Goal: Information Seeking & Learning: Learn about a topic

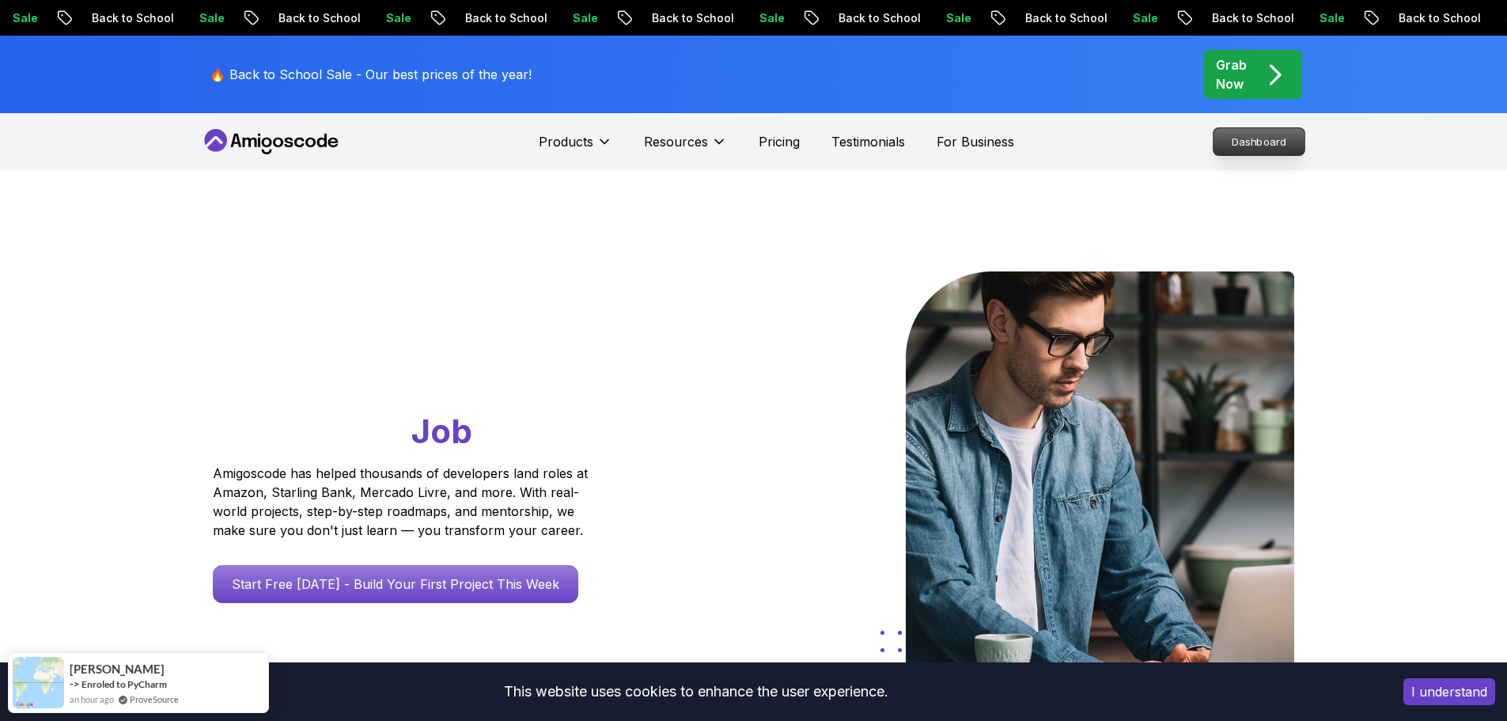
click at [1228, 139] on p "Dashboard" at bounding box center [1258, 141] width 91 height 27
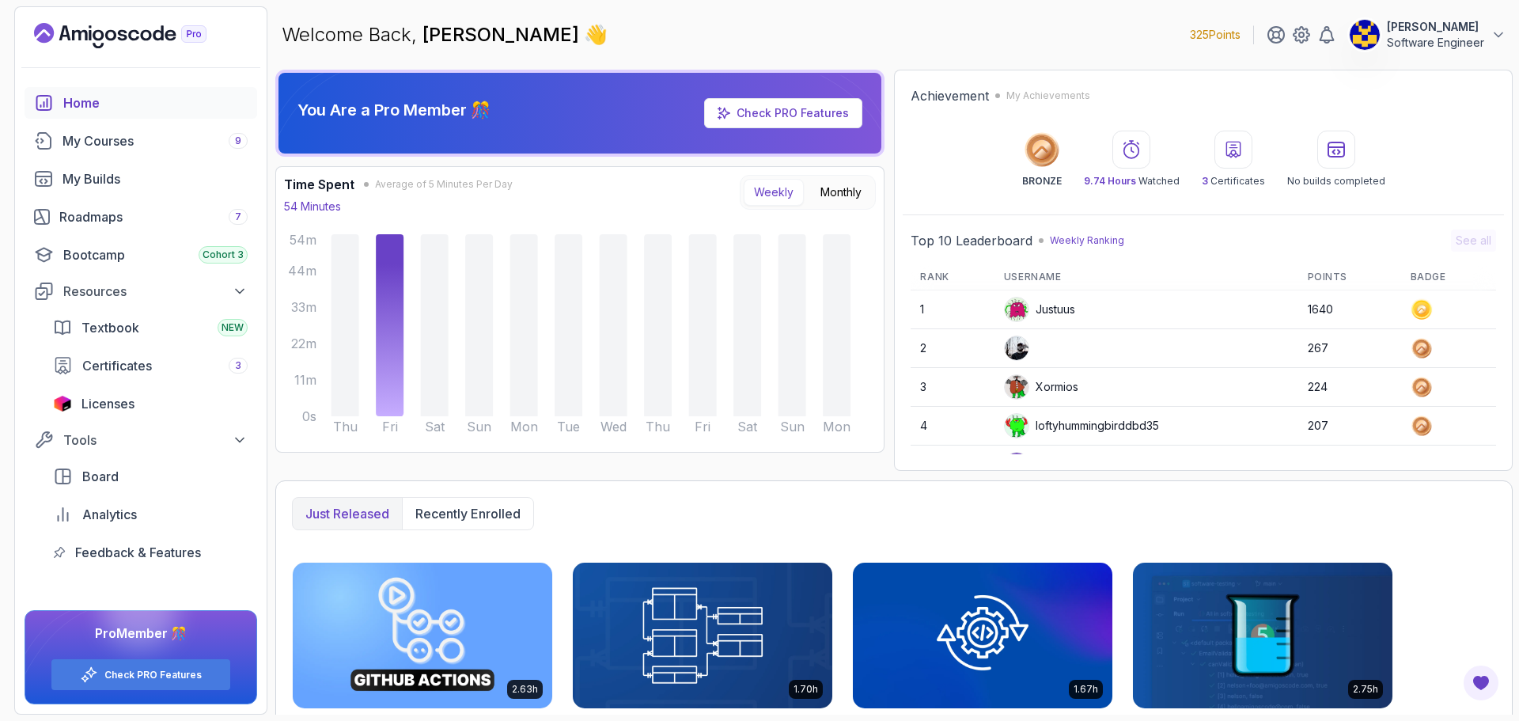
click at [1459, 43] on p "Software Engineer" at bounding box center [1435, 43] width 97 height 16
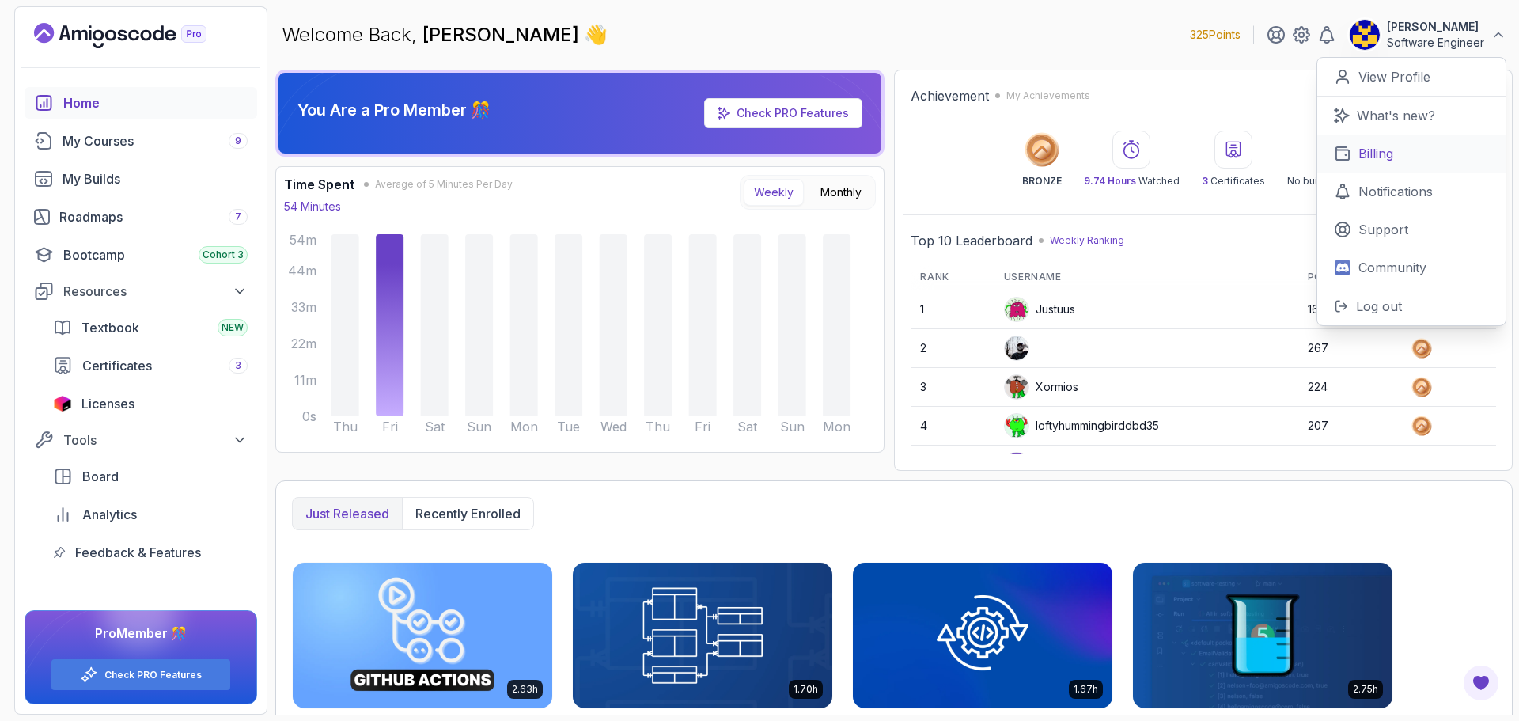
click at [1392, 156] on p "Billing" at bounding box center [1375, 153] width 35 height 19
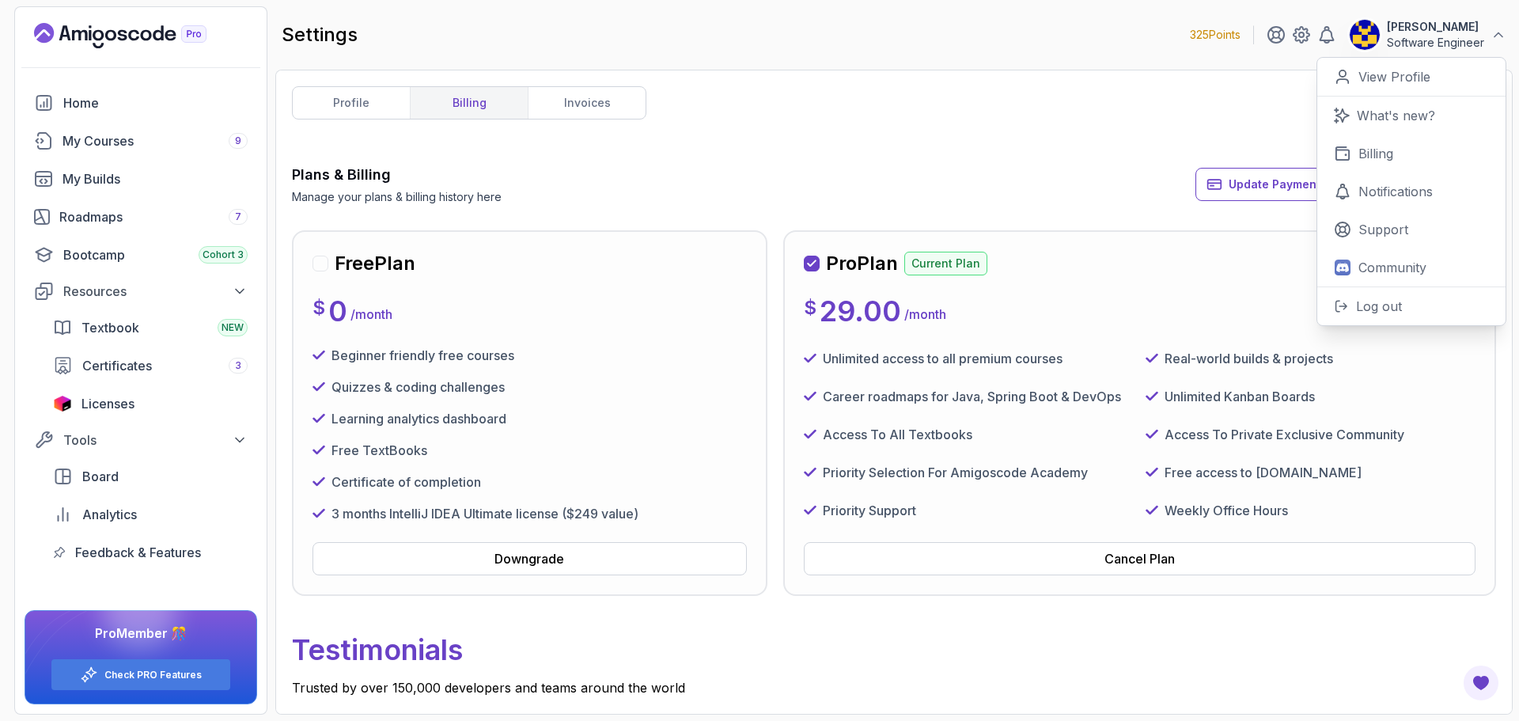
click at [892, 153] on div "profile billing invoices Plans & Billing Manage your plans & billing history he…" at bounding box center [894, 391] width 1204 height 611
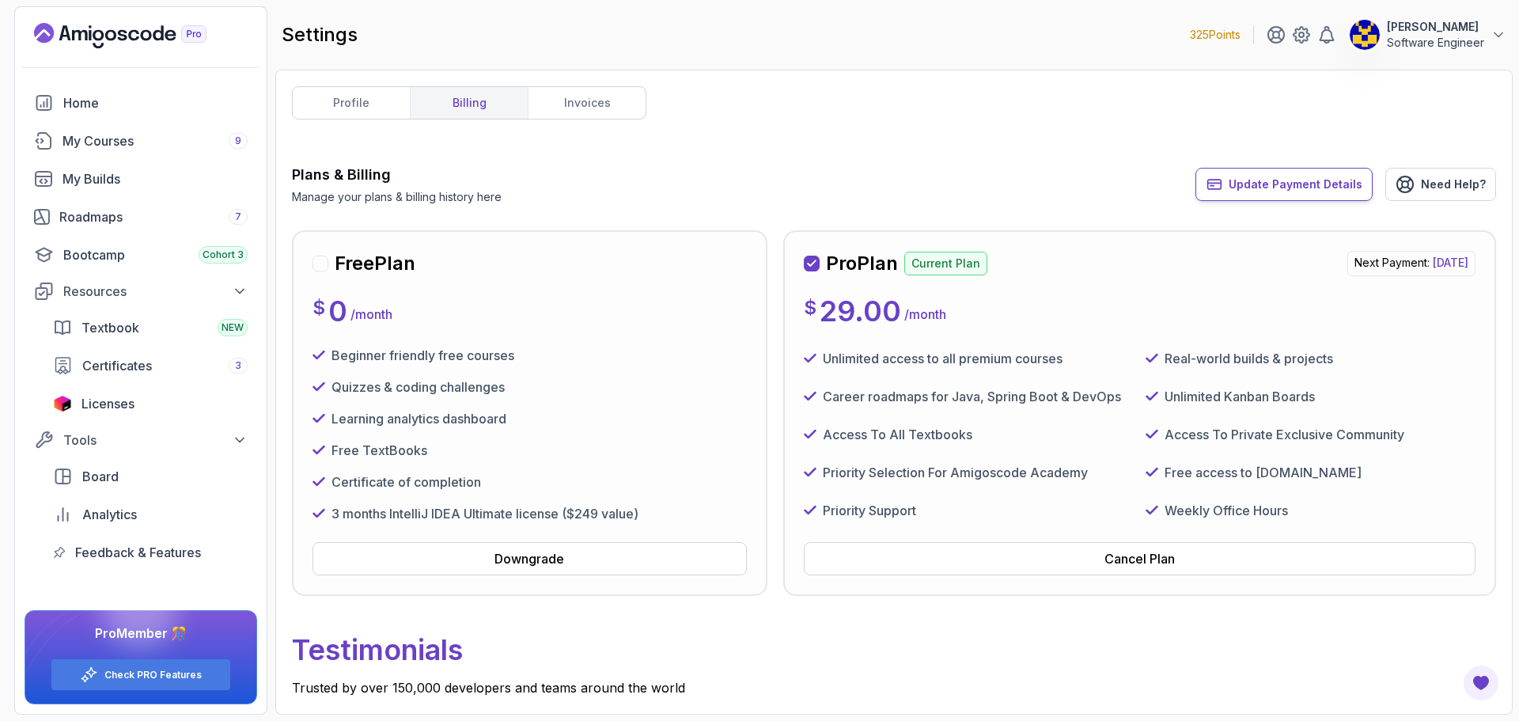
click at [1300, 182] on span "Update Payment Details" at bounding box center [1295, 184] width 134 height 16
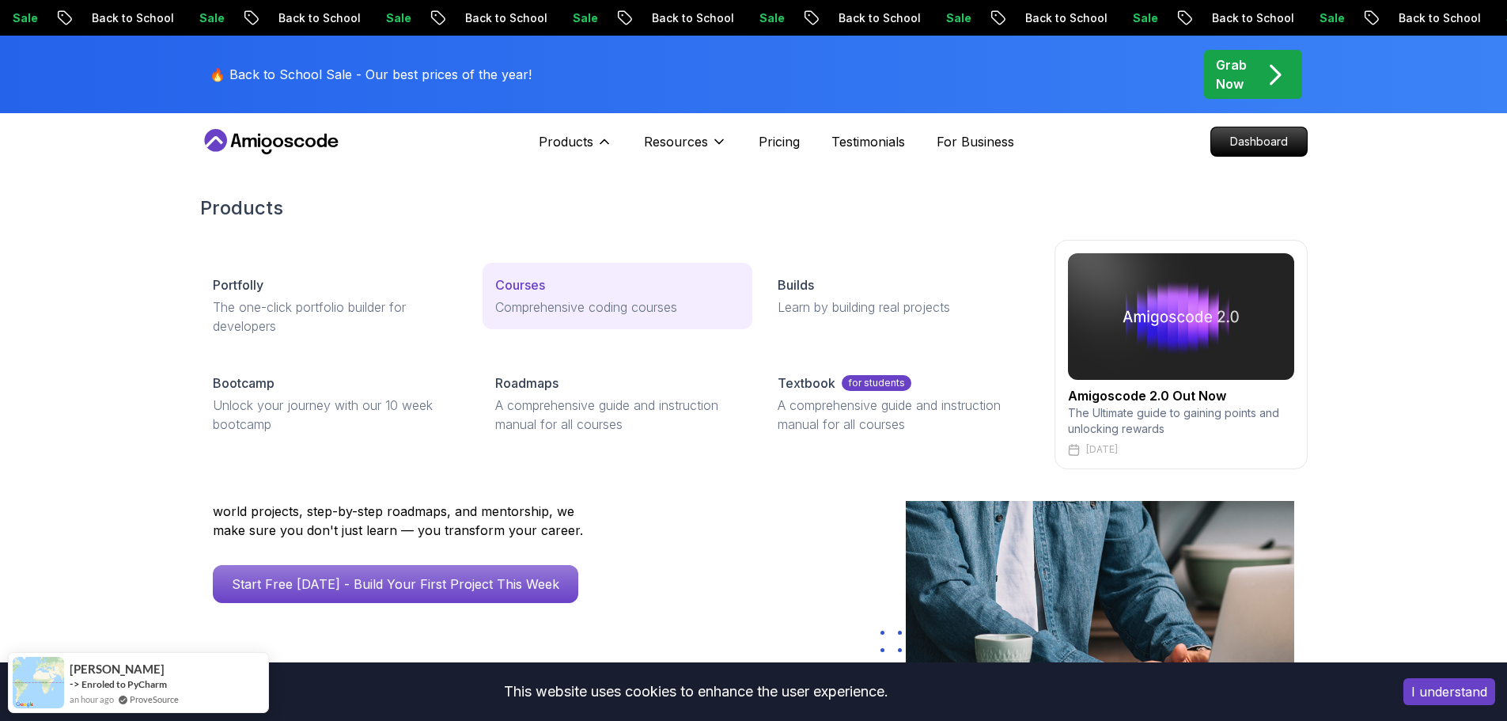
click at [520, 286] on p "Courses" at bounding box center [520, 284] width 50 height 19
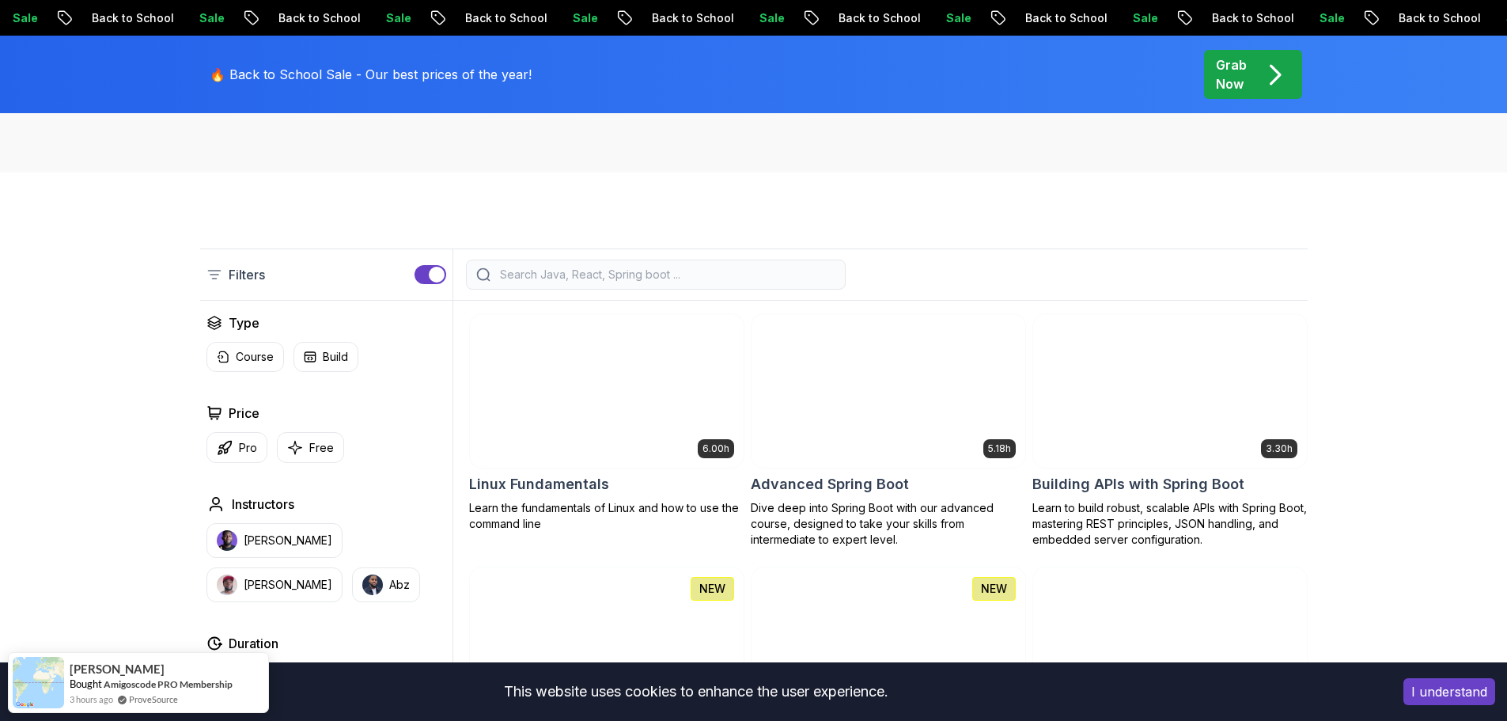
scroll to position [316, 0]
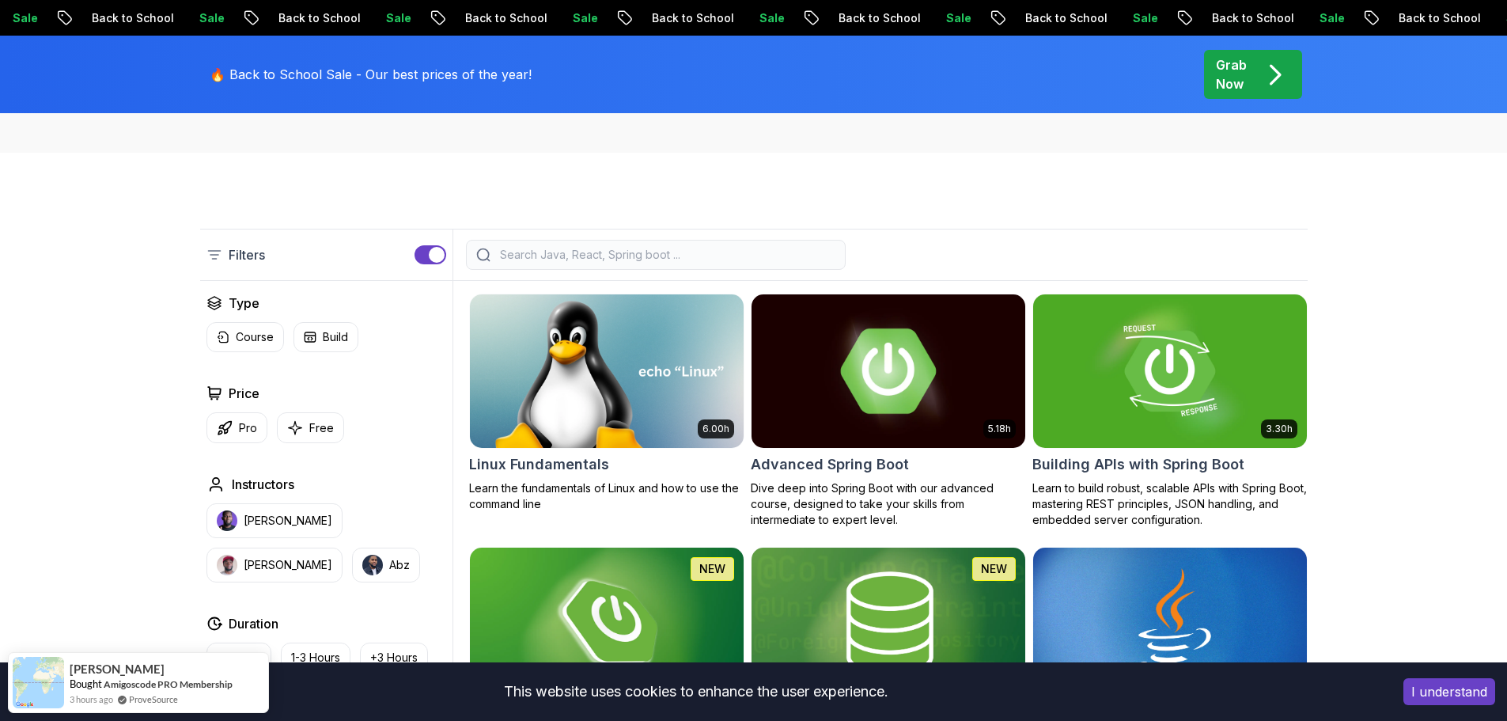
click at [860, 476] on div "5.18h Advanced Spring Boot Dive deep into Spring Boot with our advanced course,…" at bounding box center [888, 410] width 275 height 234
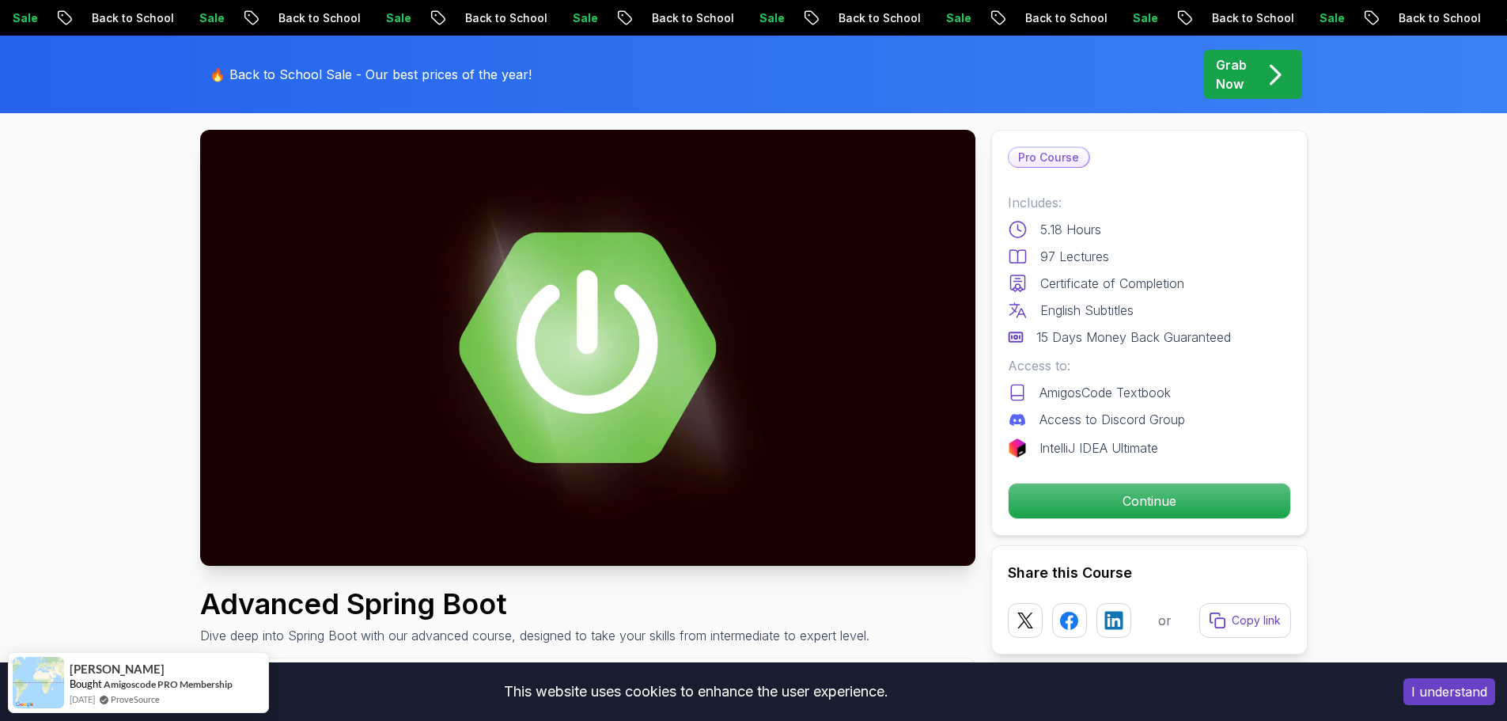
scroll to position [79, 0]
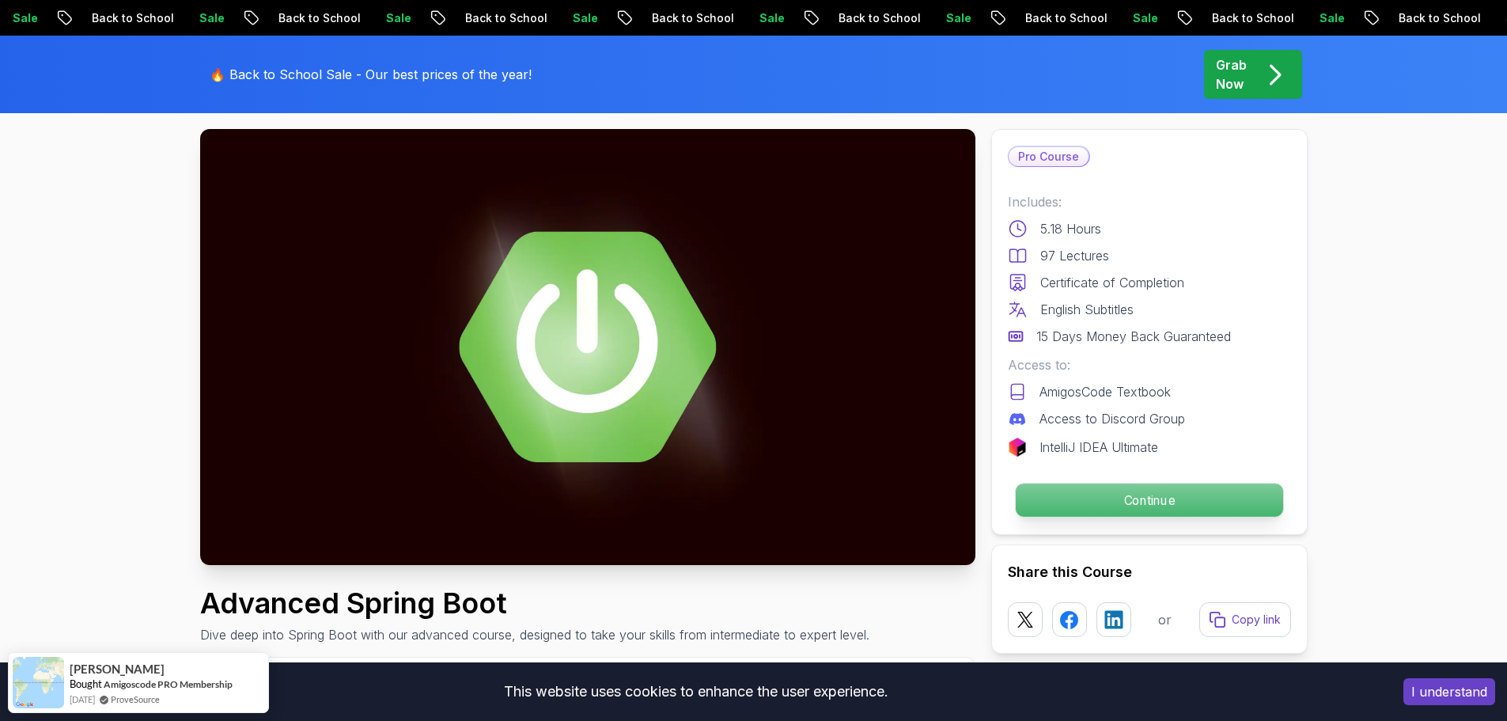
click at [1175, 494] on p "Continue" at bounding box center [1148, 499] width 267 height 33
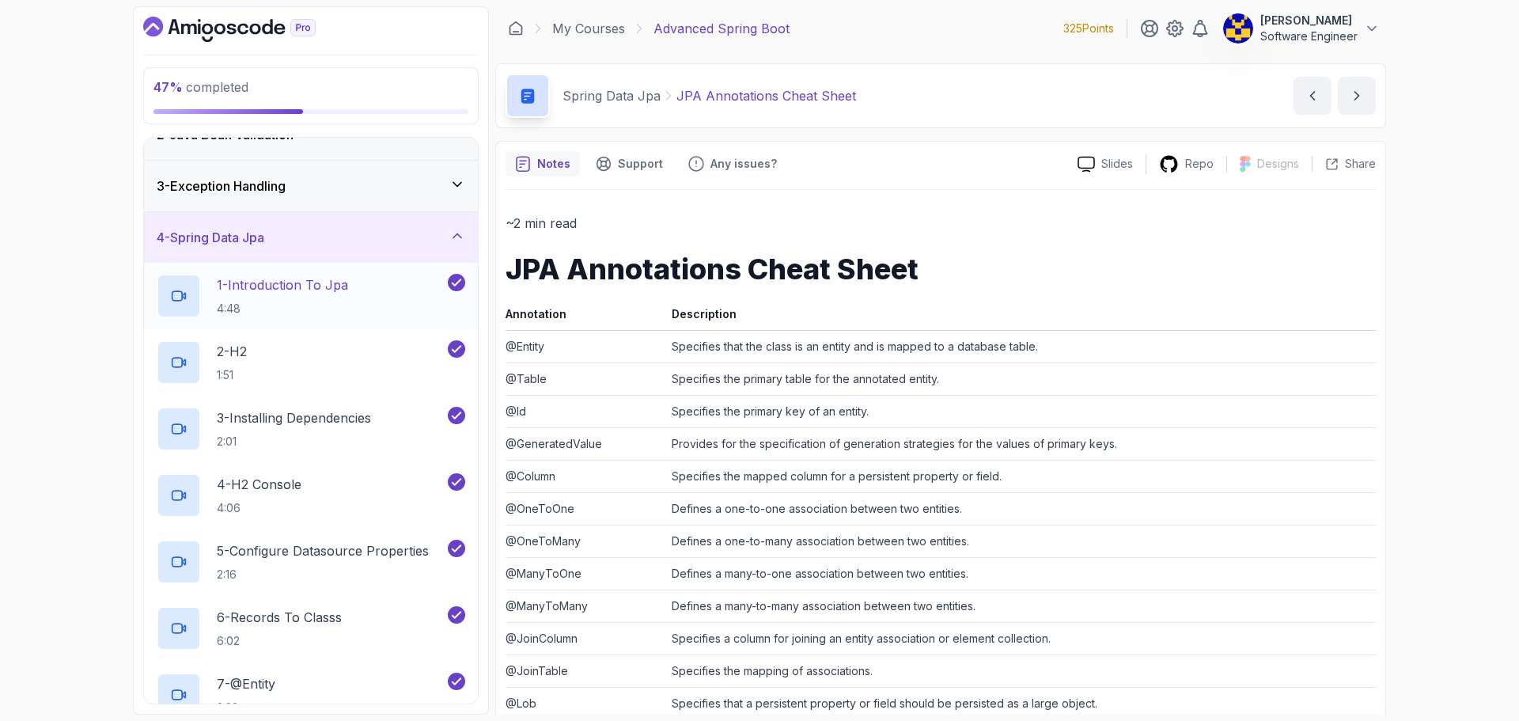
scroll to position [79, 0]
click at [294, 248] on div "4 - Spring Data Jpa" at bounding box center [311, 238] width 308 height 19
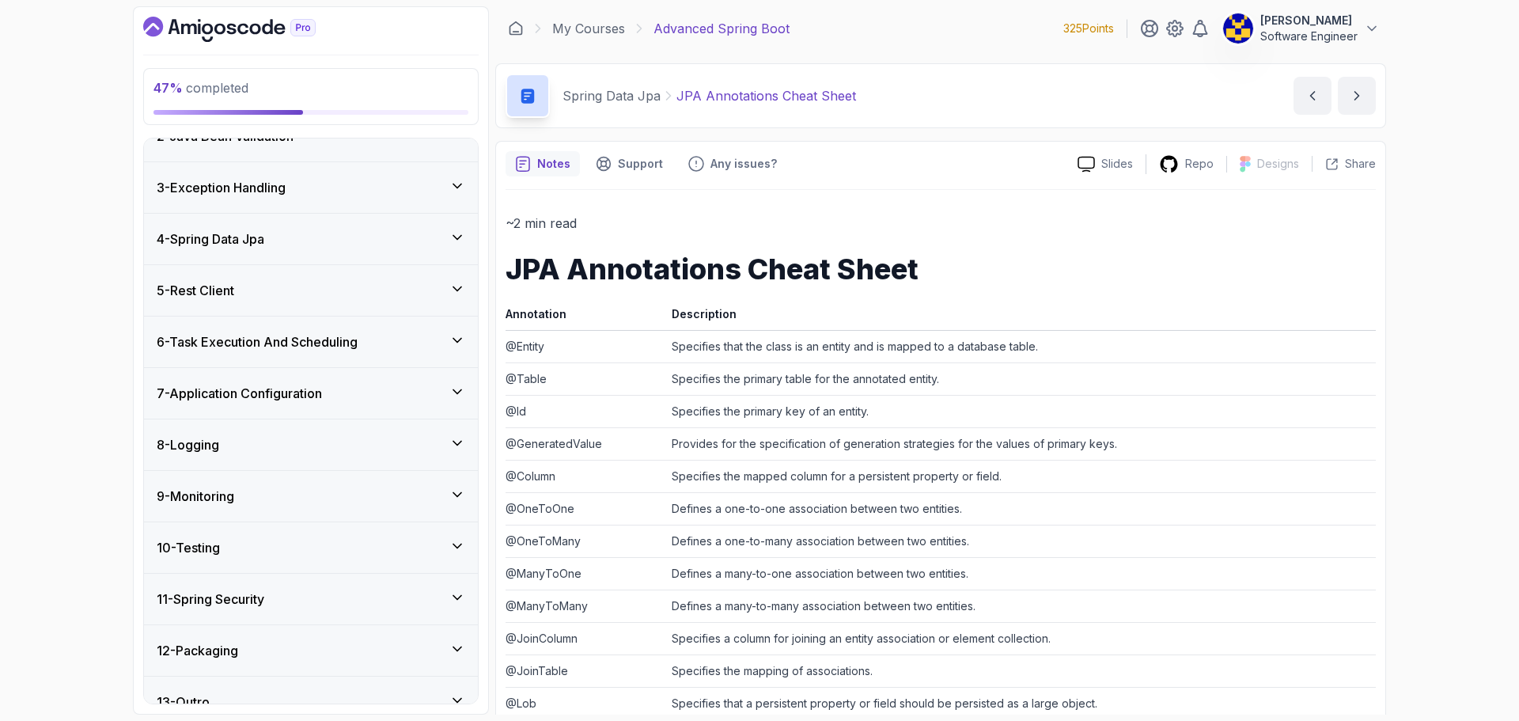
click at [256, 286] on div "5 - Rest Client" at bounding box center [311, 290] width 308 height 19
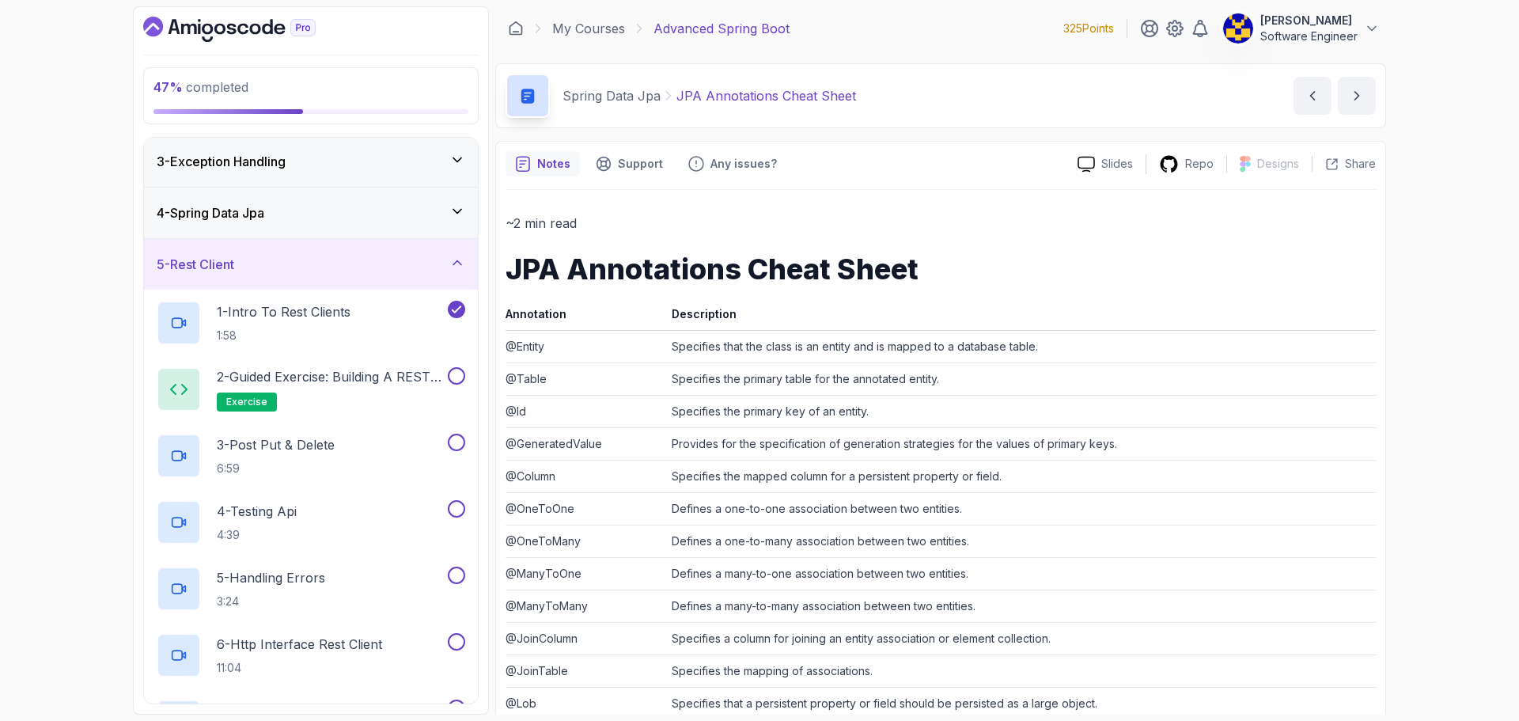
scroll to position [0, 0]
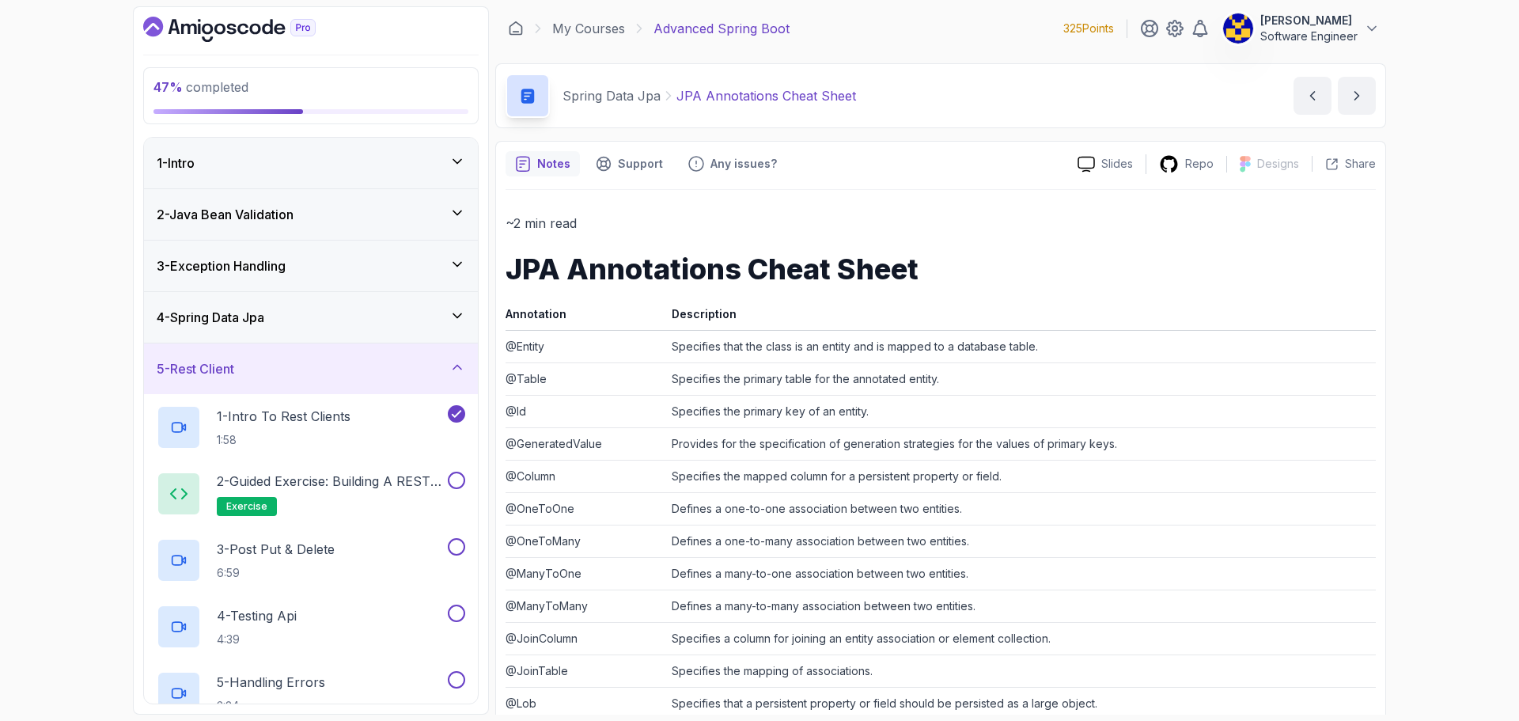
click at [259, 353] on div "5 - Rest Client" at bounding box center [311, 368] width 334 height 51
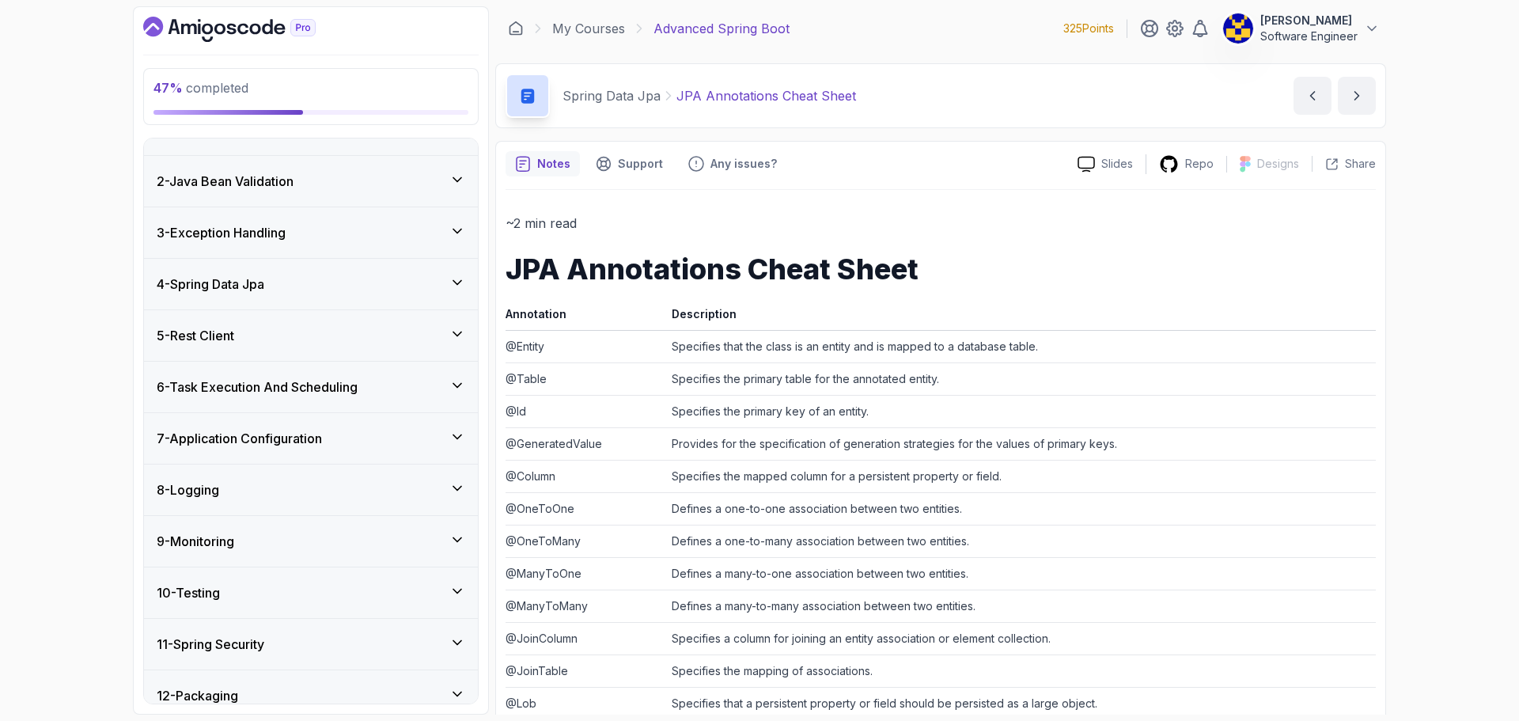
scroll to position [103, 0]
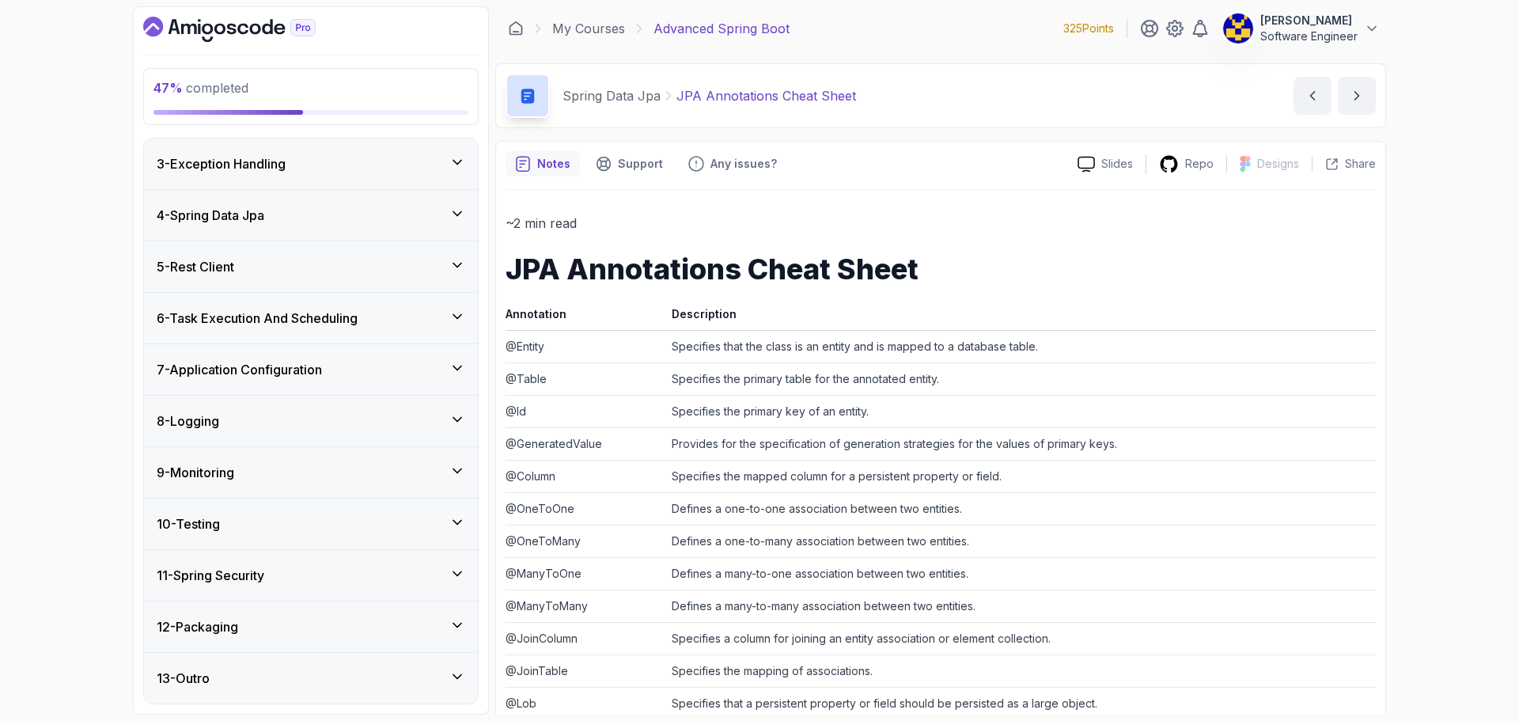
click at [331, 426] on div "8 - Logging" at bounding box center [311, 420] width 308 height 19
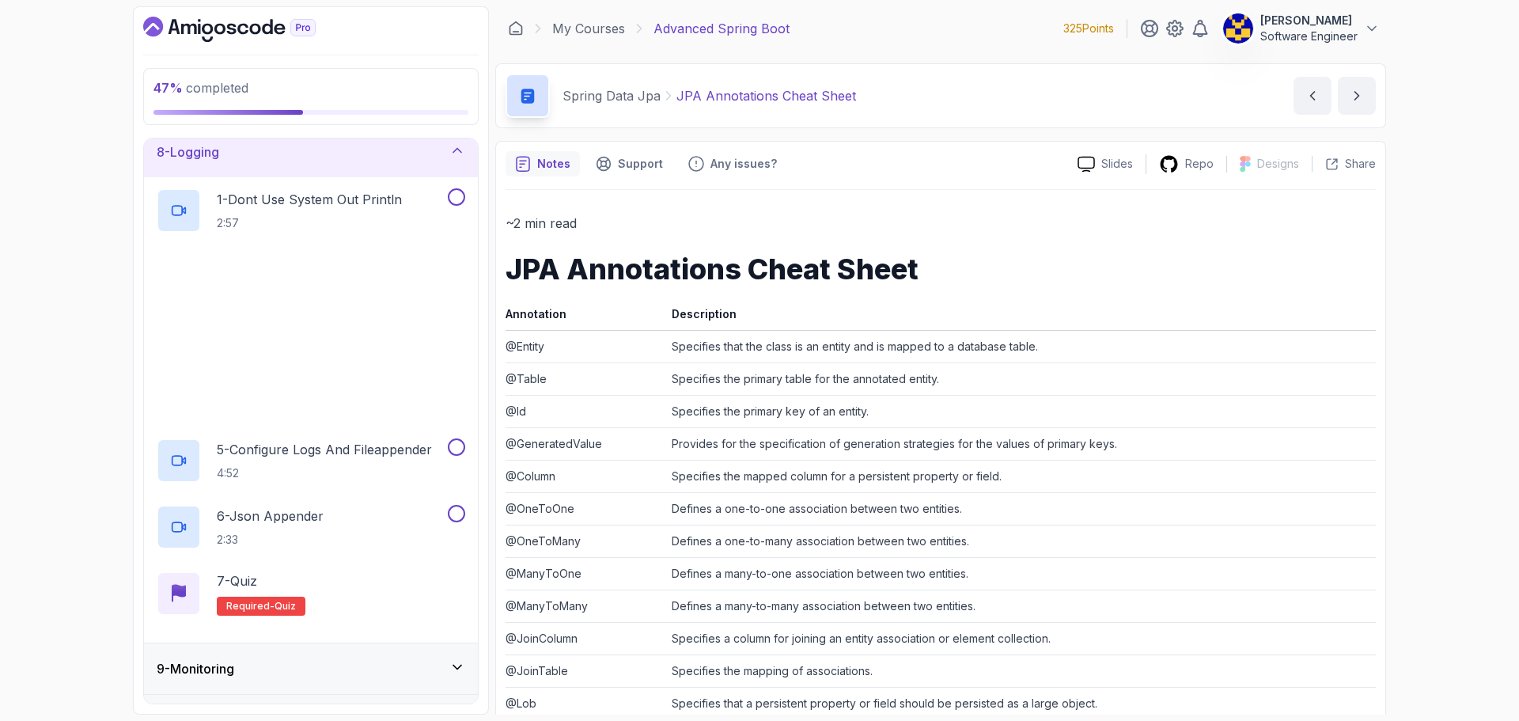
scroll to position [419, 0]
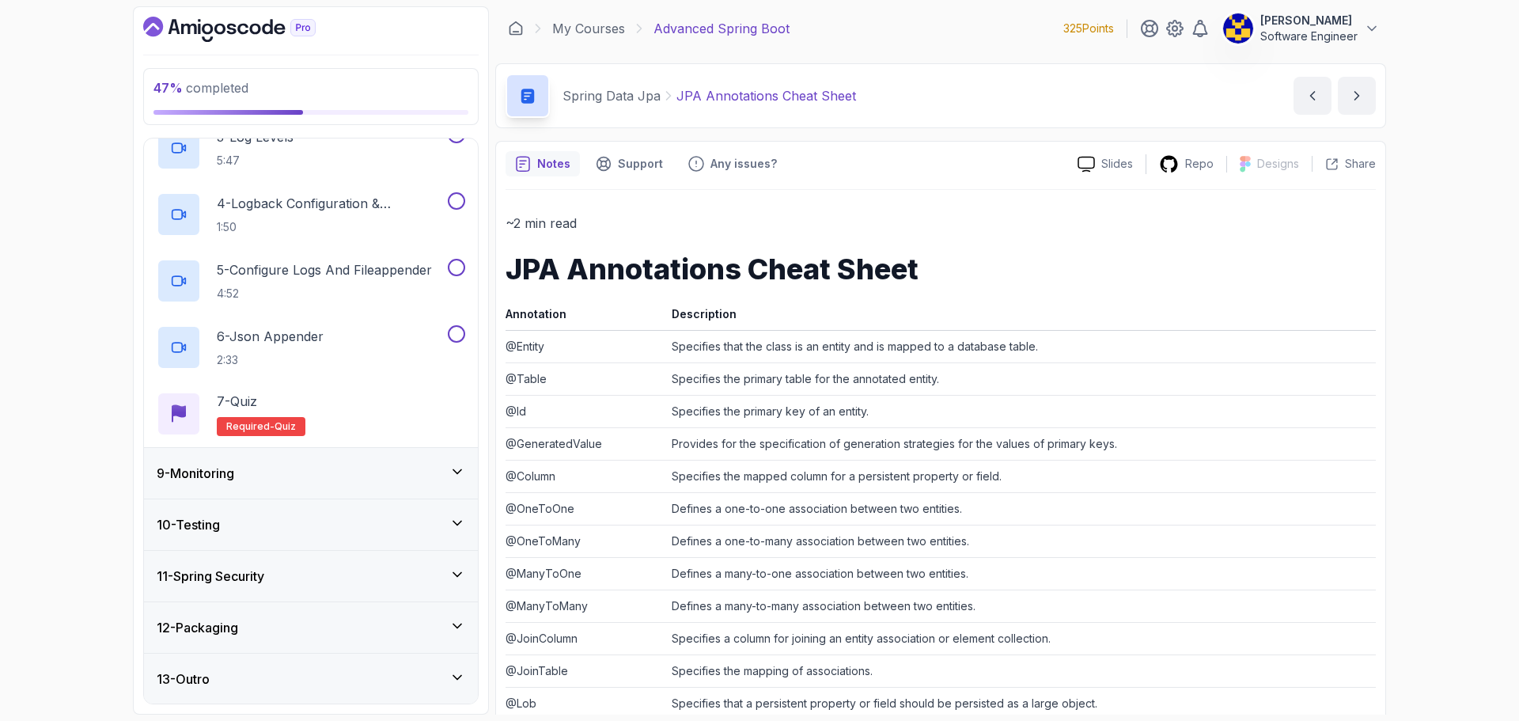
click at [301, 511] on div "10 - Testing" at bounding box center [311, 524] width 334 height 51
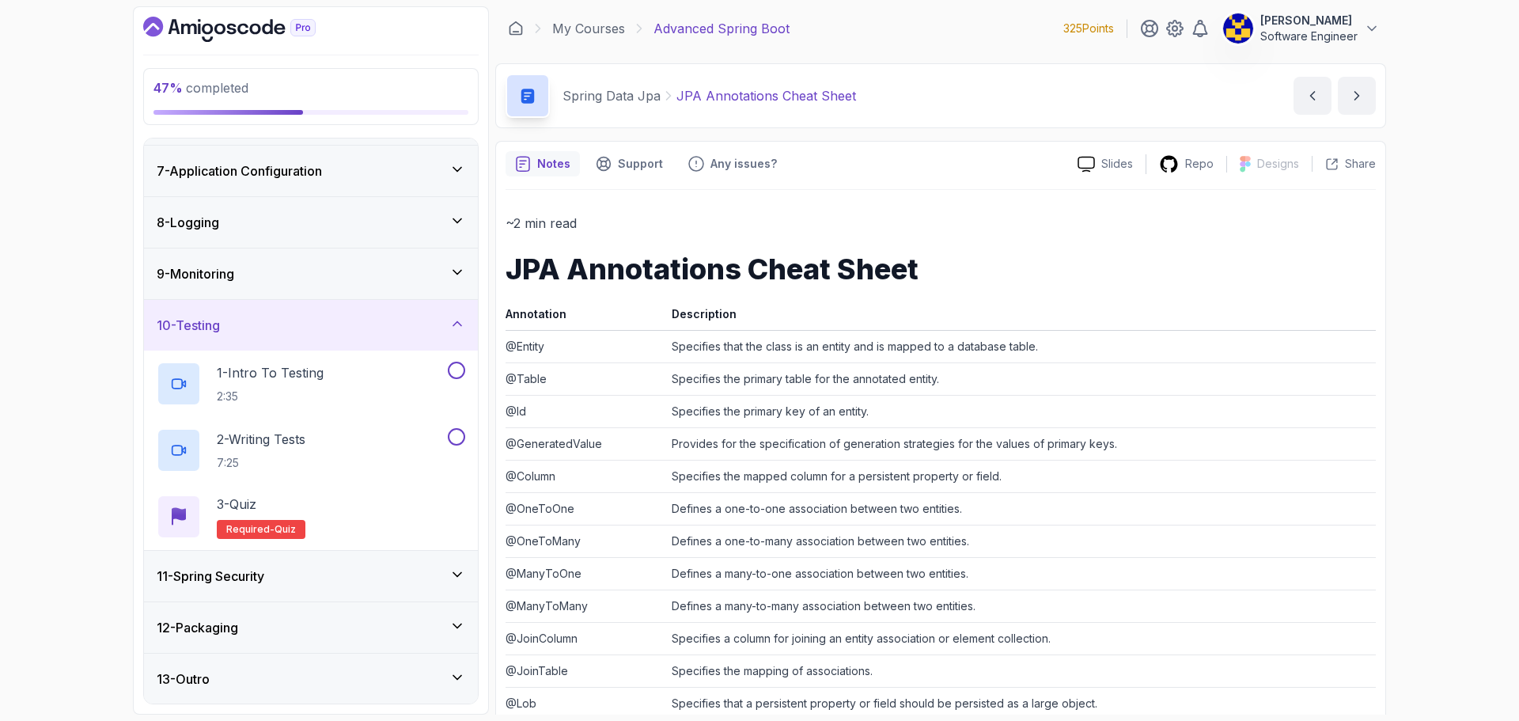
scroll to position [302, 0]
click at [341, 571] on div "11 - Spring Security" at bounding box center [311, 575] width 308 height 19
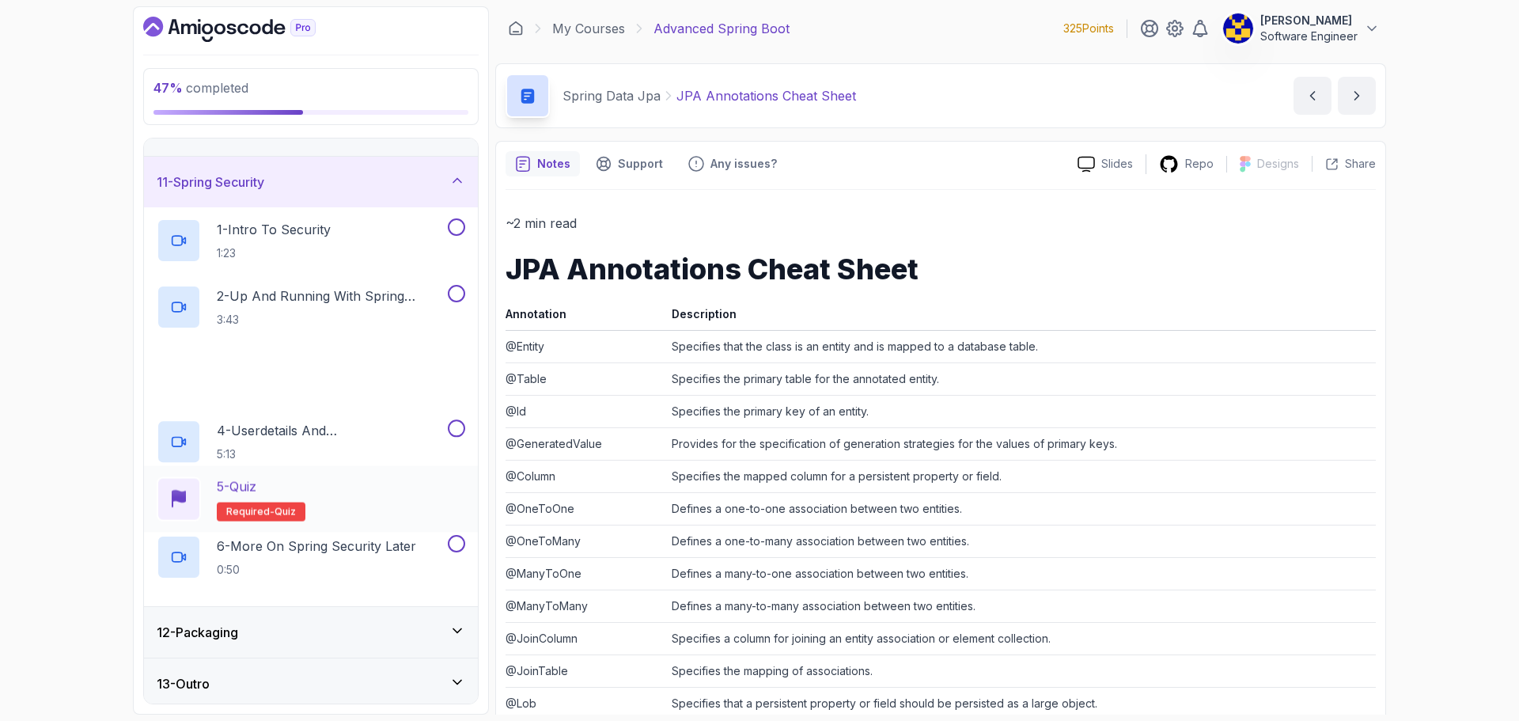
scroll to position [501, 0]
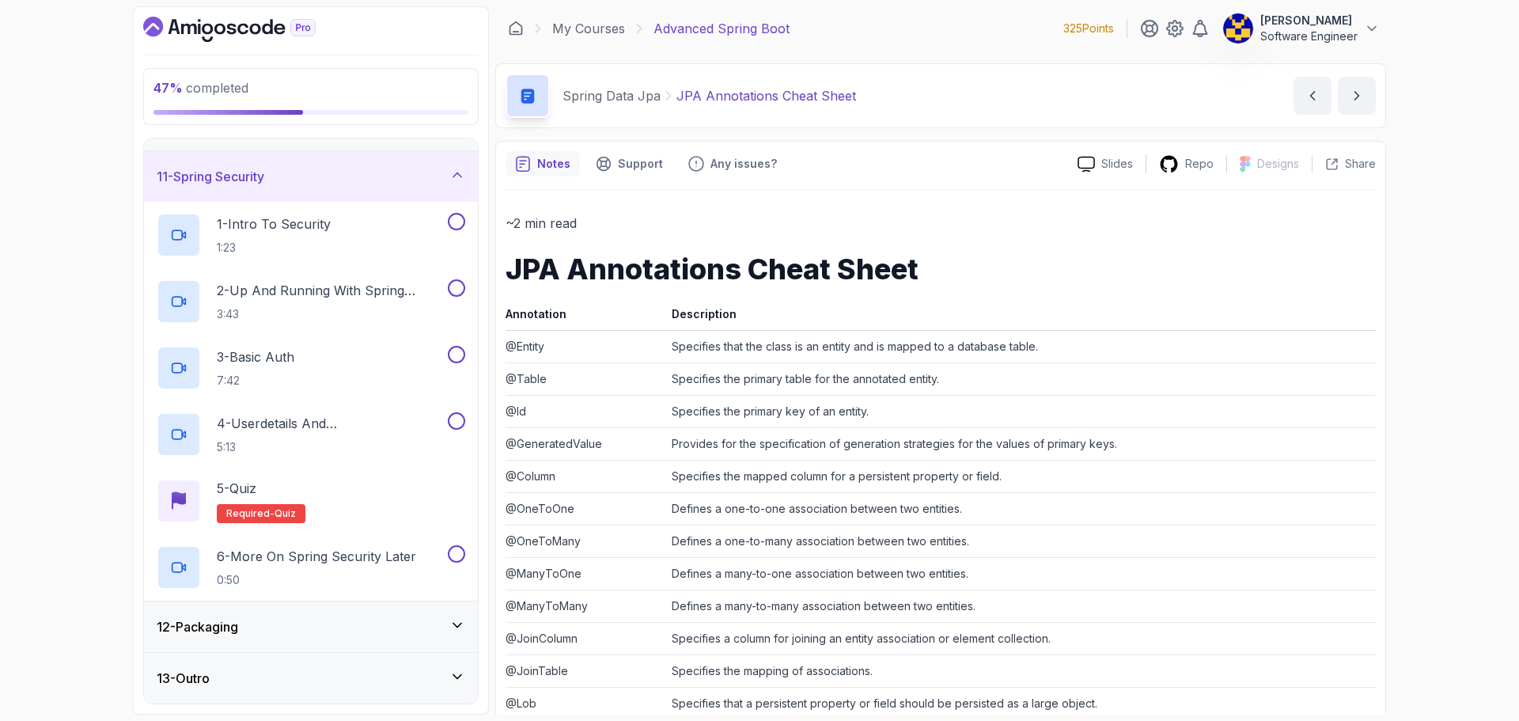
click at [334, 179] on div "11 - Spring Security" at bounding box center [311, 176] width 308 height 19
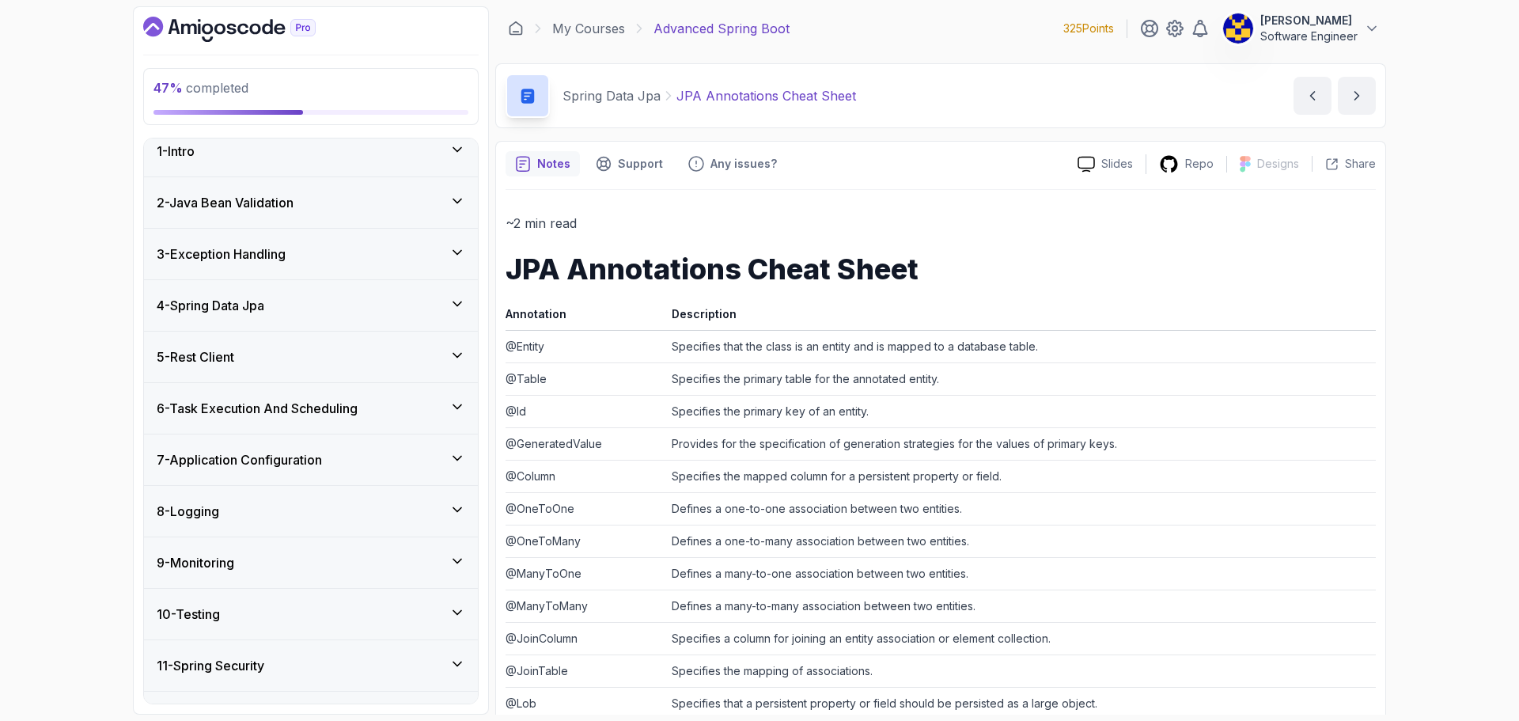
scroll to position [0, 0]
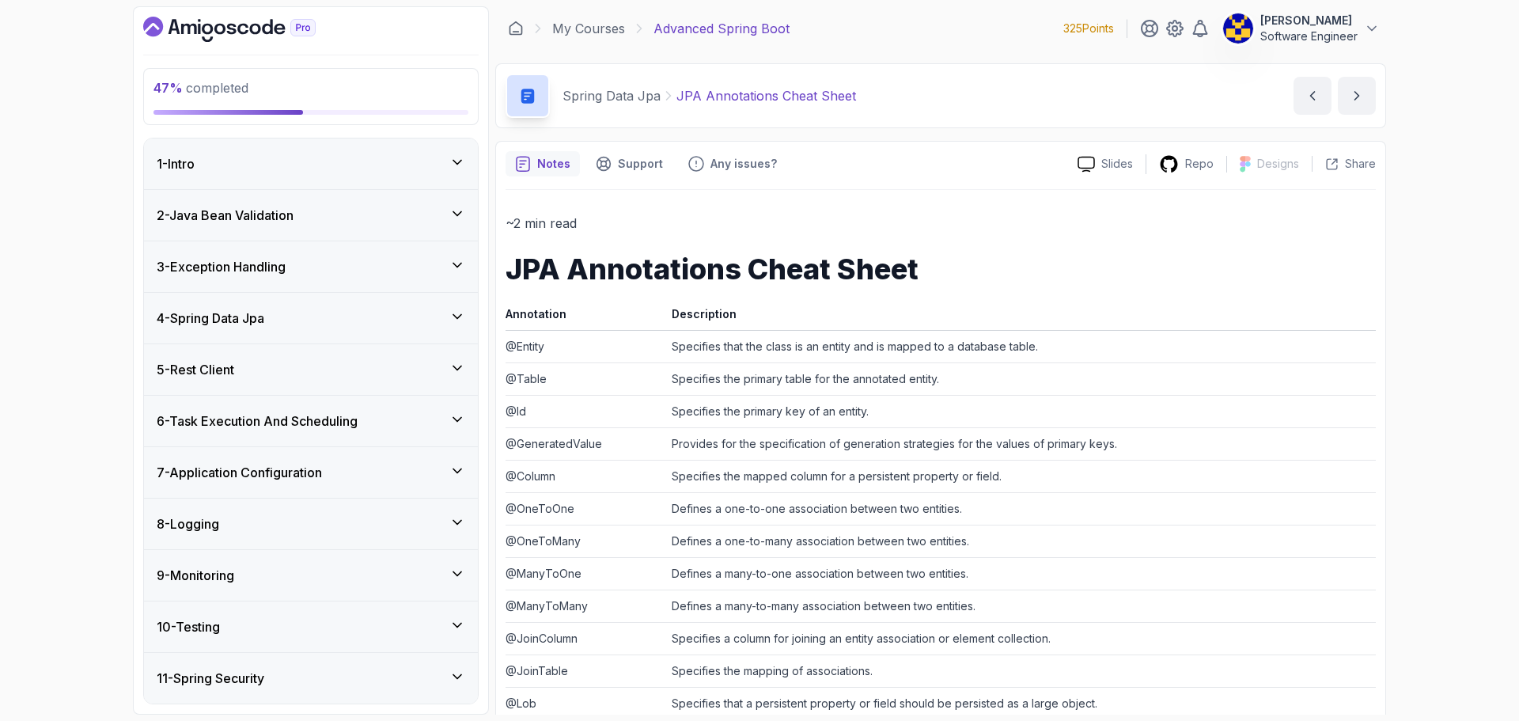
click at [289, 221] on h3 "2 - Java Bean Validation" at bounding box center [225, 215] width 137 height 19
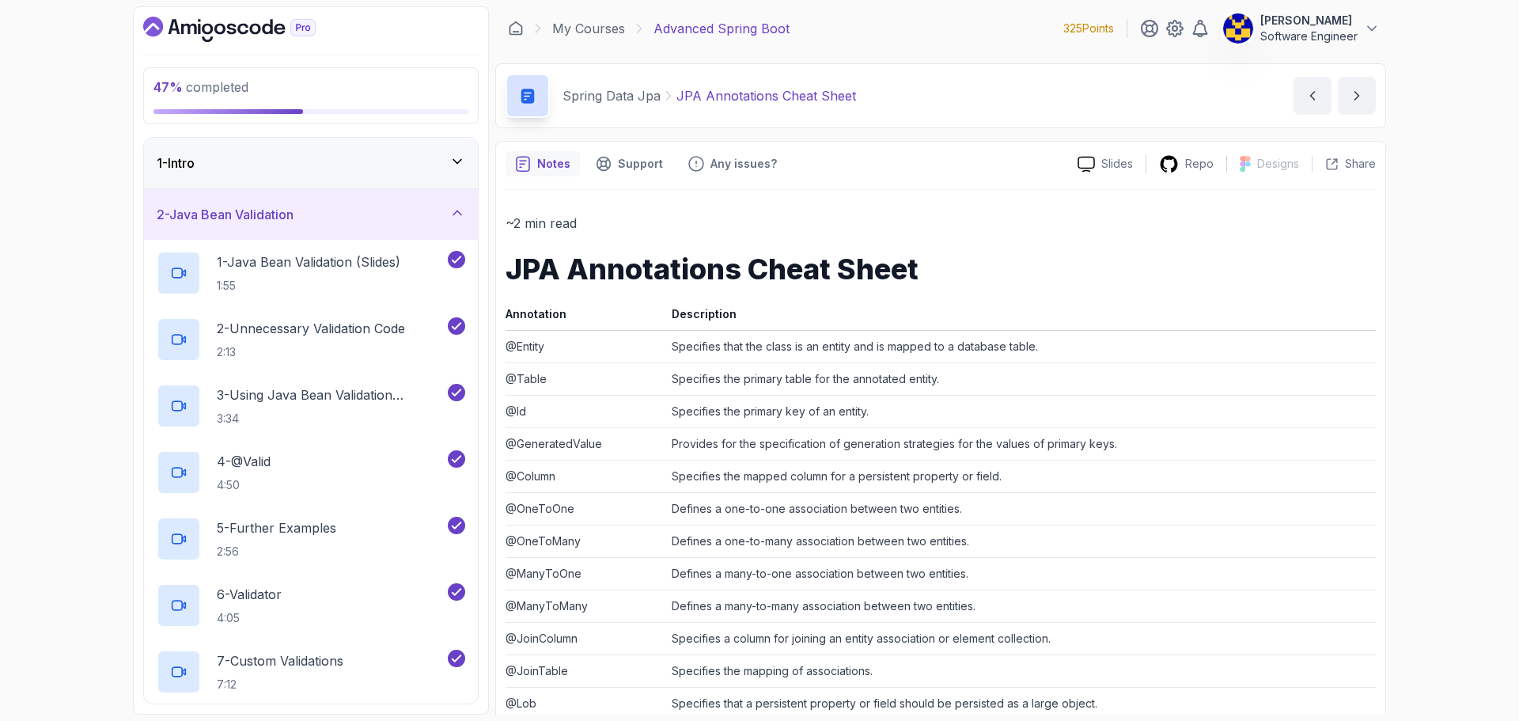
click at [346, 221] on div "2 - Java Bean Validation" at bounding box center [311, 214] width 308 height 19
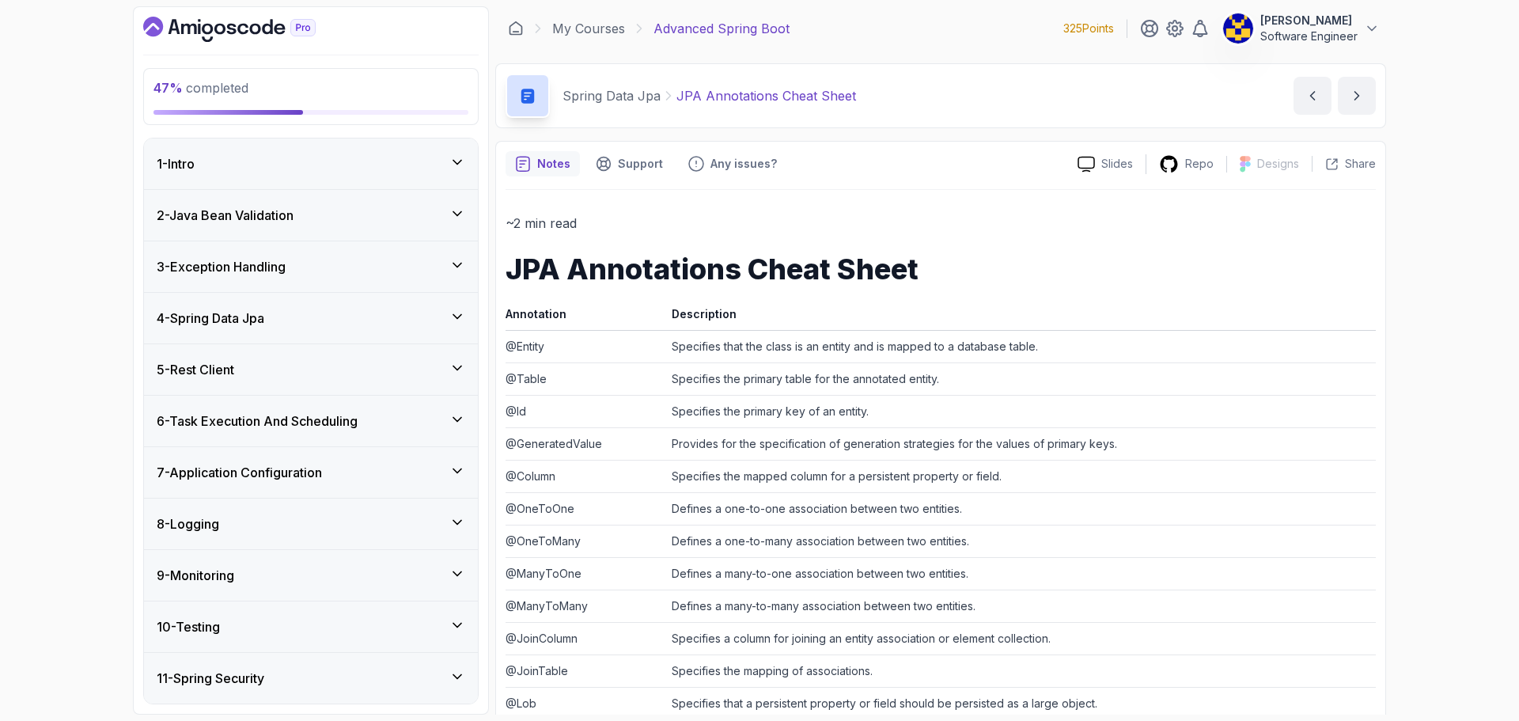
click at [306, 161] on div "1 - Intro" at bounding box center [311, 163] width 308 height 19
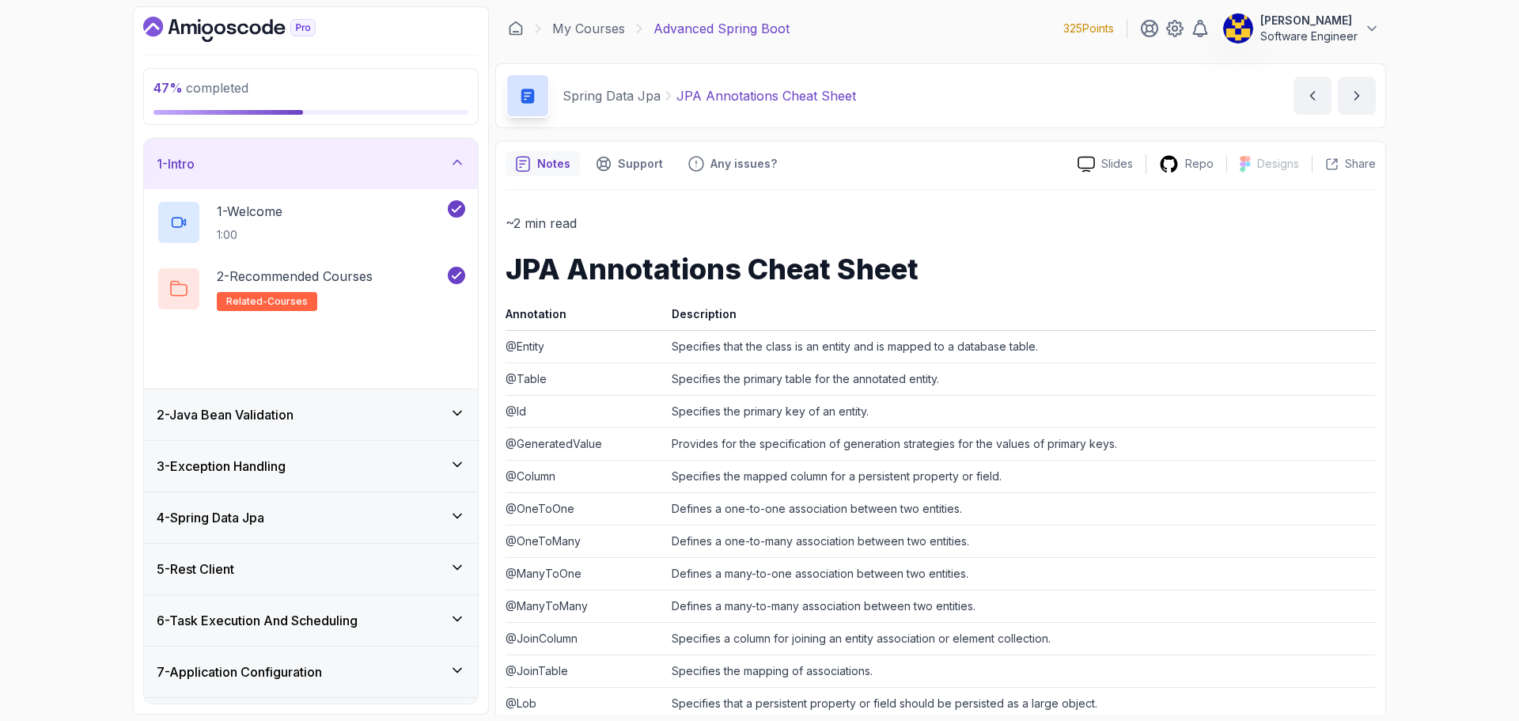
click at [317, 159] on div "1 - Intro" at bounding box center [311, 163] width 308 height 19
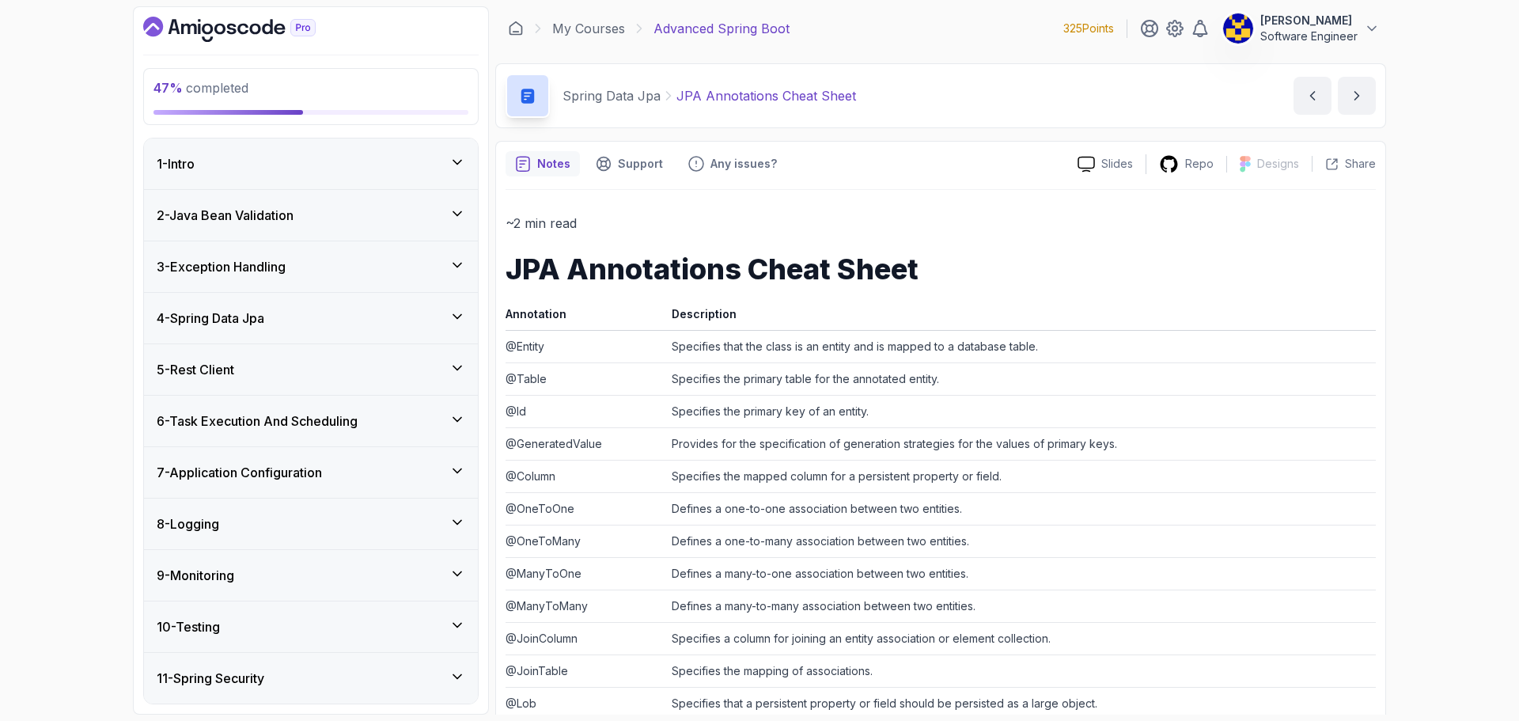
click at [312, 268] on div "3 - Exception Handling" at bounding box center [311, 266] width 308 height 19
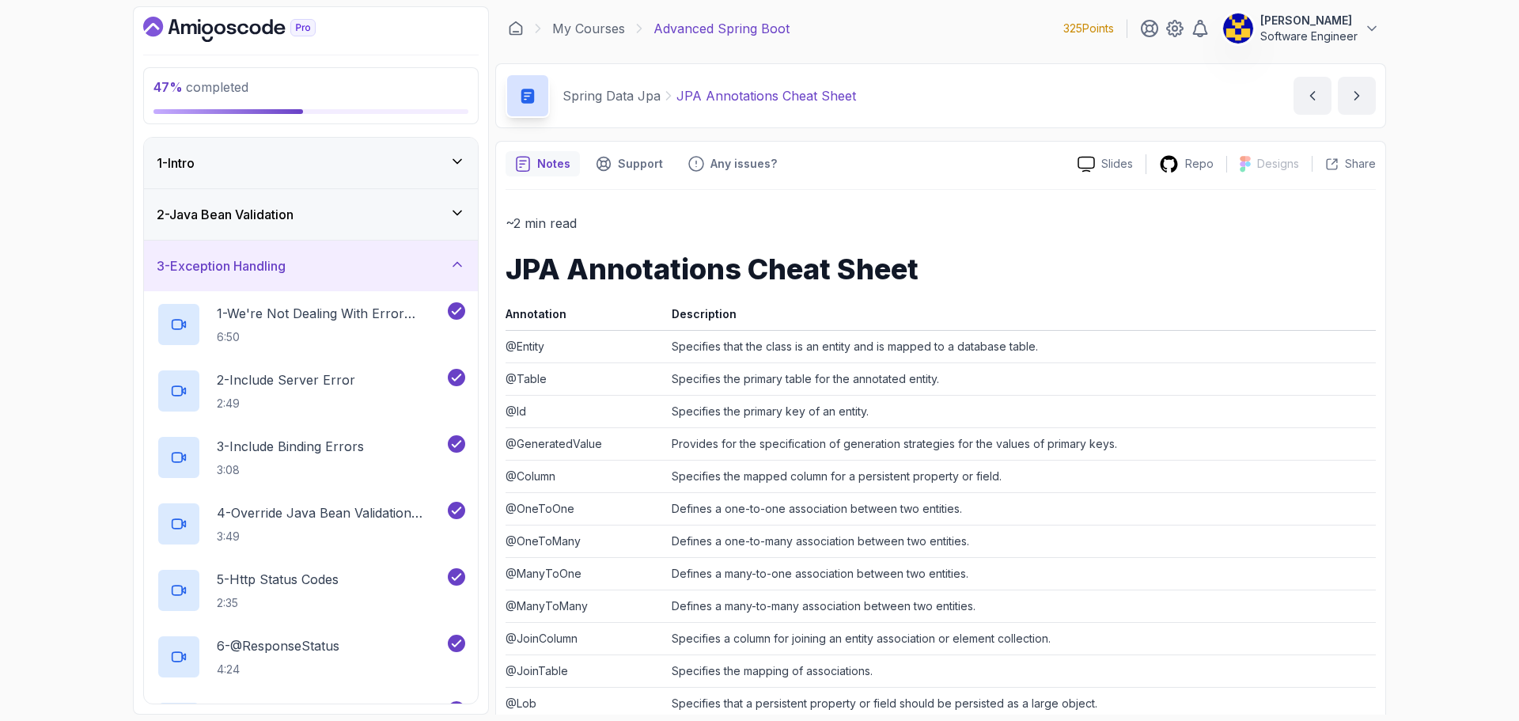
click at [352, 258] on div "3 - Exception Handling" at bounding box center [311, 265] width 308 height 19
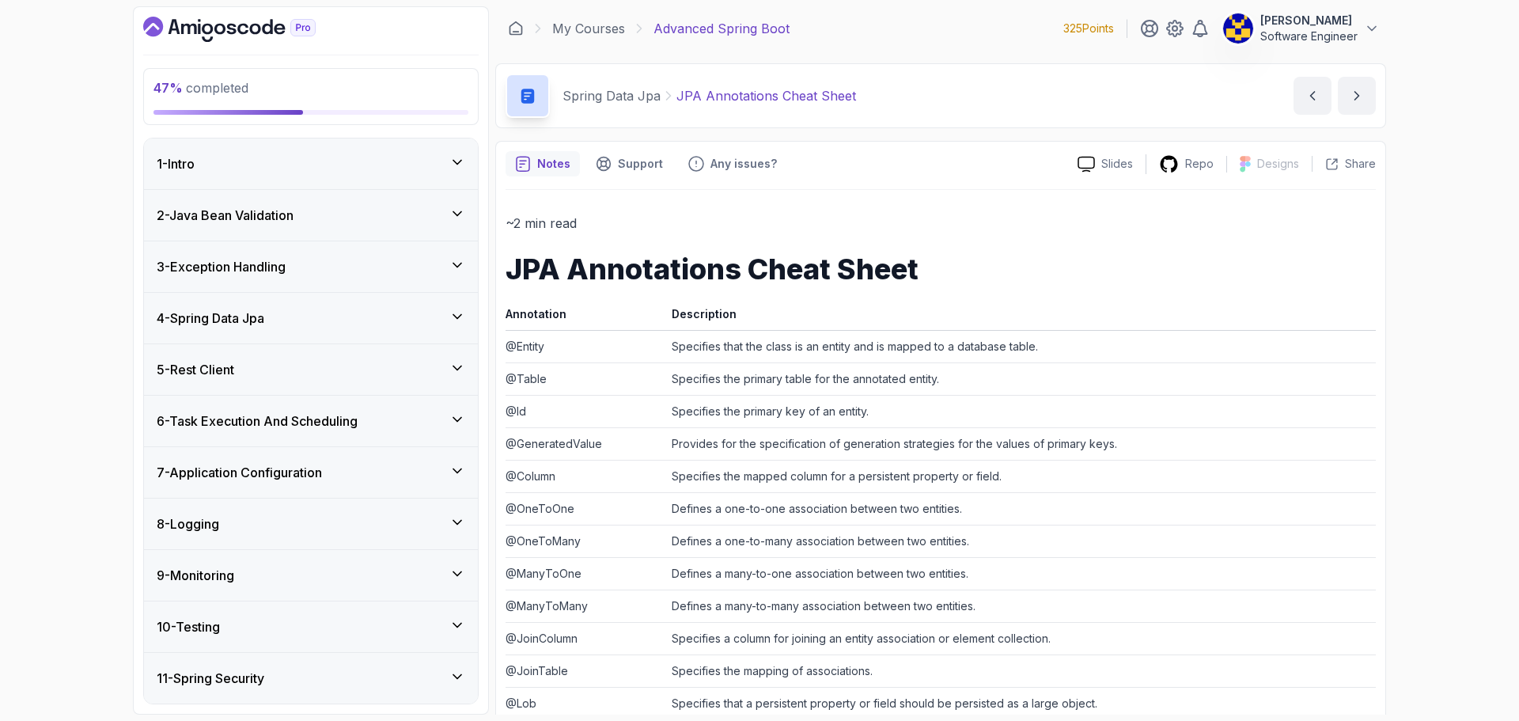
click at [321, 317] on div "4 - Spring Data Jpa" at bounding box center [311, 317] width 308 height 19
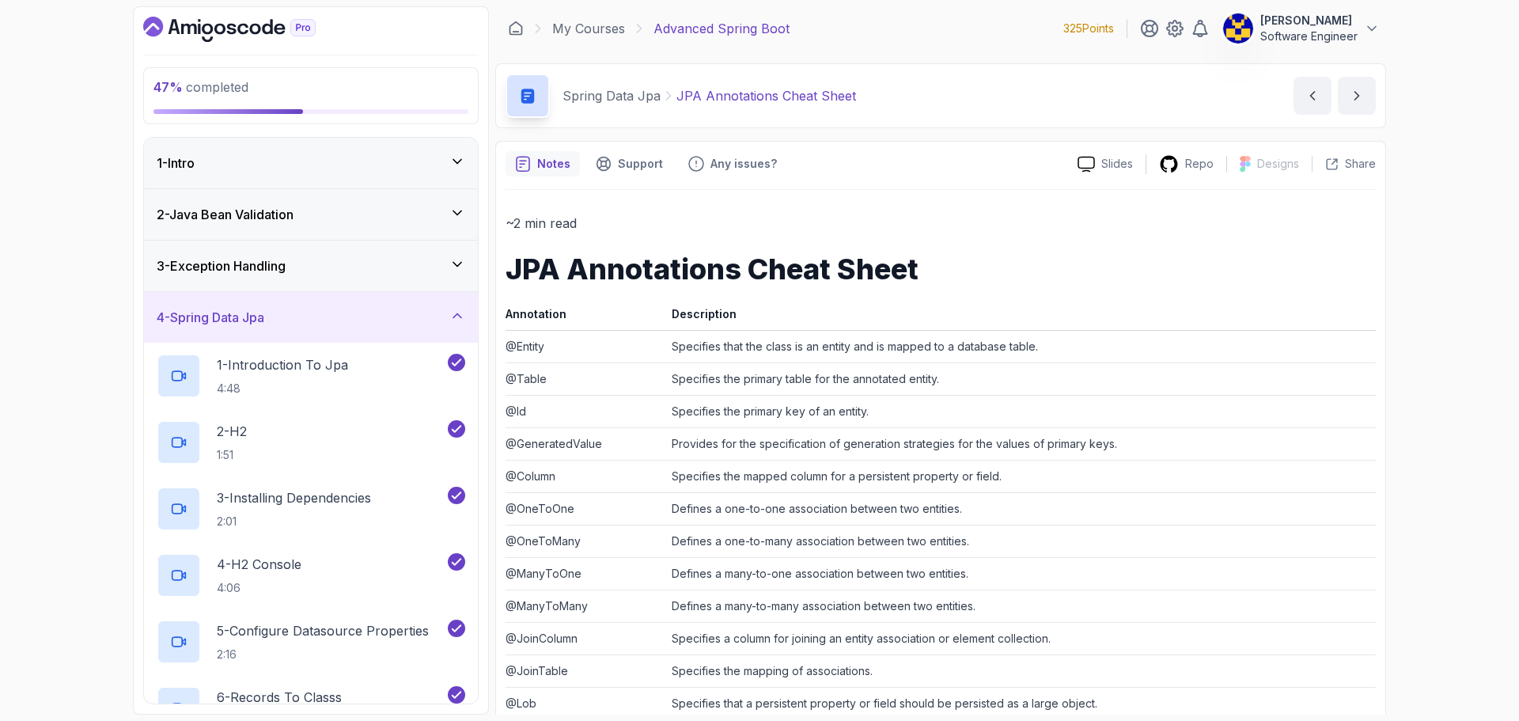
click at [361, 320] on div "4 - Spring Data Jpa" at bounding box center [311, 317] width 308 height 19
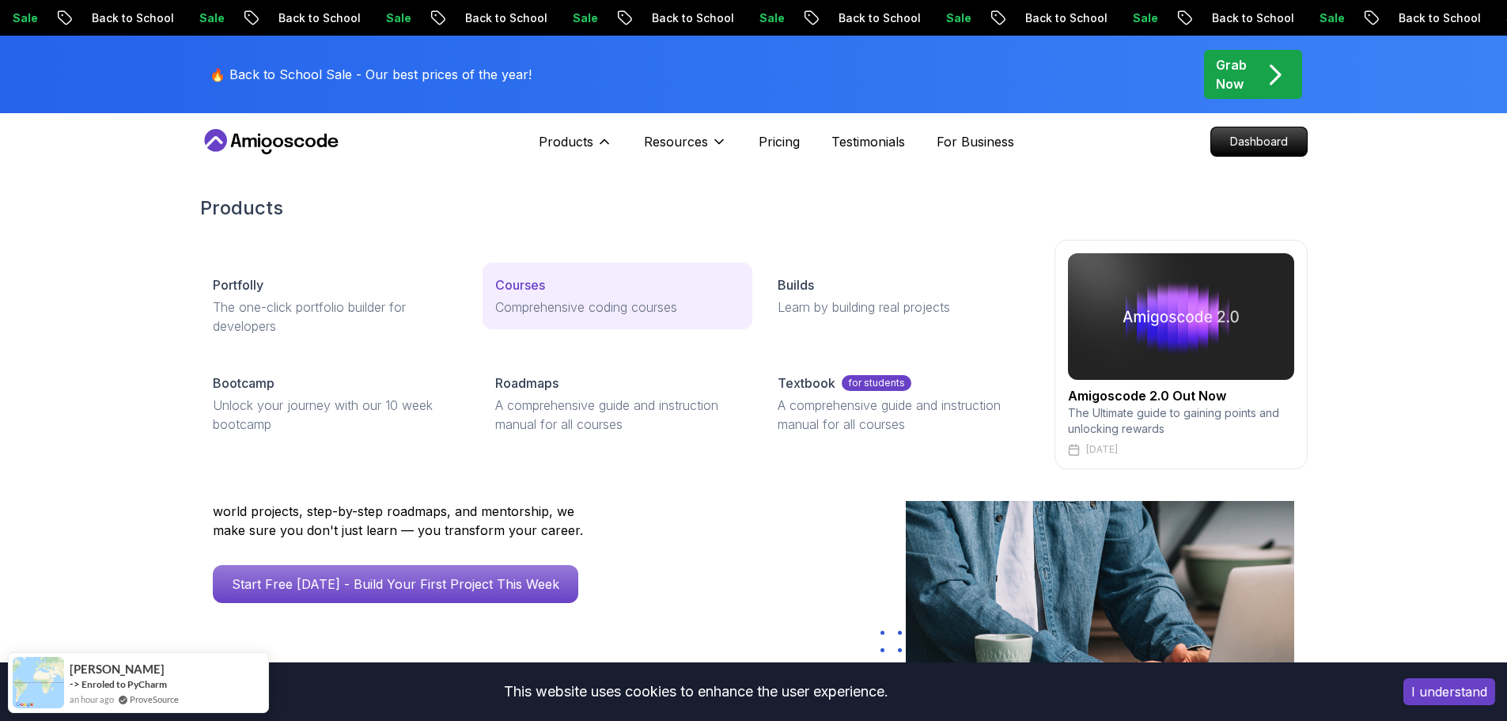
click at [549, 292] on div "Courses" at bounding box center [617, 284] width 244 height 19
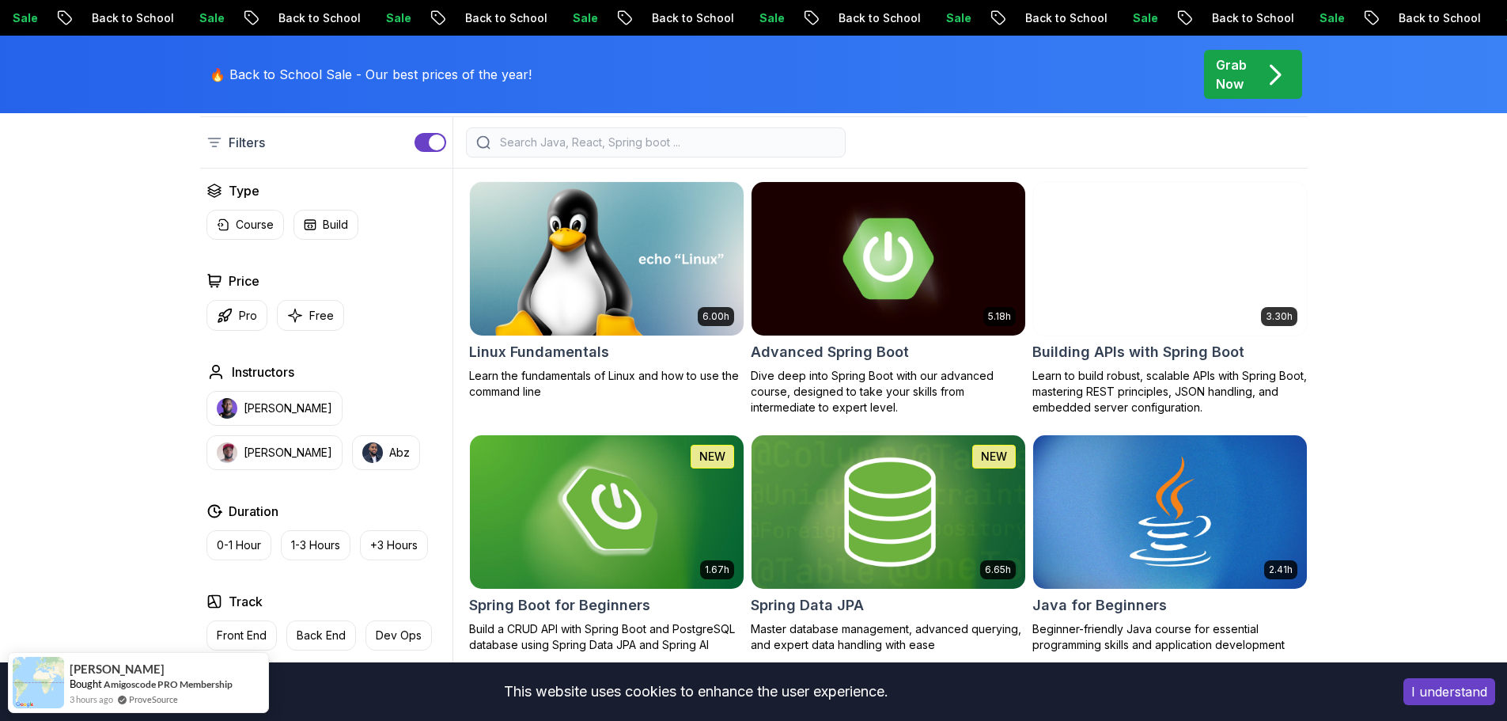
scroll to position [475, 0]
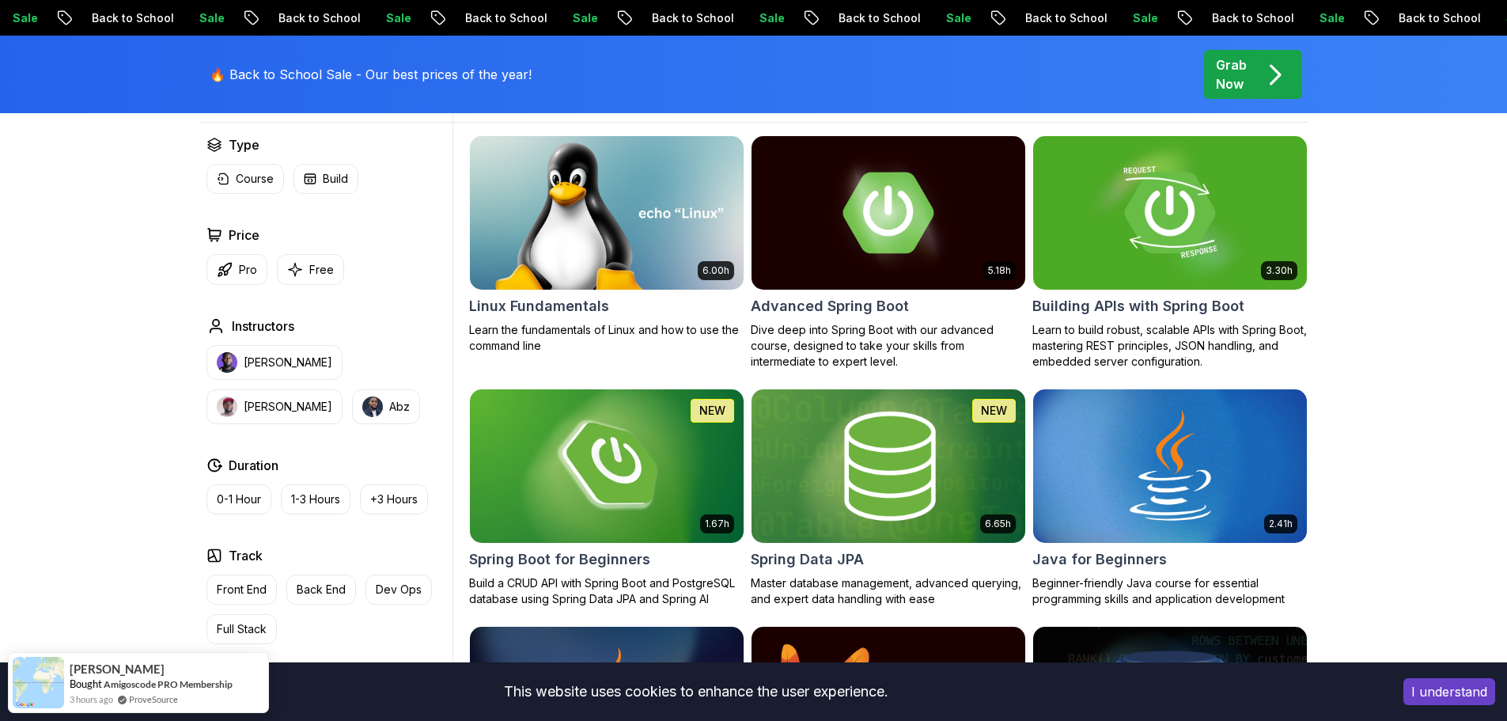
click at [821, 550] on h2 "Spring Data JPA" at bounding box center [807, 559] width 113 height 22
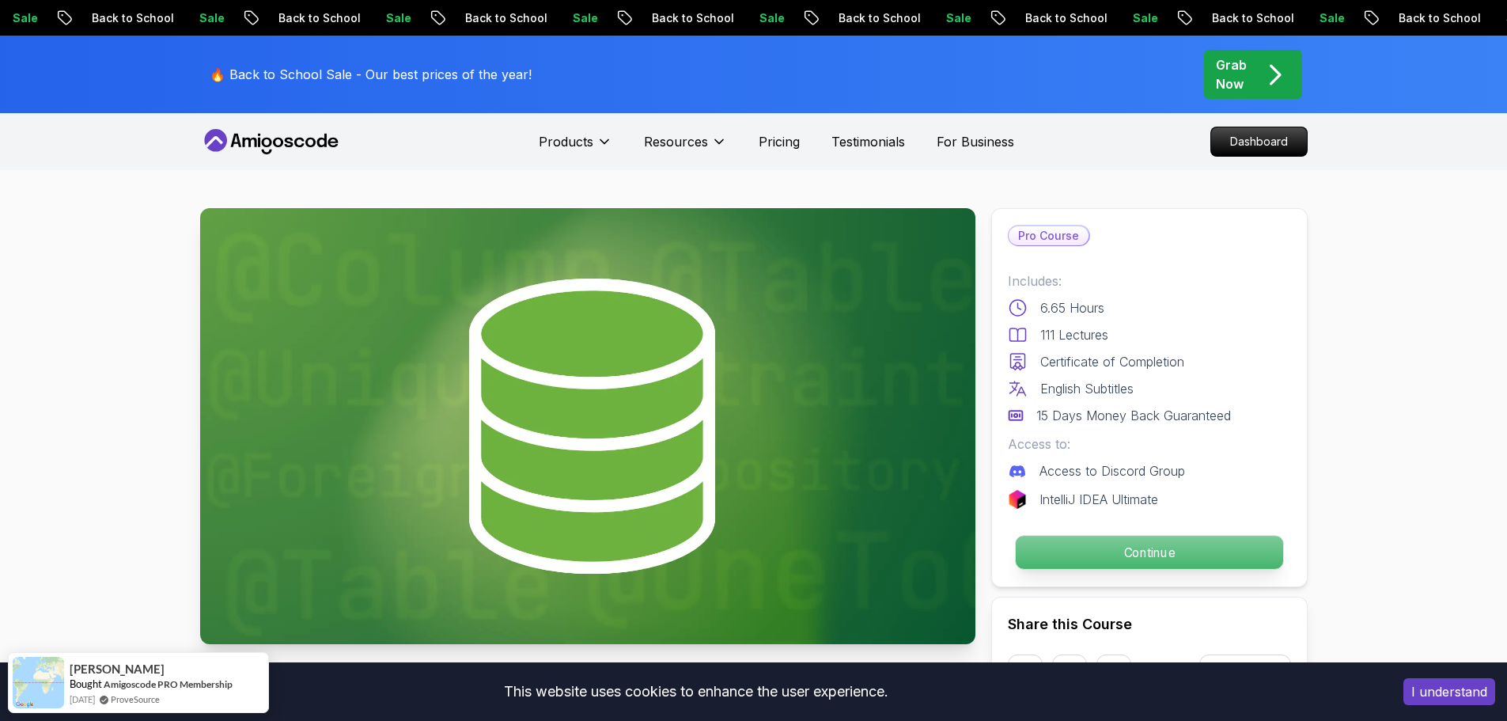
click at [1182, 544] on p "Continue" at bounding box center [1148, 551] width 267 height 33
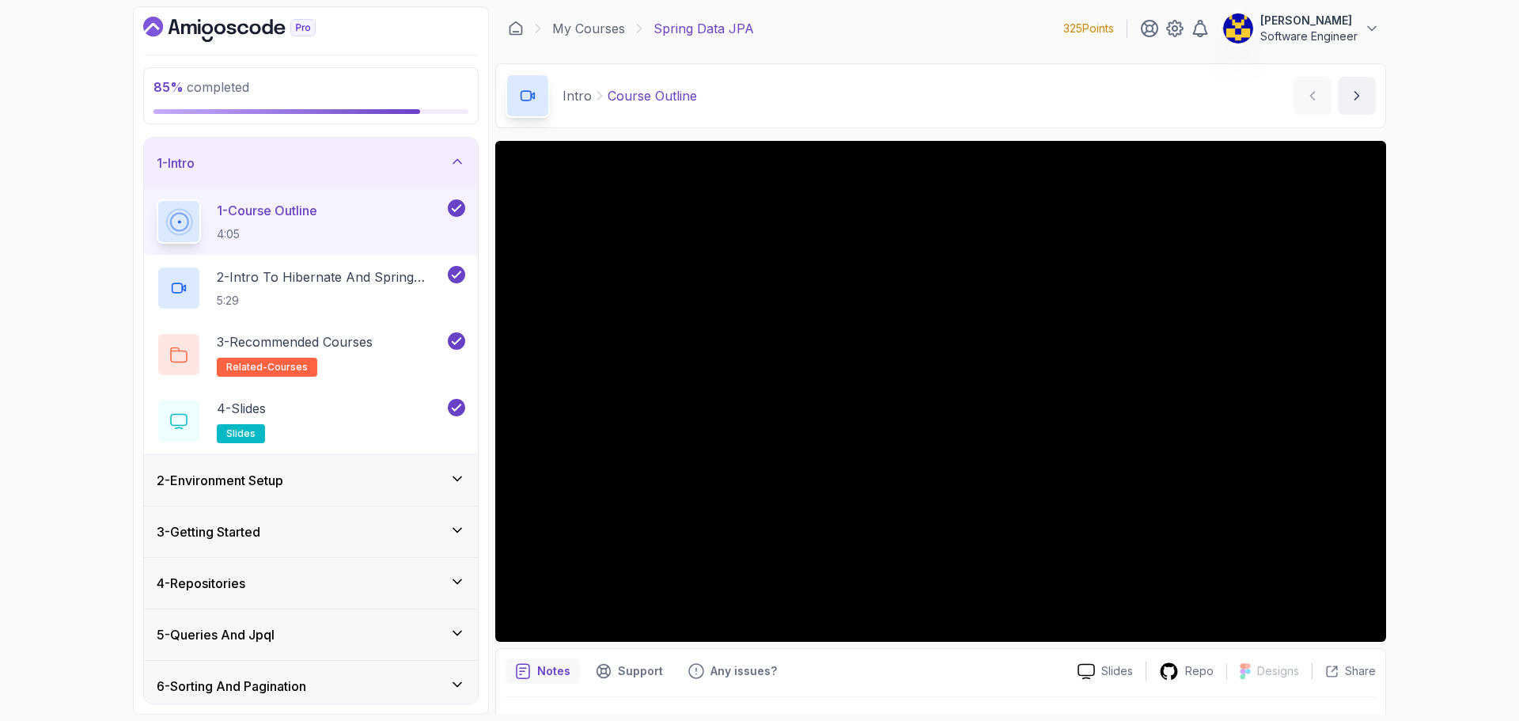
click at [308, 487] on div "2 - Environment Setup" at bounding box center [311, 480] width 308 height 19
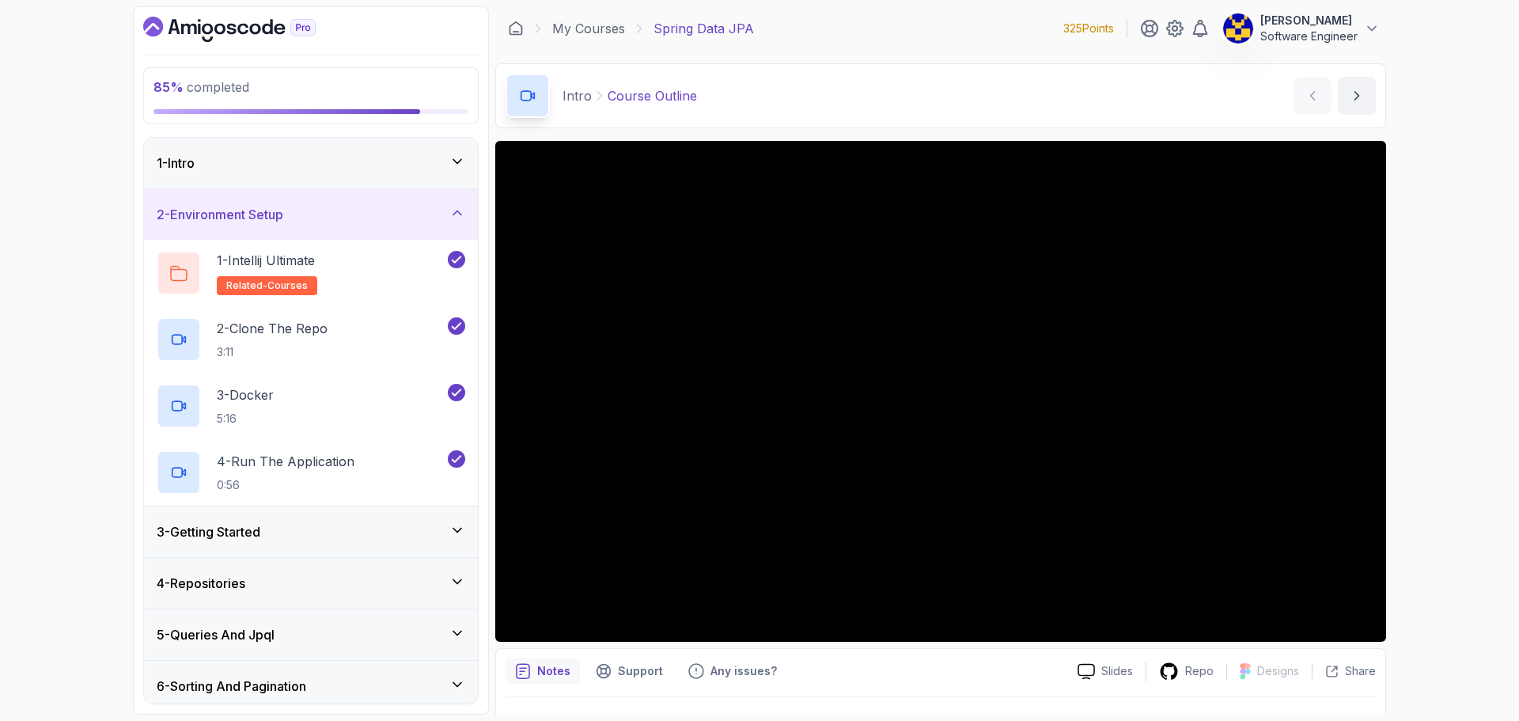
click at [335, 216] on div "2 - Environment Setup" at bounding box center [311, 214] width 308 height 19
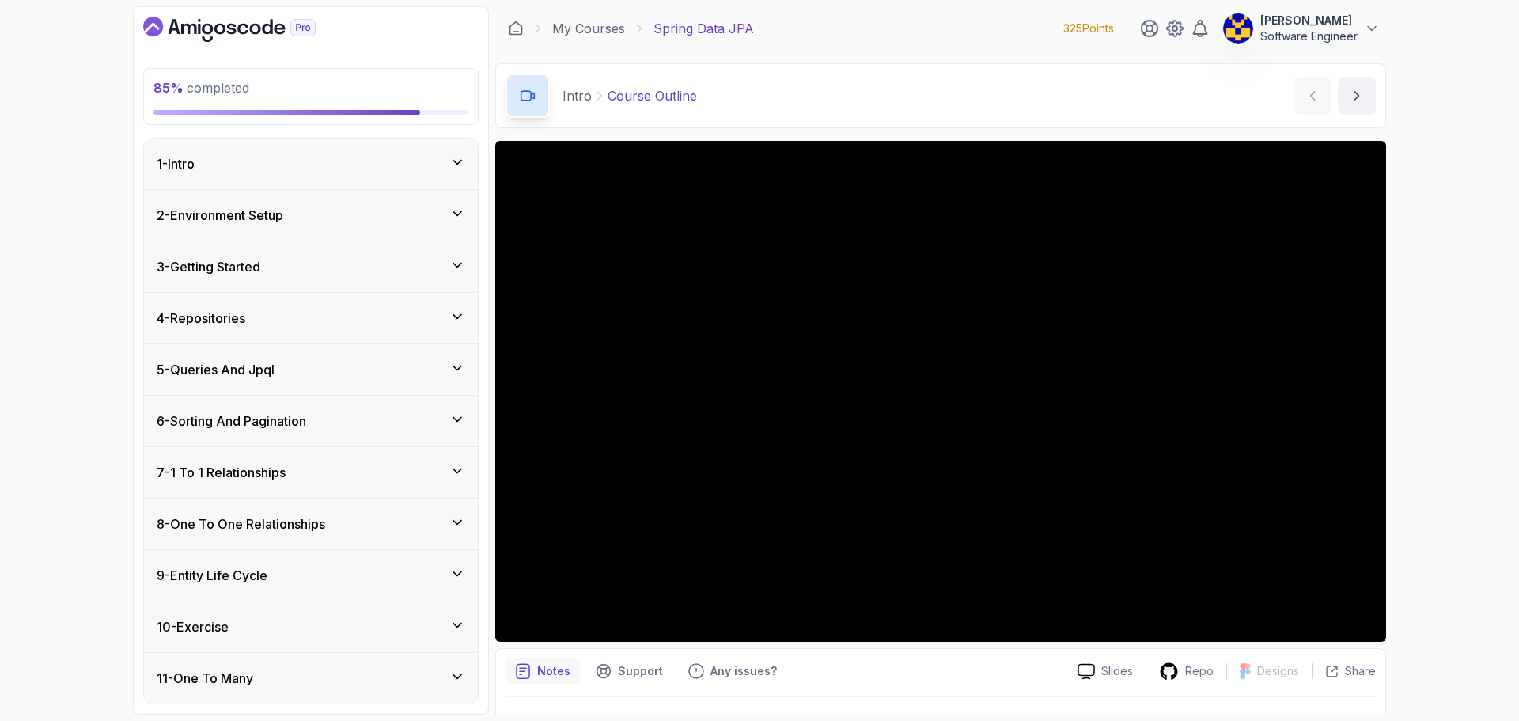
click at [296, 274] on div "3 - Getting Started" at bounding box center [311, 266] width 308 height 19
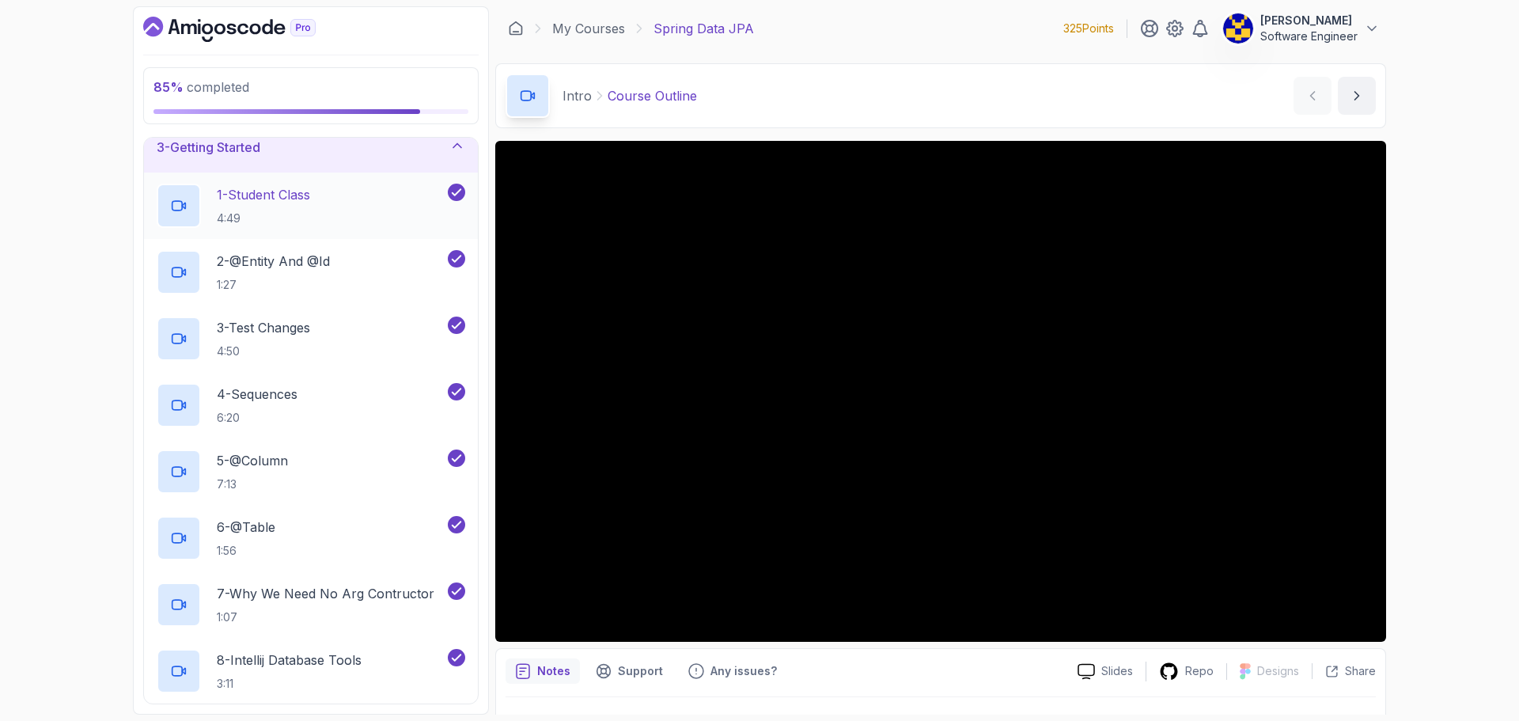
scroll to position [79, 0]
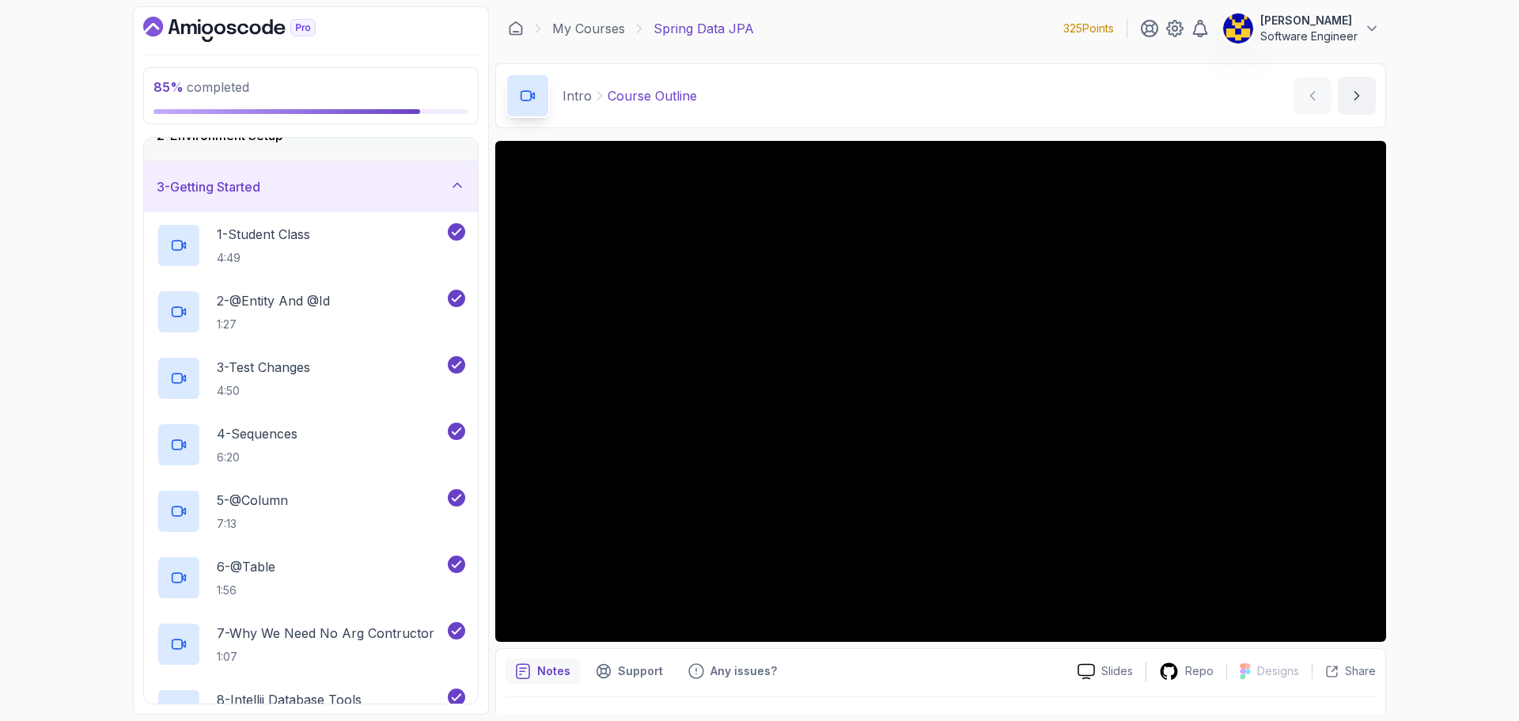
click at [317, 184] on div "3 - Getting Started" at bounding box center [311, 186] width 308 height 19
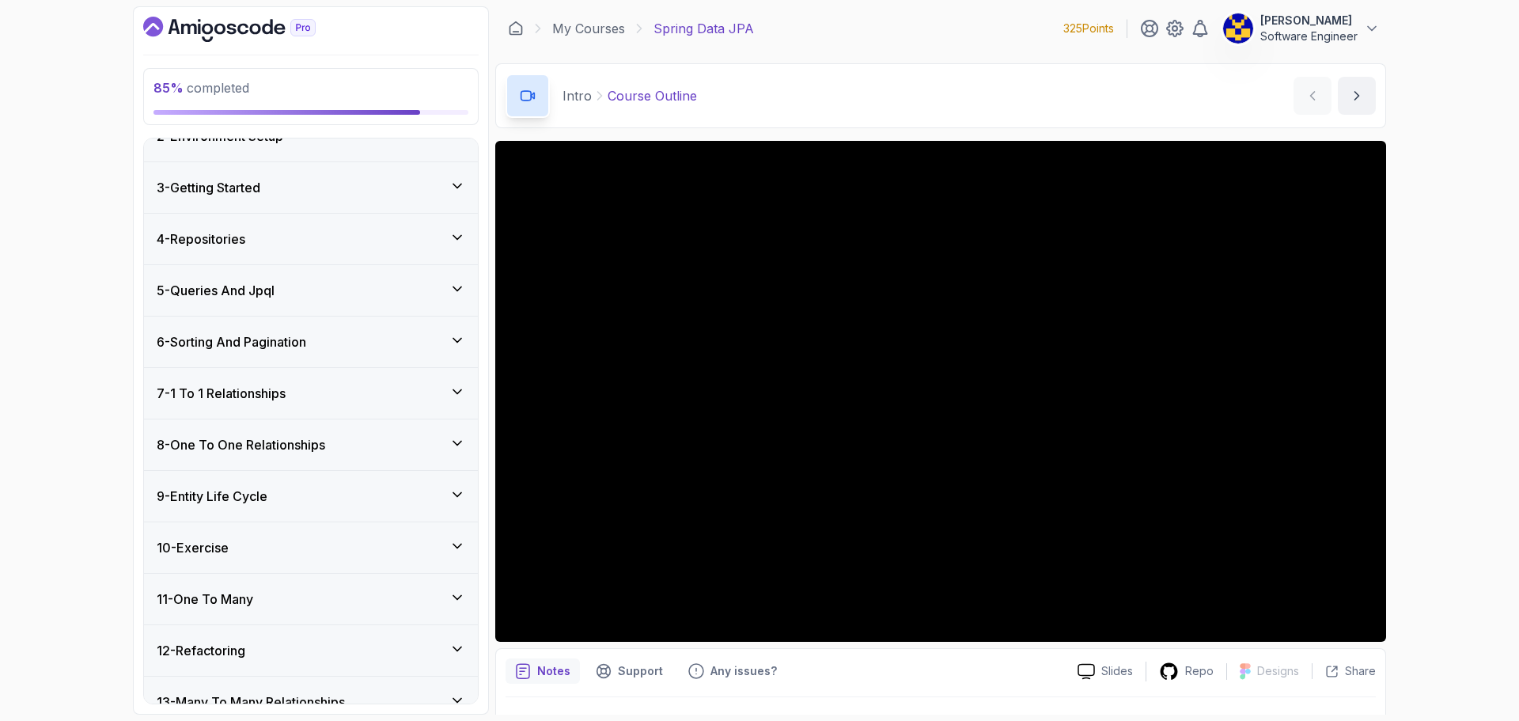
click at [305, 246] on div "4 - Repositories" at bounding box center [311, 238] width 308 height 19
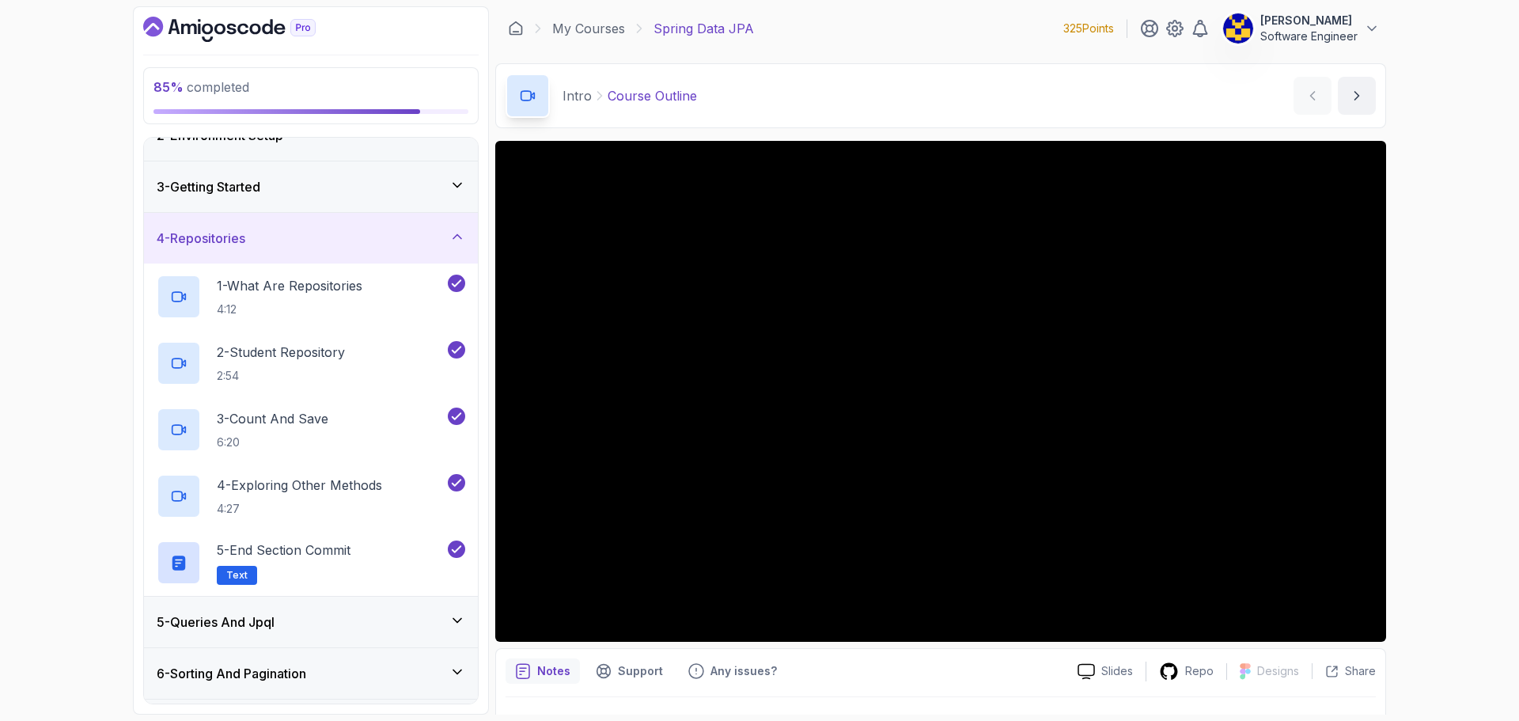
click at [308, 247] on div "4 - Repositories" at bounding box center [311, 238] width 308 height 19
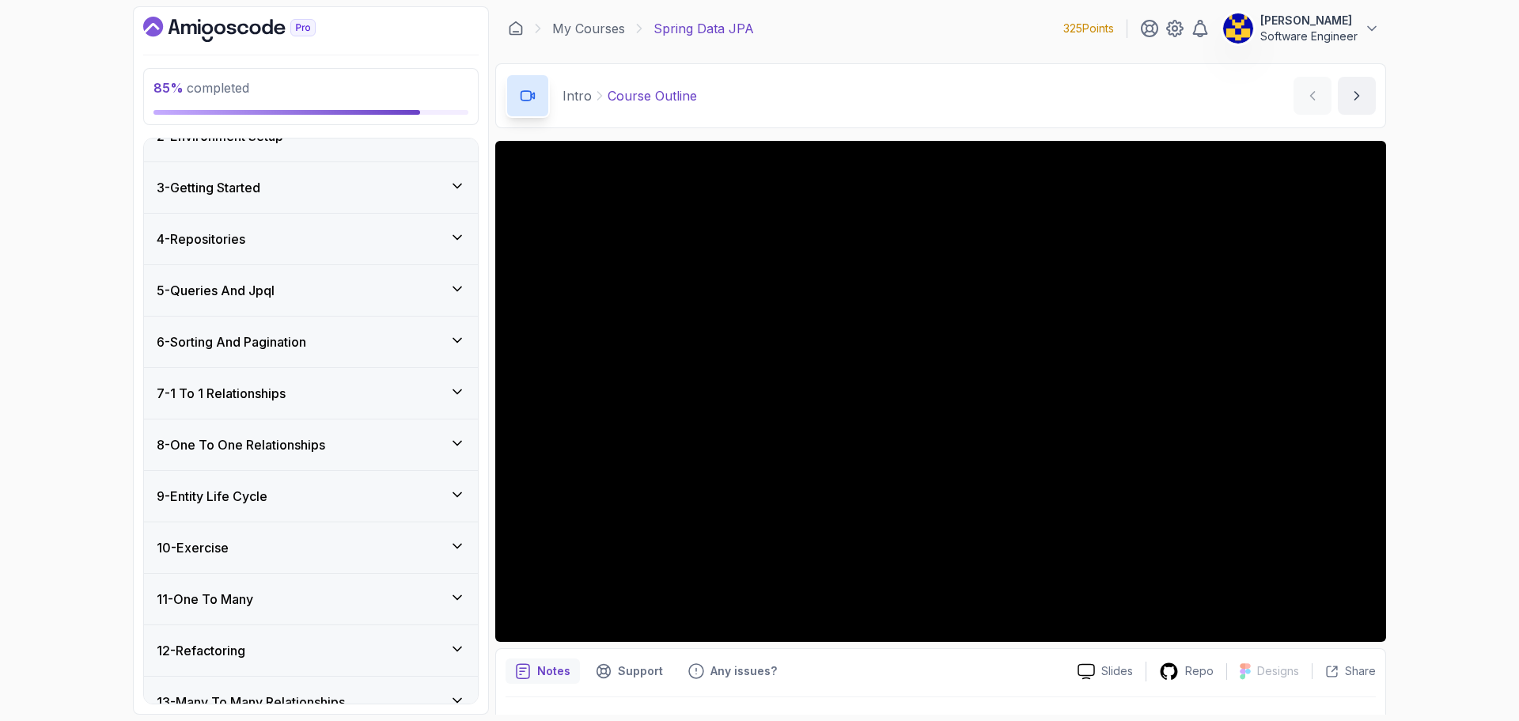
click at [308, 286] on div "5 - Queries And Jpql" at bounding box center [311, 290] width 308 height 19
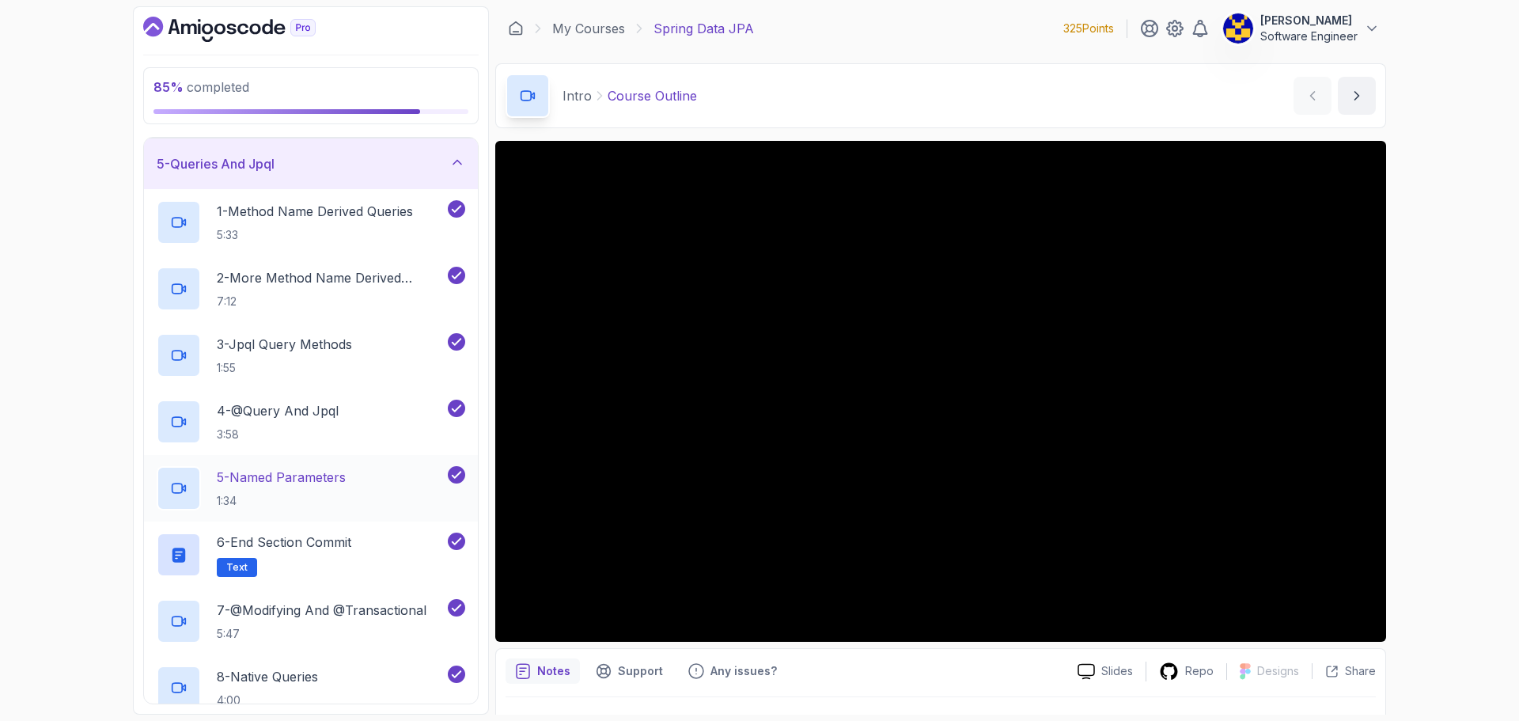
scroll to position [158, 0]
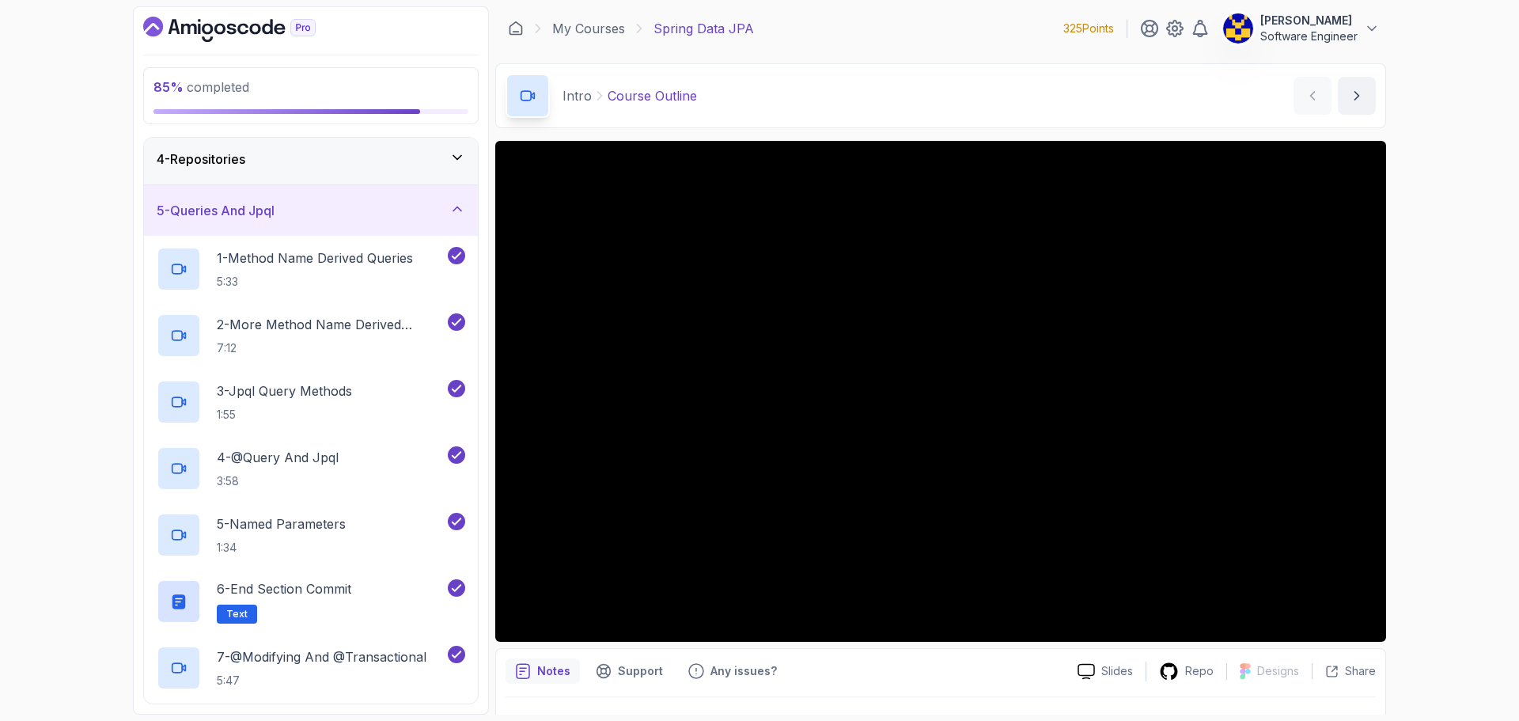
click at [314, 215] on div "5 - Queries And Jpql" at bounding box center [311, 210] width 308 height 19
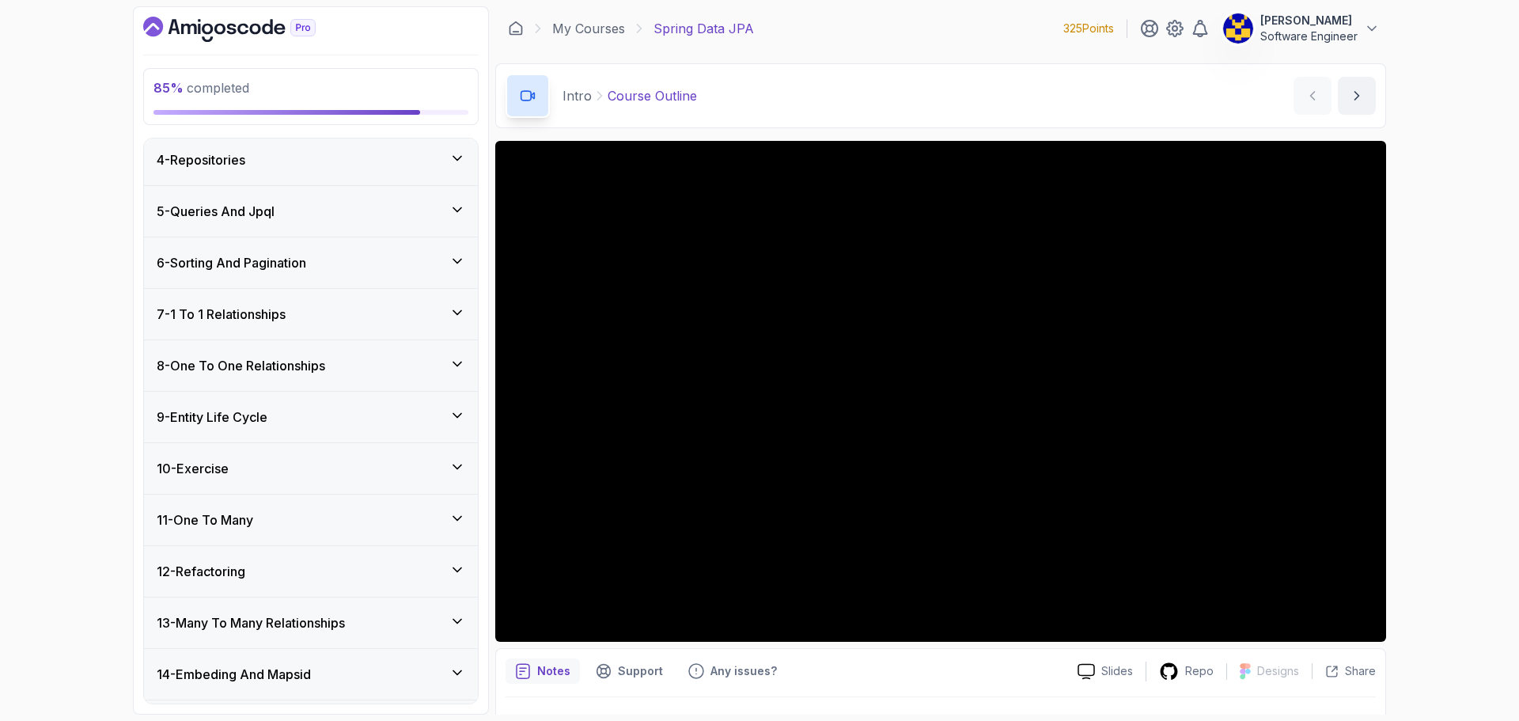
click at [306, 256] on h3 "6 - Sorting And Pagination" at bounding box center [231, 262] width 149 height 19
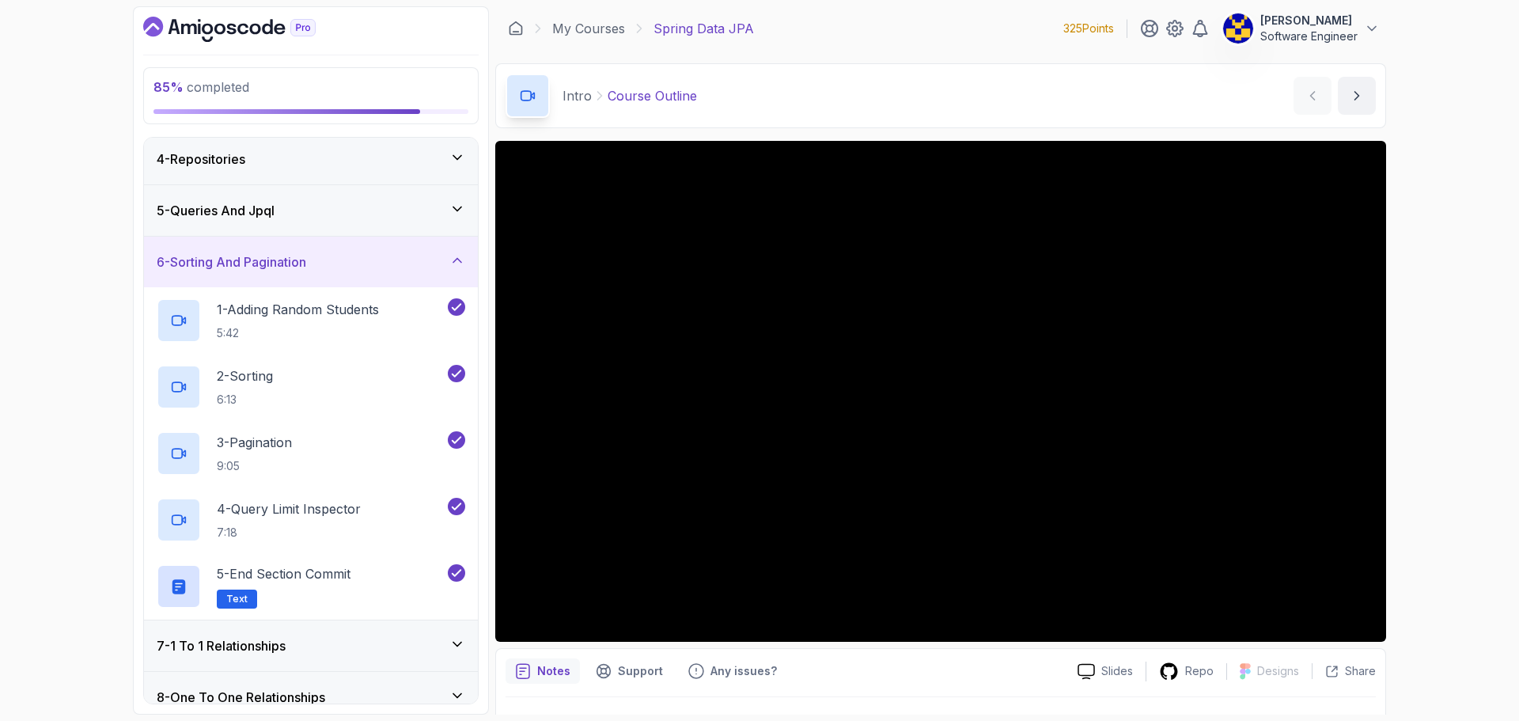
click at [326, 261] on div "6 - Sorting And Pagination" at bounding box center [311, 261] width 308 height 19
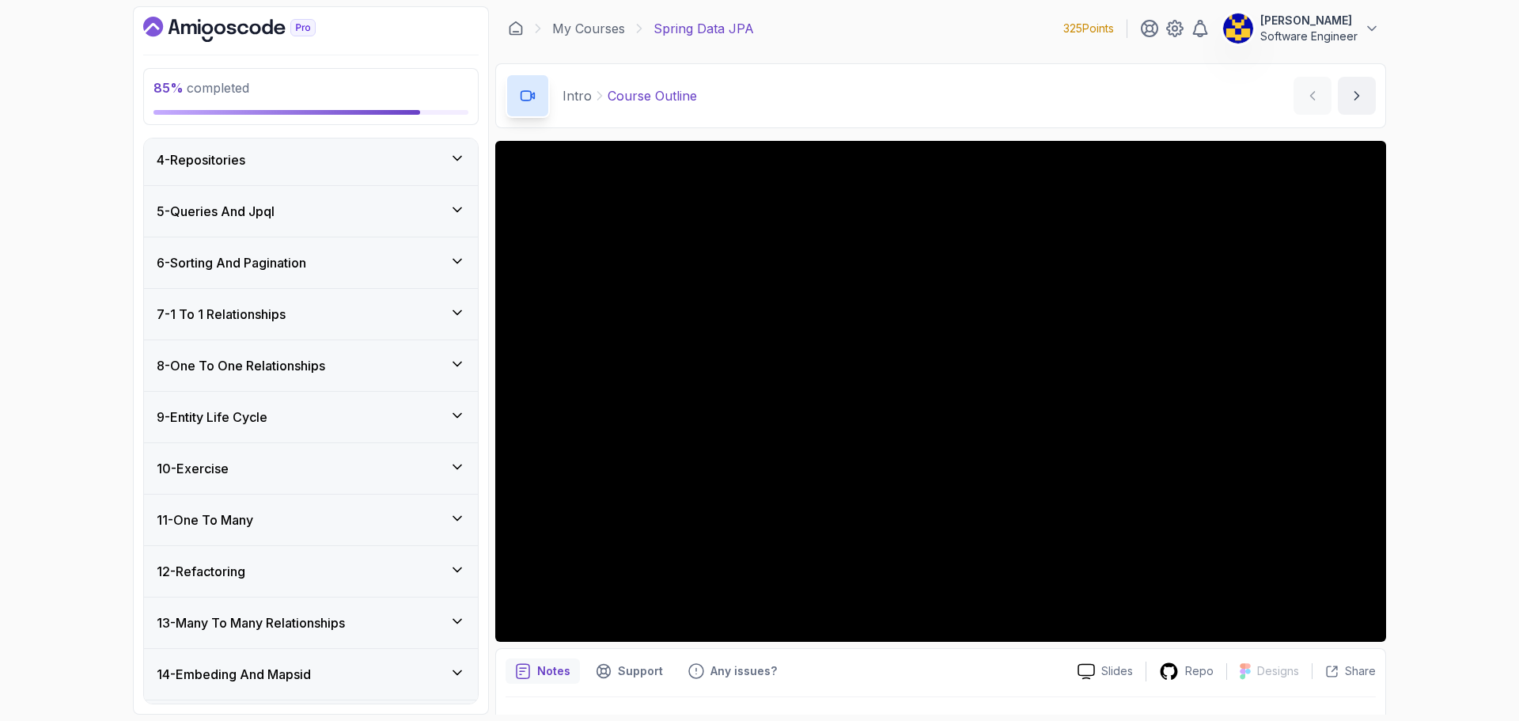
click at [327, 310] on div "7 - 1 To 1 Relationships" at bounding box center [311, 314] width 308 height 19
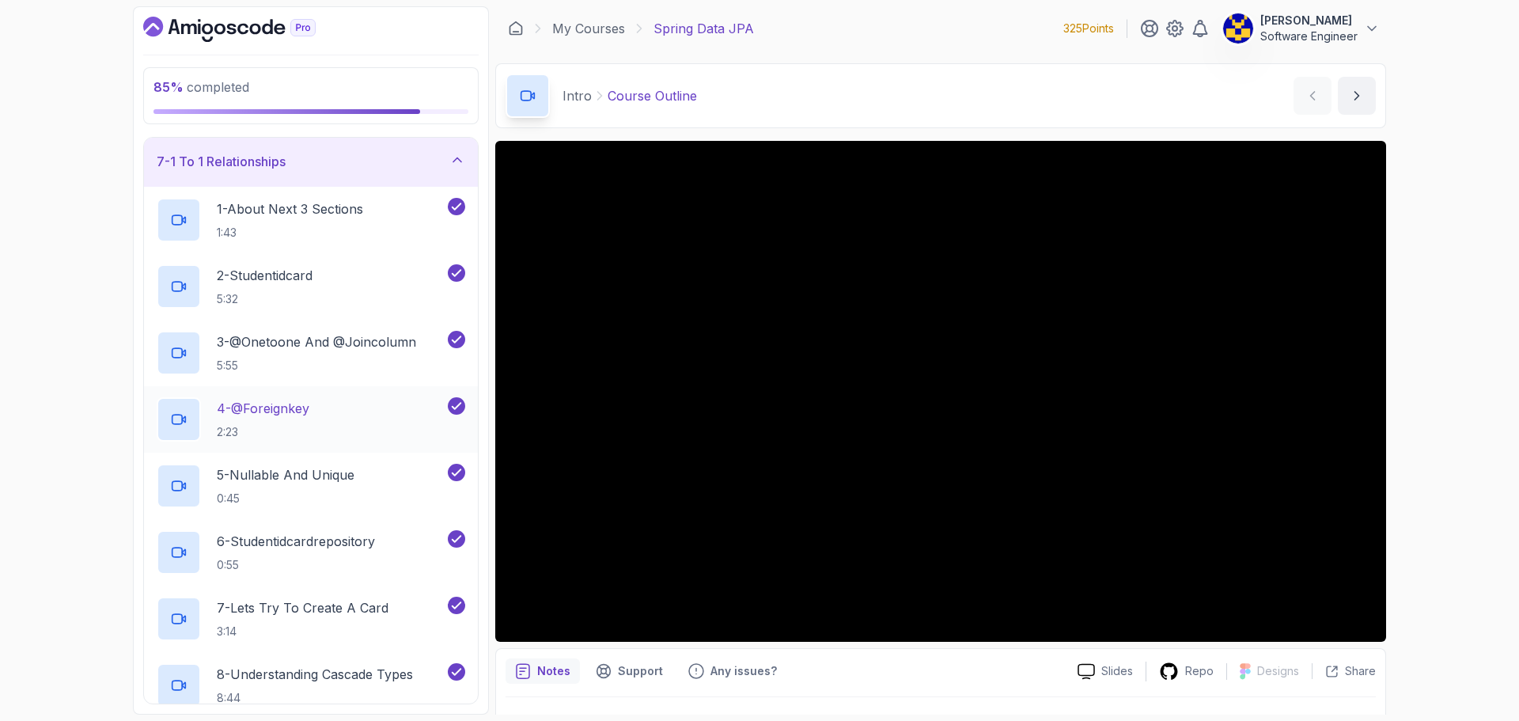
scroll to position [237, 0]
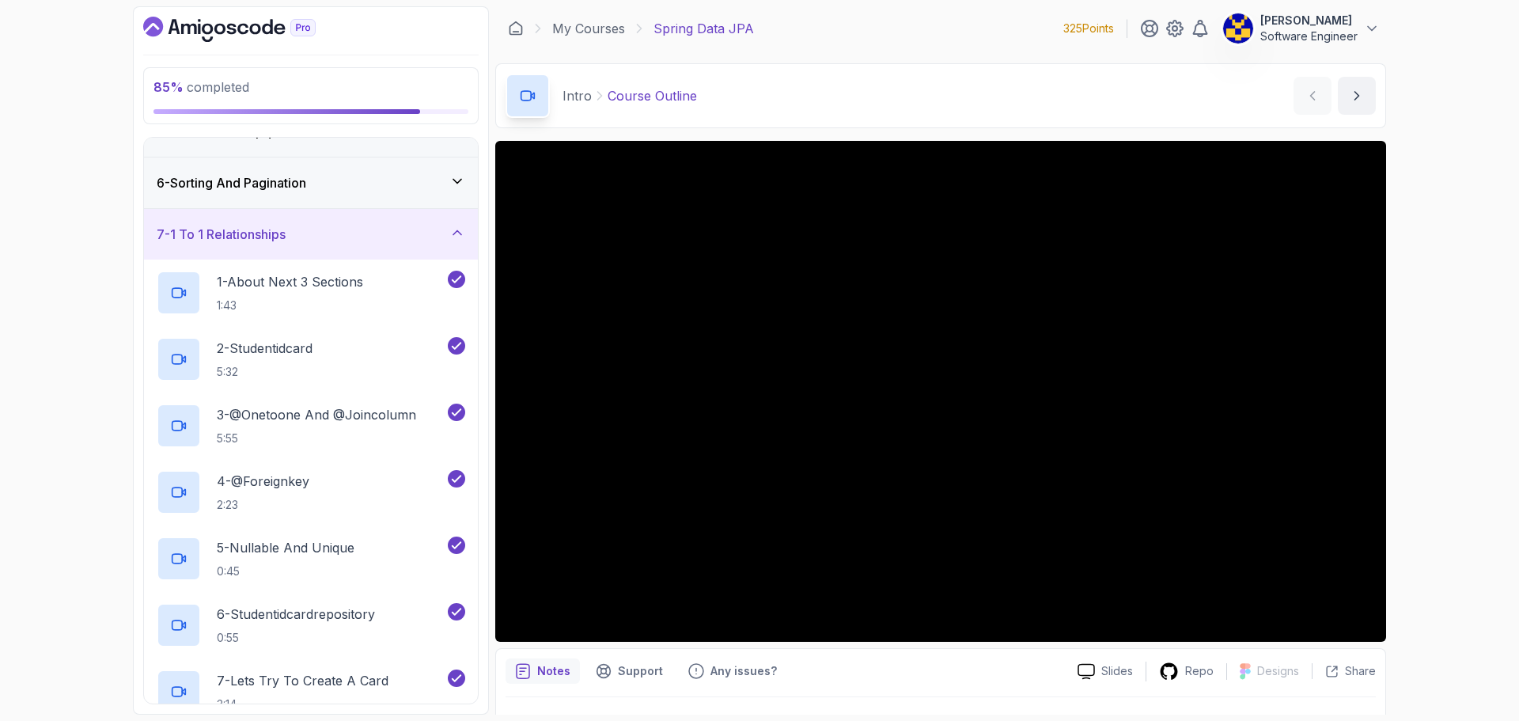
click at [301, 240] on div "7 - 1 To 1 Relationships" at bounding box center [311, 234] width 308 height 19
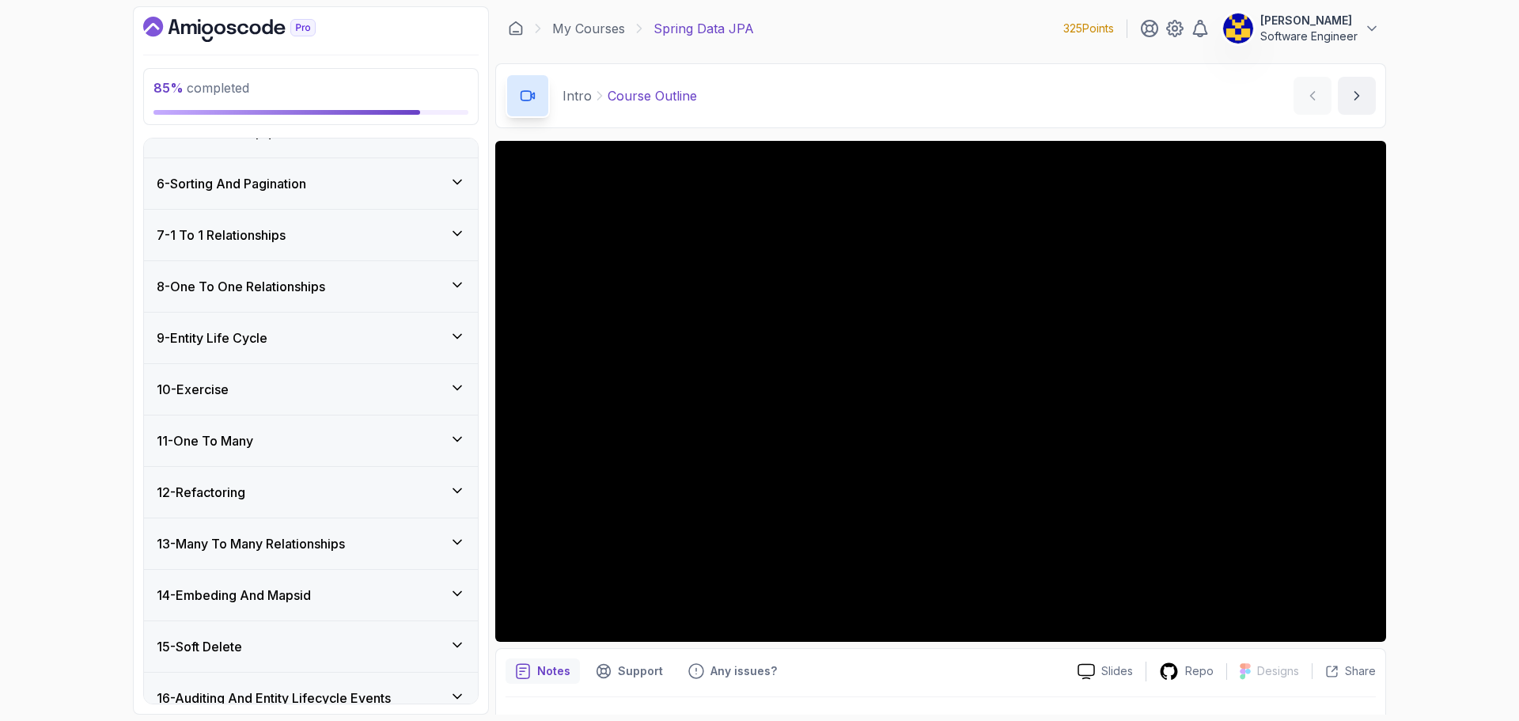
click at [301, 287] on h3 "8 - One To One Relationships" at bounding box center [241, 286] width 168 height 19
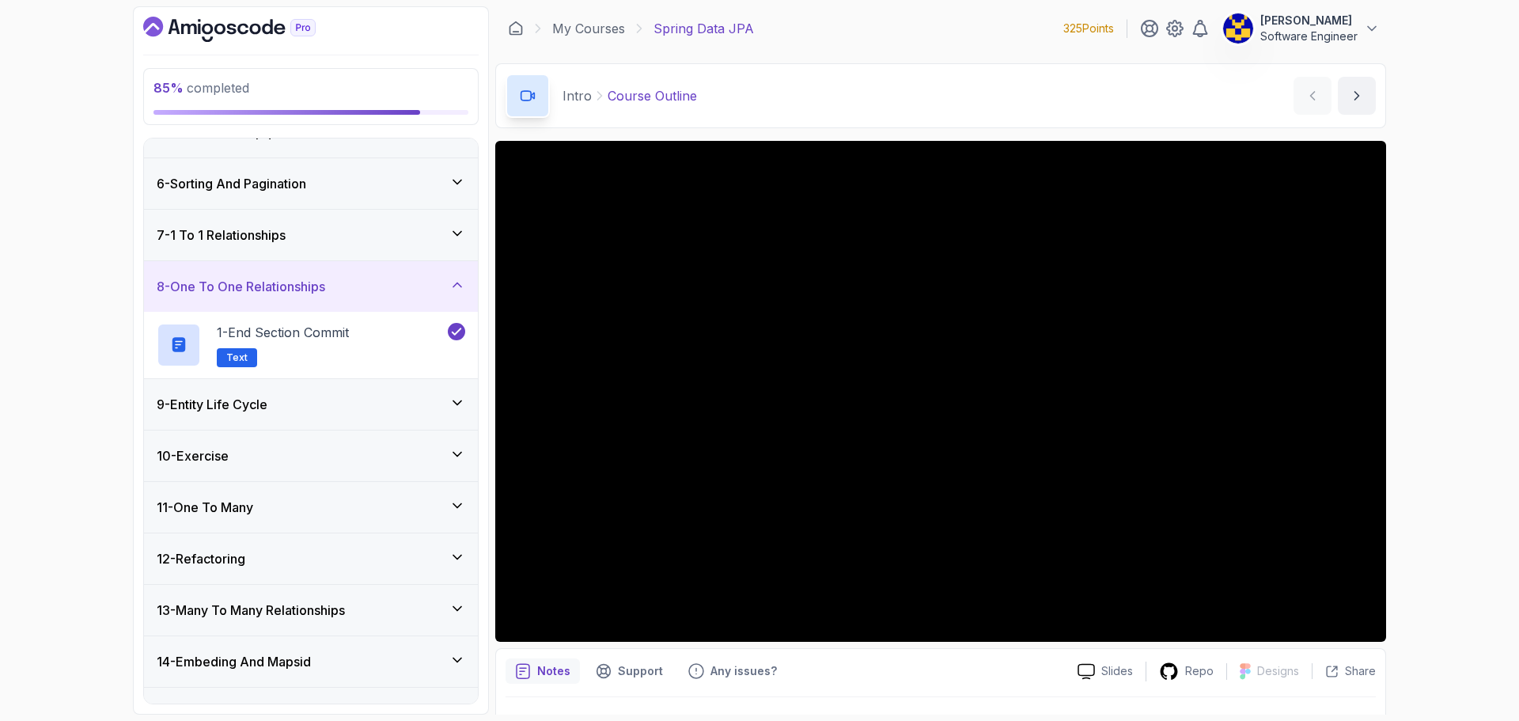
click at [301, 287] on h3 "8 - One To One Relationships" at bounding box center [241, 286] width 168 height 19
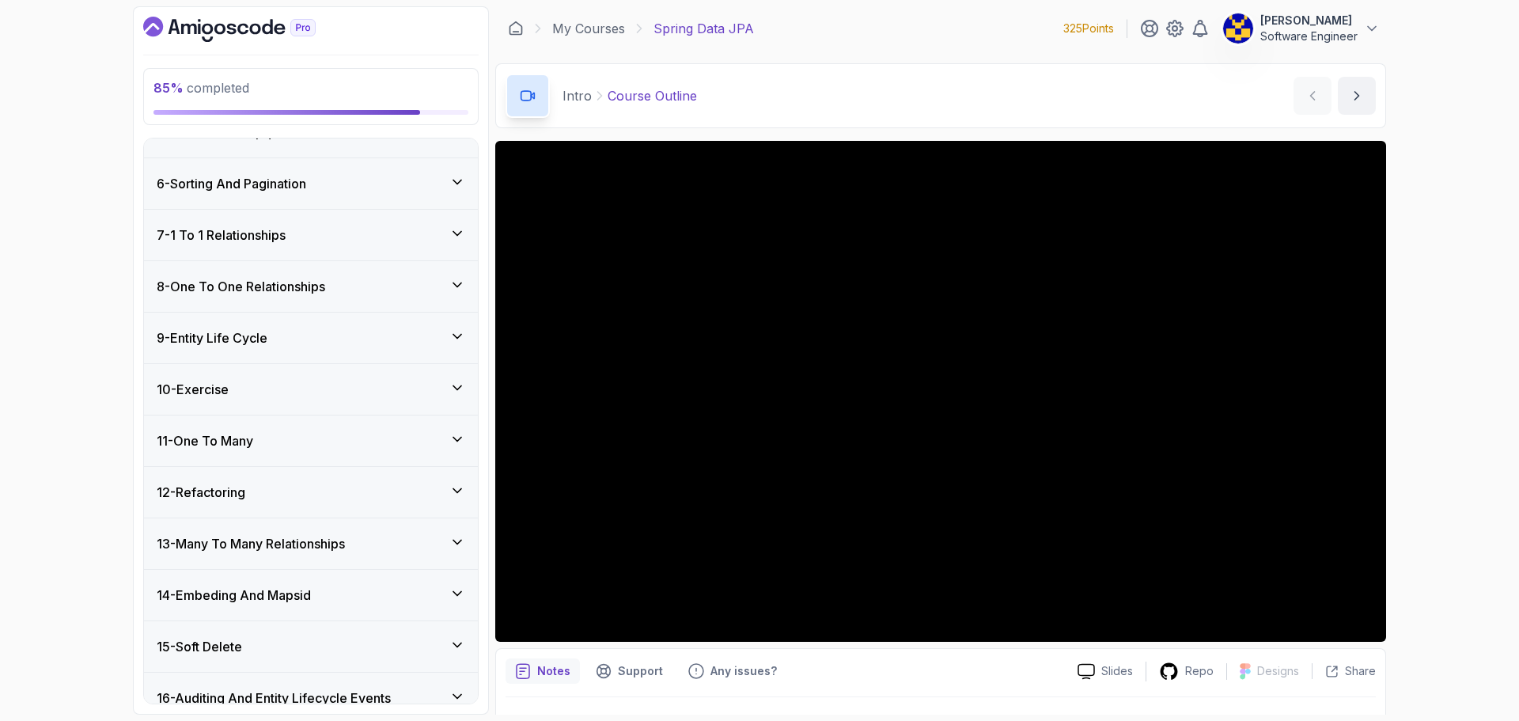
click at [314, 327] on div "9 - Entity Life Cycle" at bounding box center [311, 337] width 334 height 51
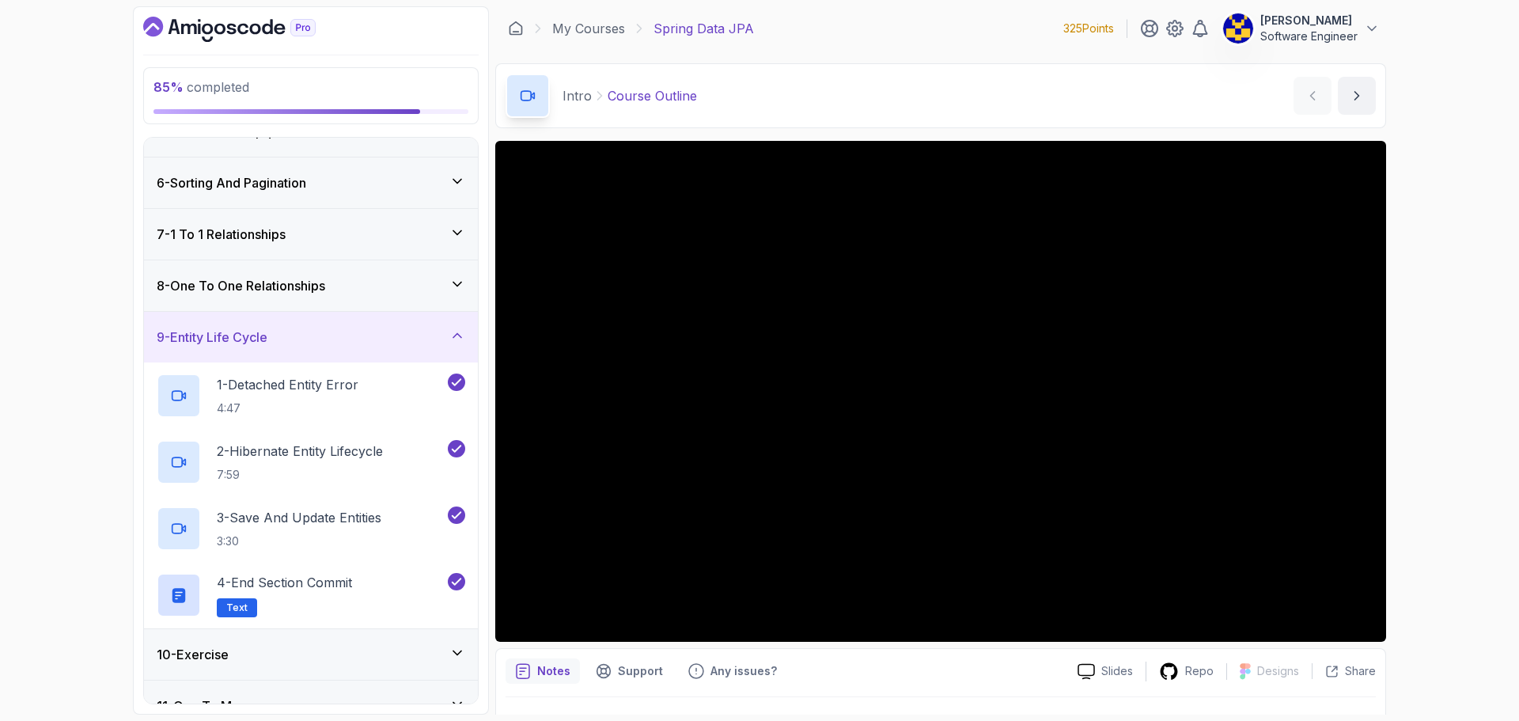
click at [314, 328] on div "9 - Entity Life Cycle" at bounding box center [311, 336] width 308 height 19
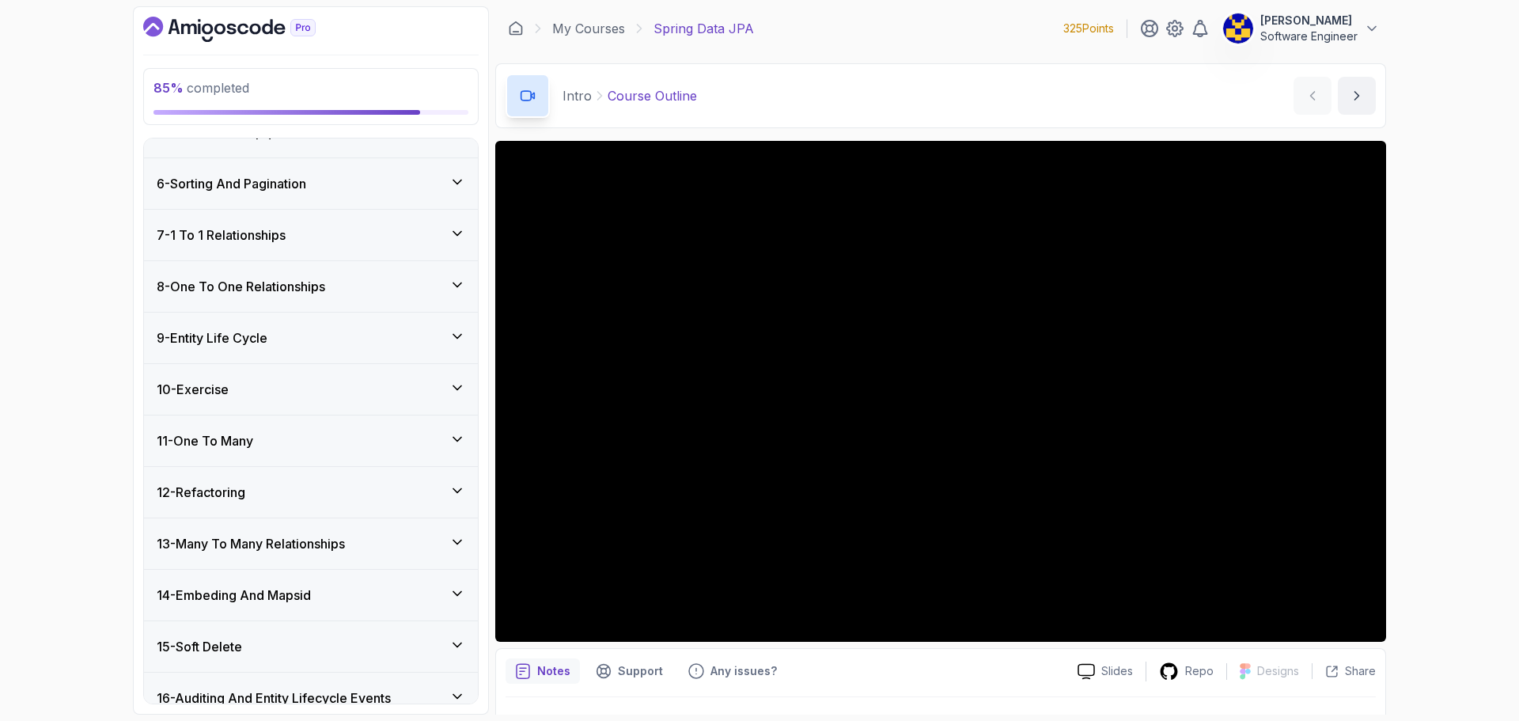
click at [323, 378] on div "10 - Exercise" at bounding box center [311, 389] width 334 height 51
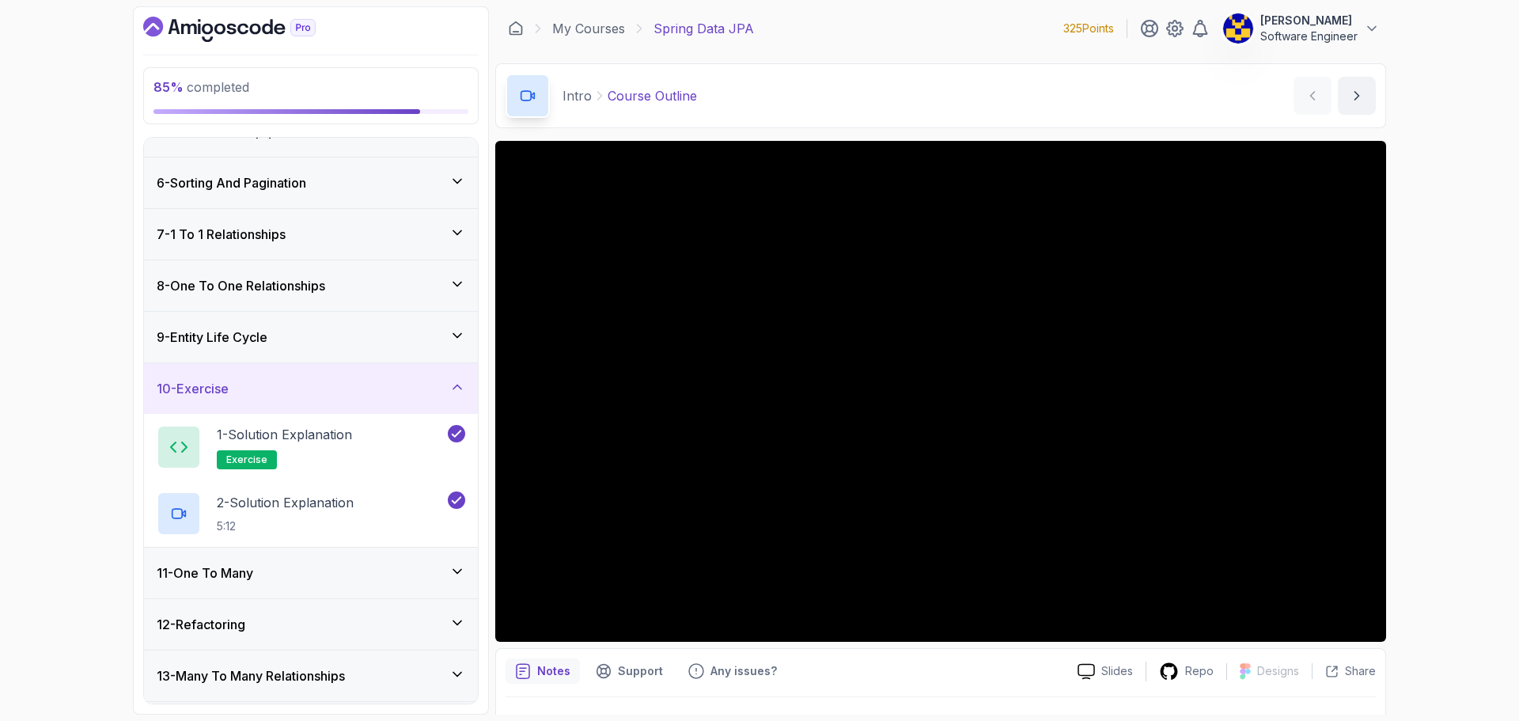
click at [327, 380] on div "10 - Exercise" at bounding box center [311, 388] width 308 height 19
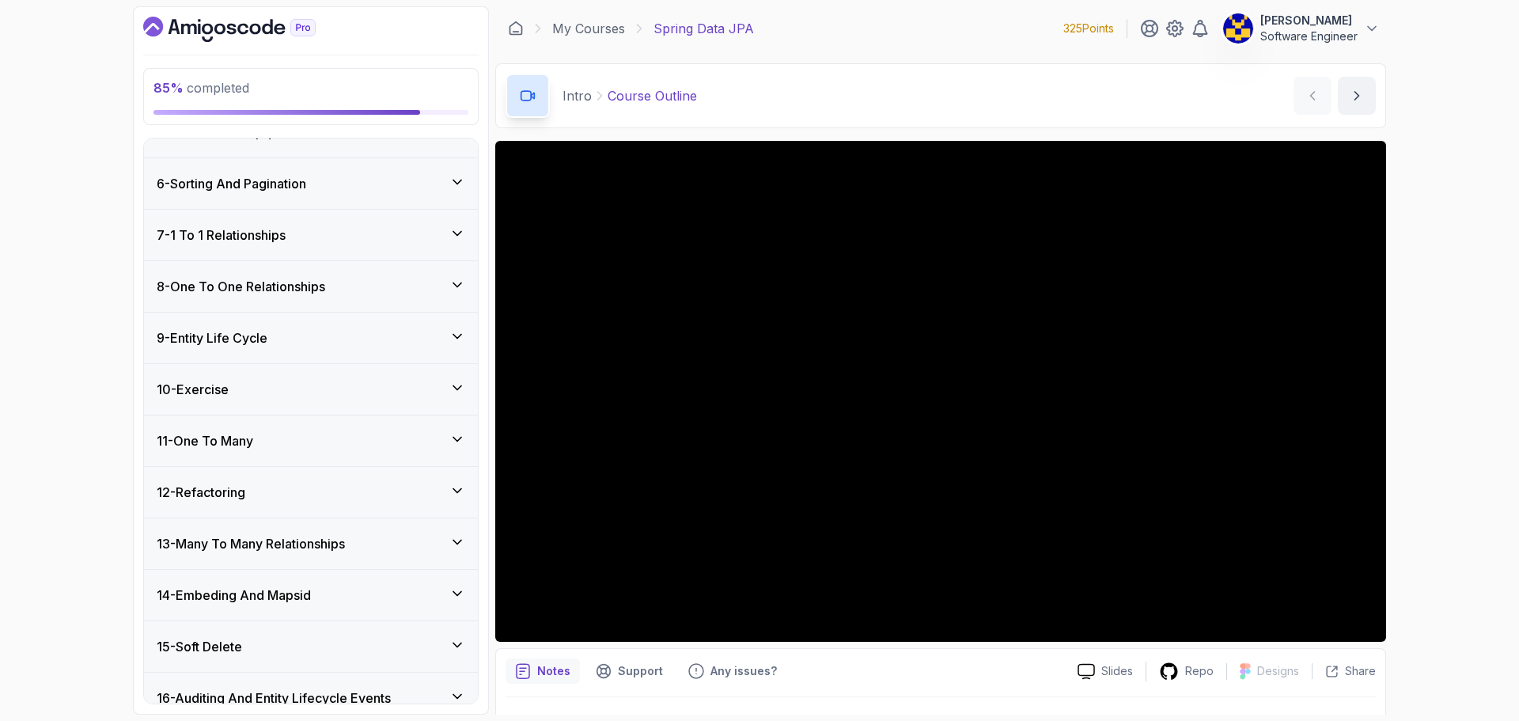
click at [338, 422] on div "11 - One To Many" at bounding box center [311, 440] width 334 height 51
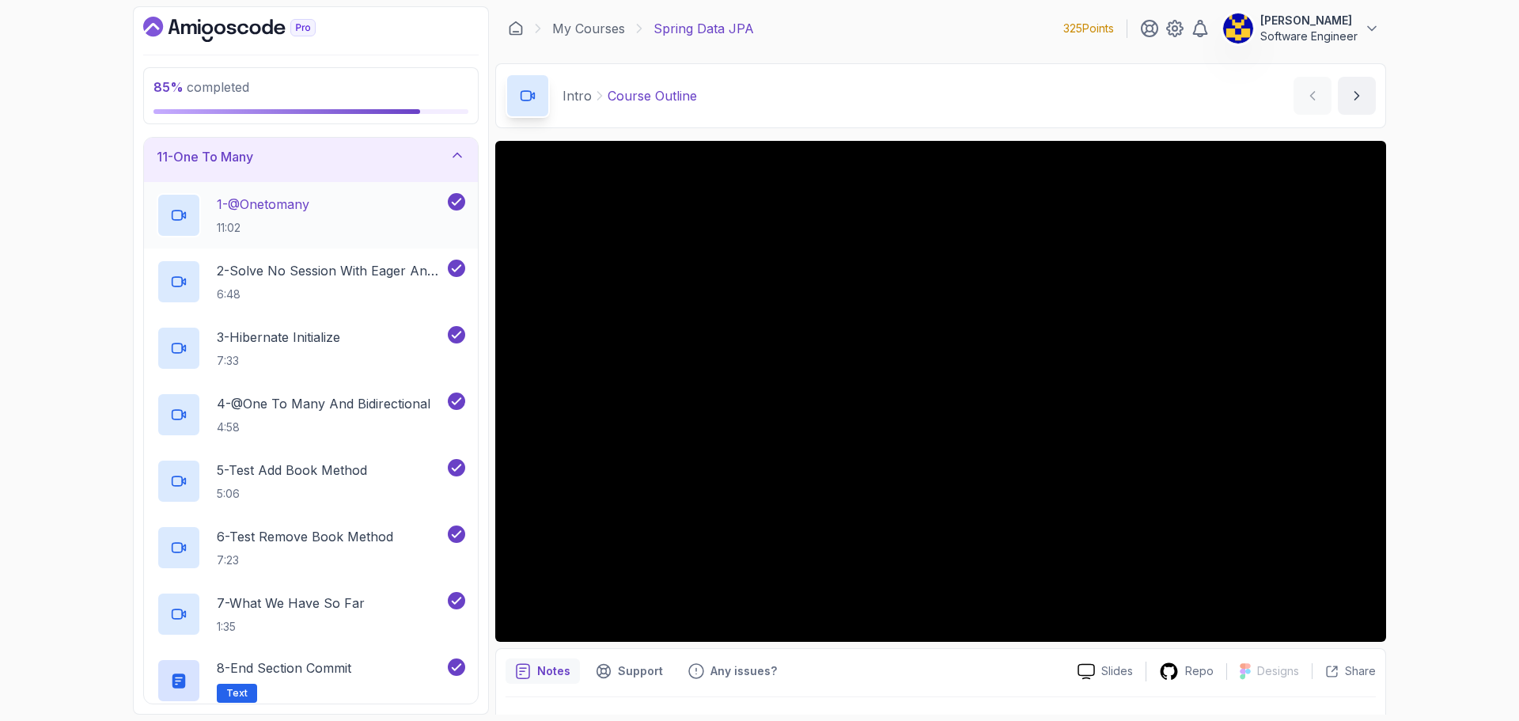
scroll to position [475, 0]
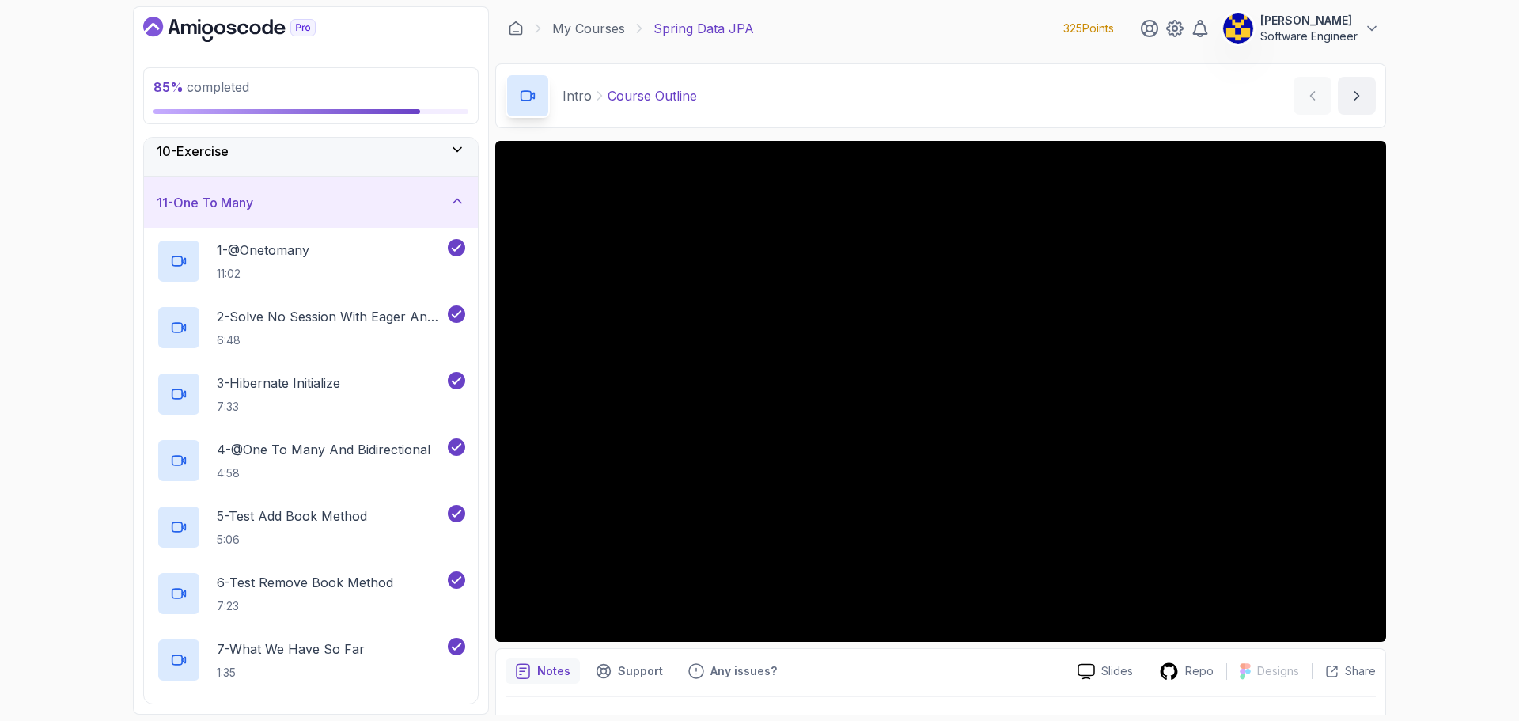
click at [305, 211] on div "11 - One To Many" at bounding box center [311, 202] width 308 height 19
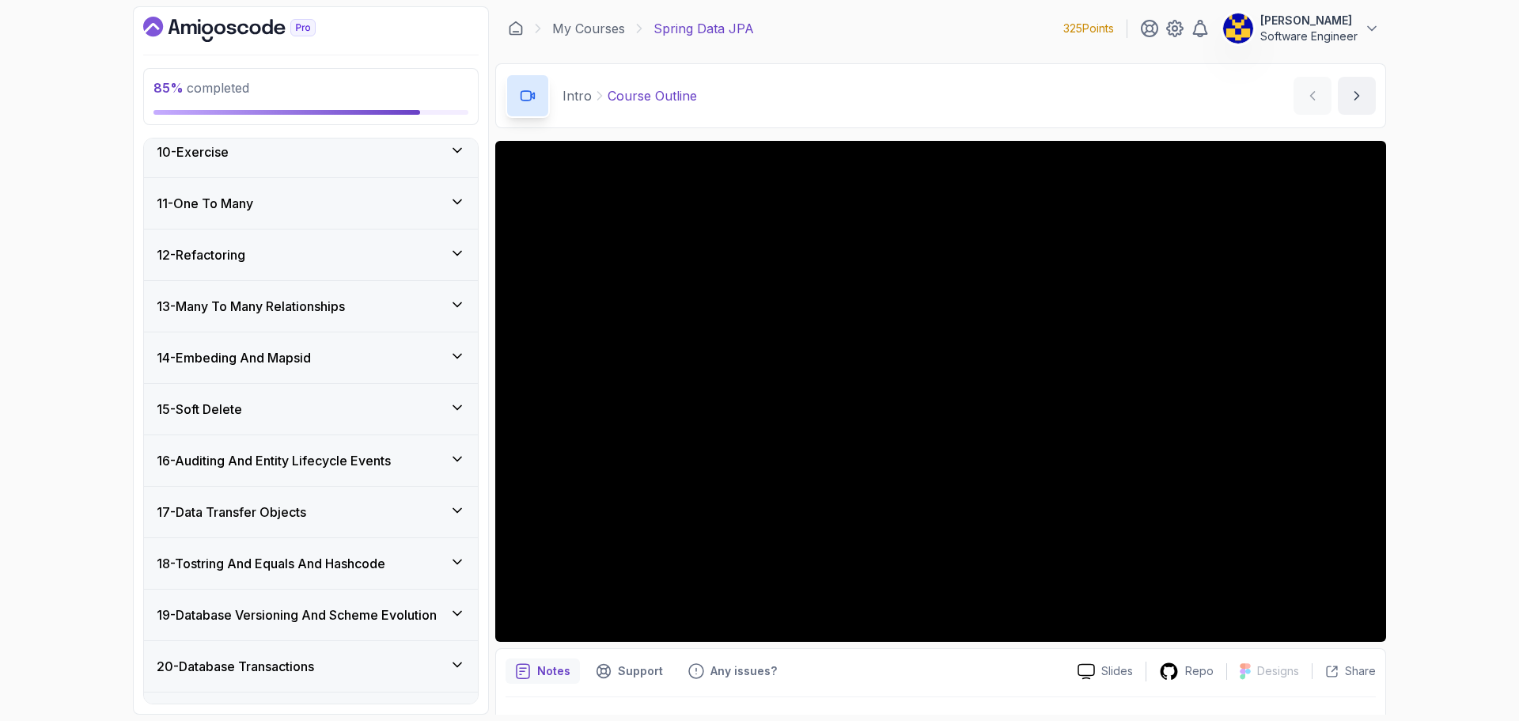
click at [310, 259] on div "12 - Refactoring" at bounding box center [311, 254] width 308 height 19
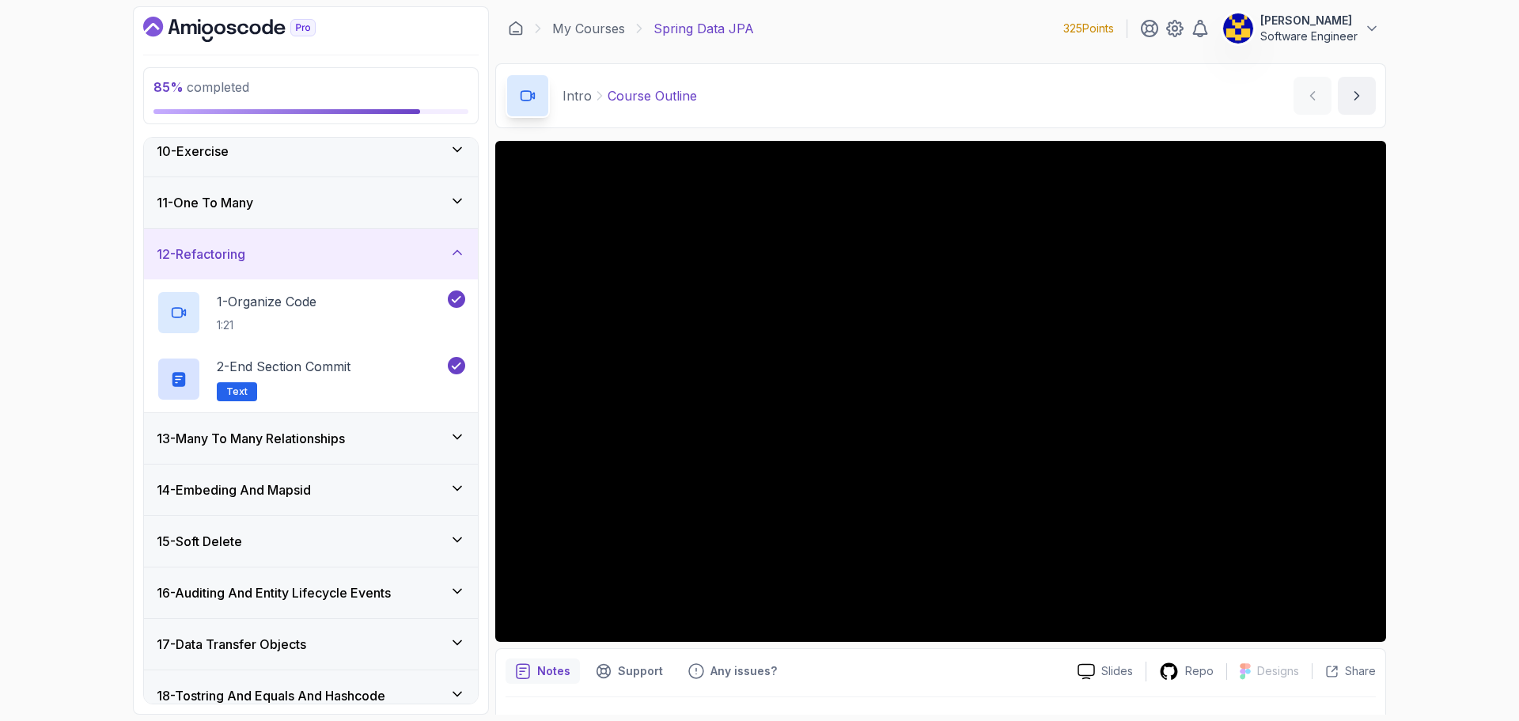
click at [310, 259] on div "12 - Refactoring" at bounding box center [311, 253] width 308 height 19
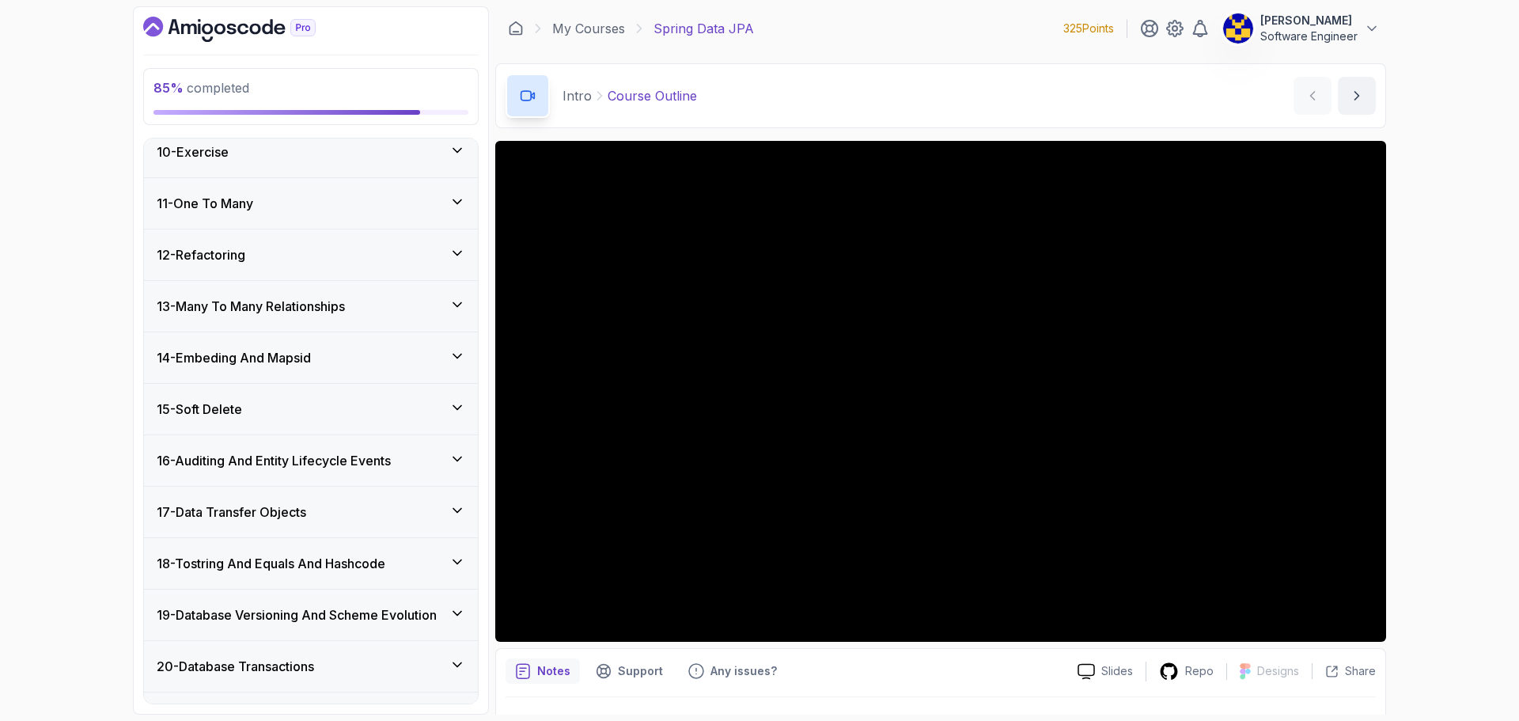
click at [326, 320] on div "13 - Many To Many Relationships" at bounding box center [311, 306] width 334 height 51
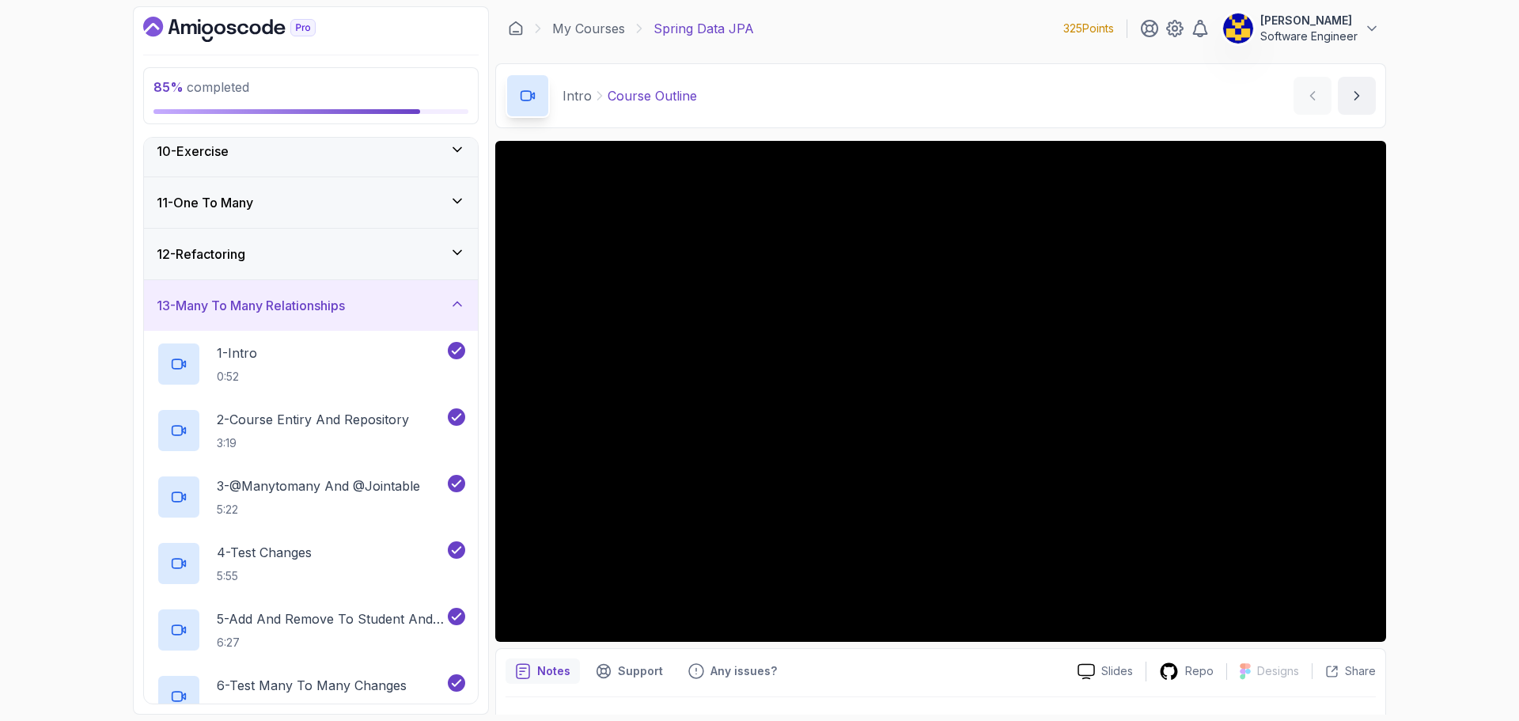
click at [323, 293] on div "13 - Many To Many Relationships" at bounding box center [311, 305] width 334 height 51
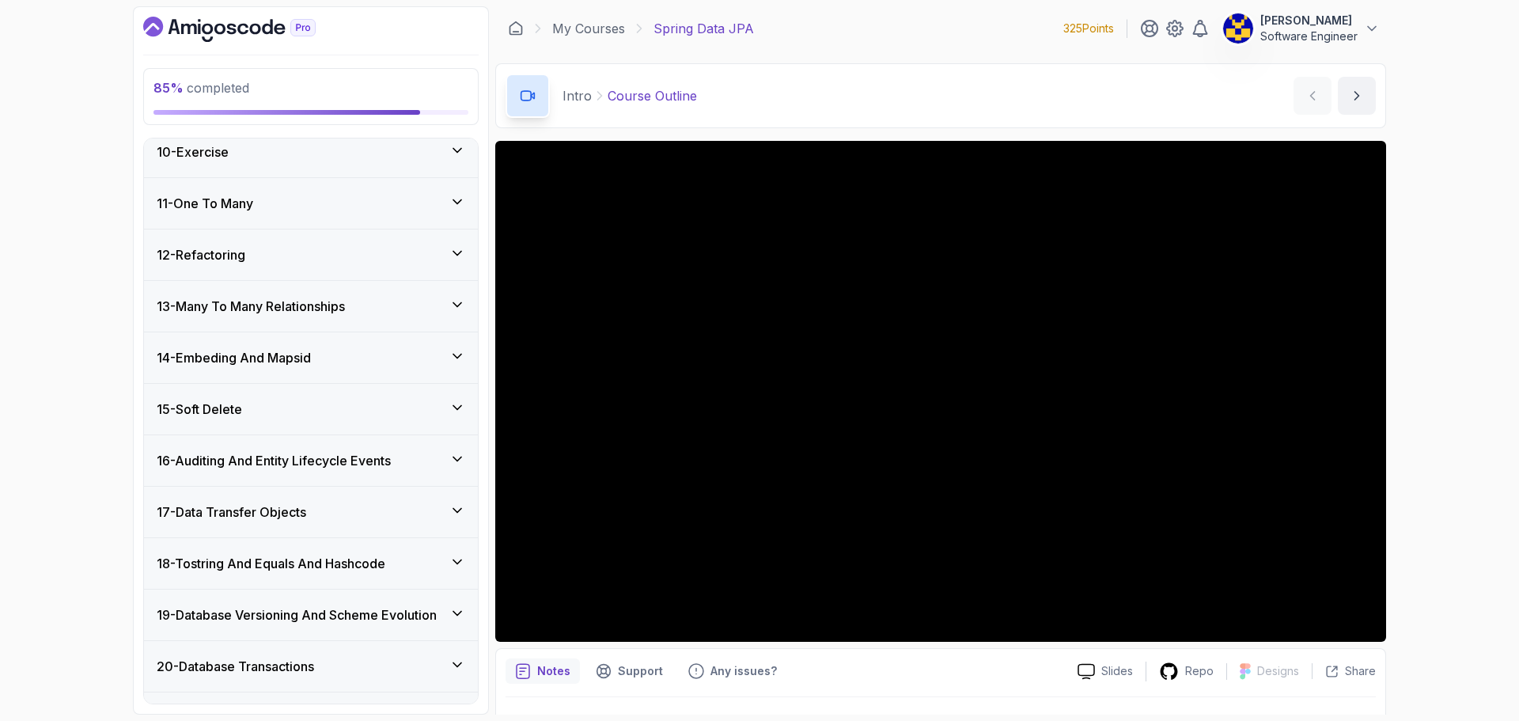
click at [330, 342] on div "14 - Embeding And Mapsid" at bounding box center [311, 357] width 334 height 51
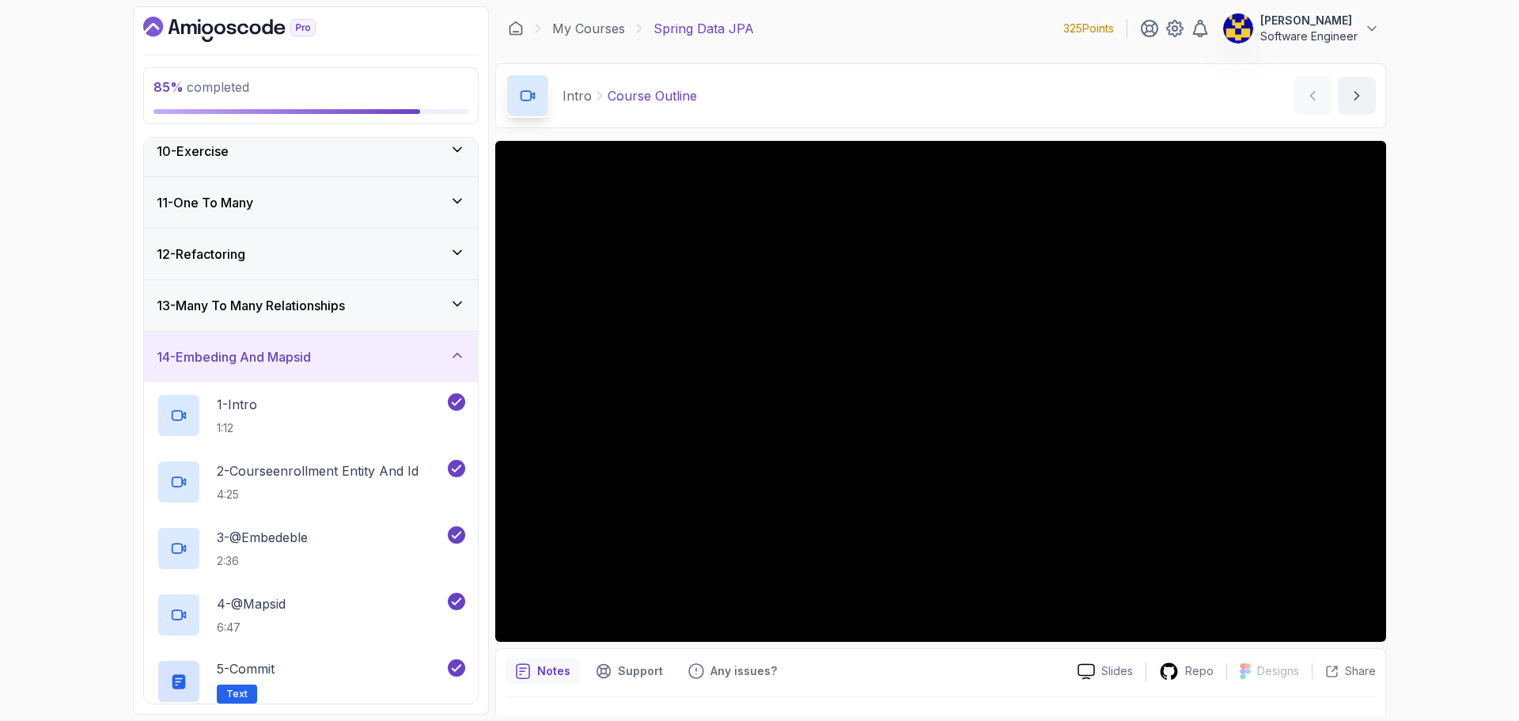
click at [333, 351] on div "14 - Embeding And Mapsid" at bounding box center [311, 356] width 308 height 19
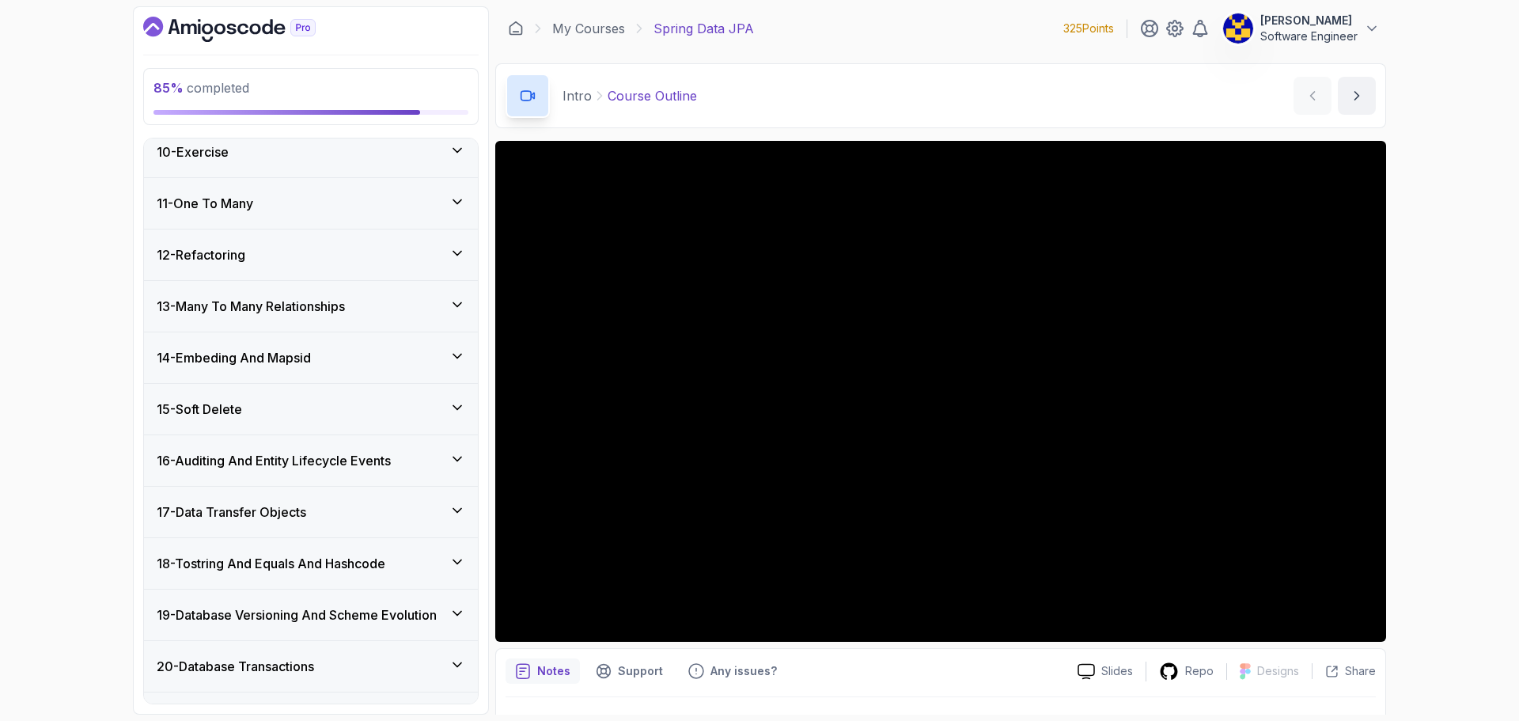
click at [309, 411] on div "15 - Soft Delete" at bounding box center [311, 408] width 308 height 19
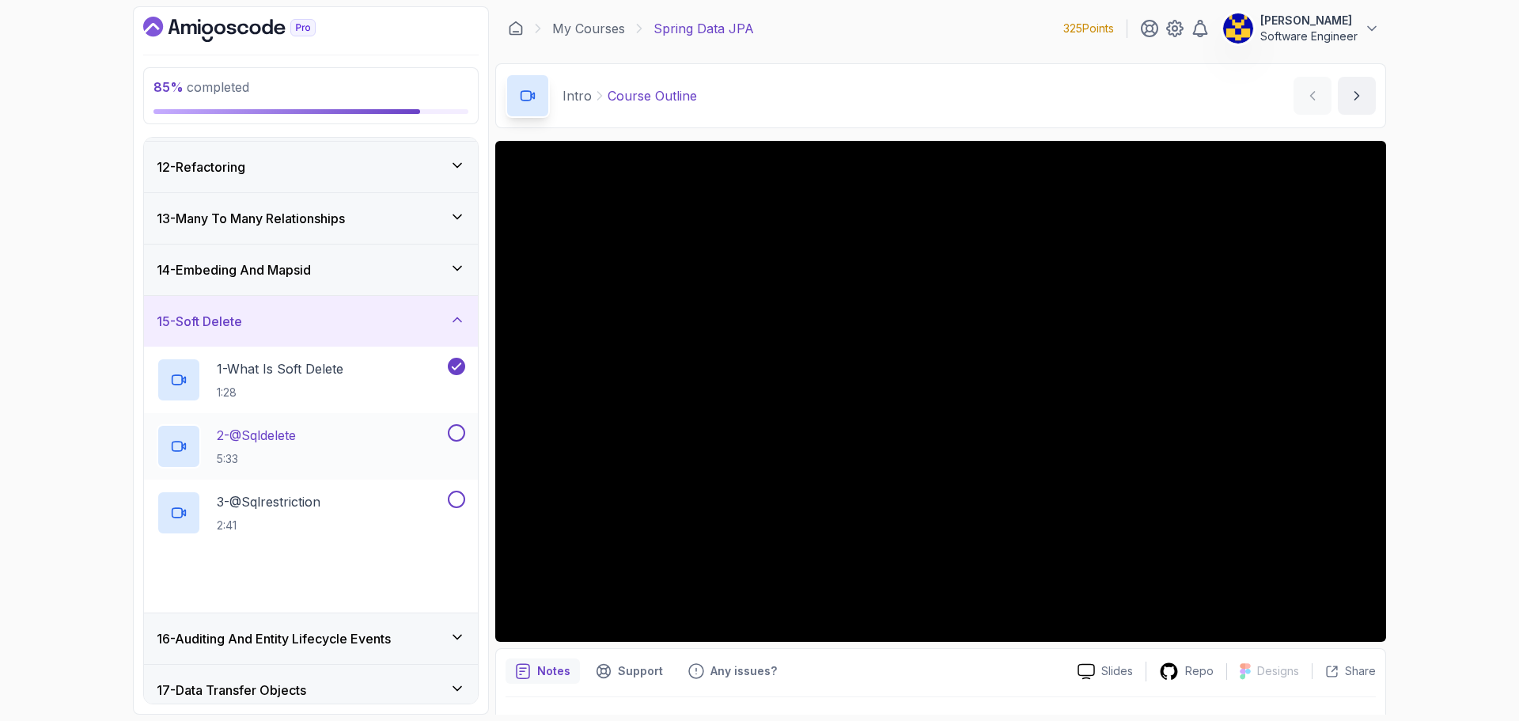
scroll to position [633, 0]
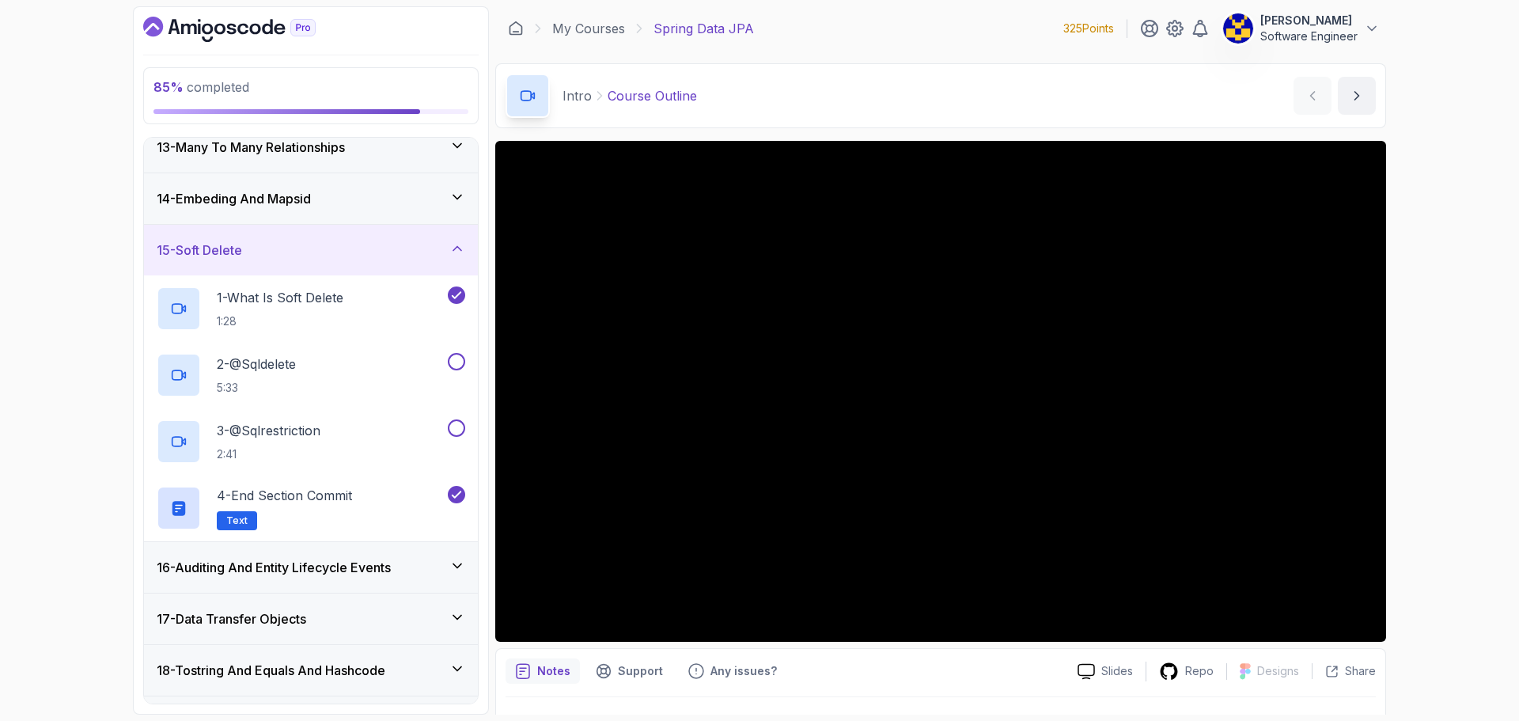
click at [315, 259] on div "15 - Soft Delete" at bounding box center [311, 249] width 308 height 19
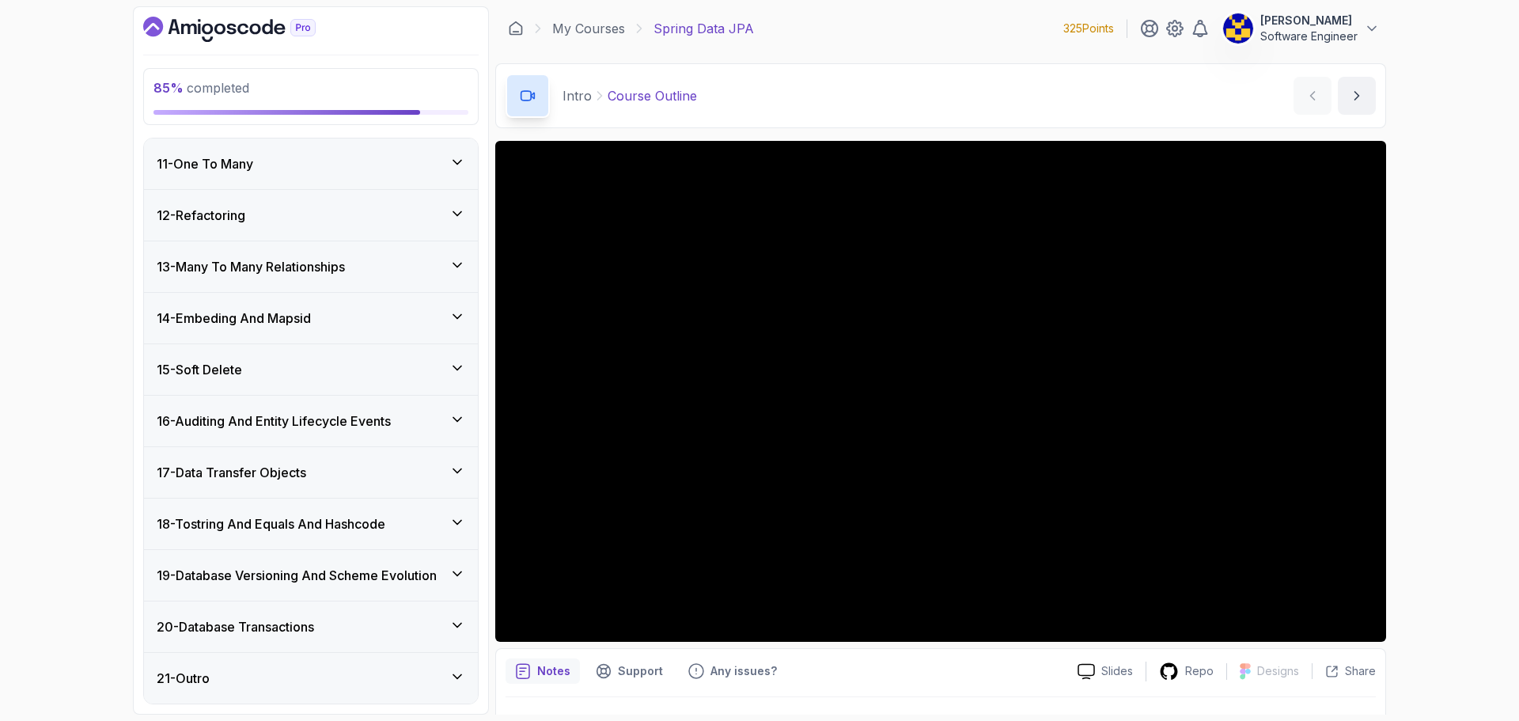
scroll to position [514, 0]
